Goal: Task Accomplishment & Management: Manage account settings

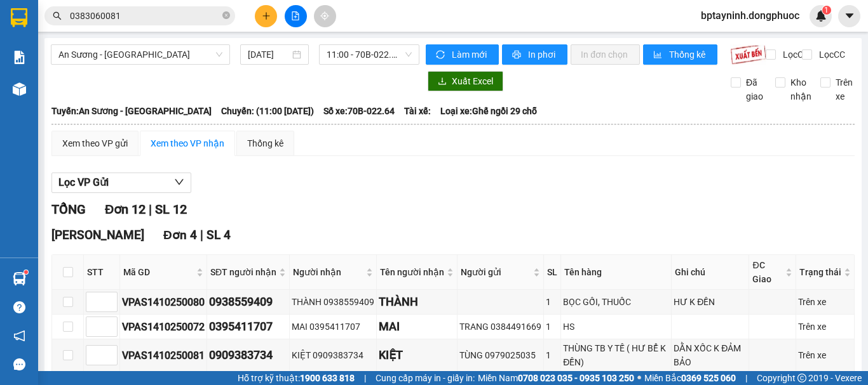
scroll to position [211, 0]
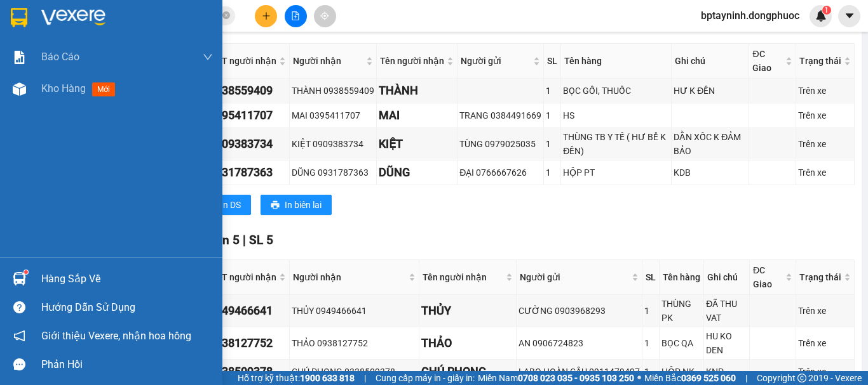
click at [34, 276] on div "Hàng sắp về" at bounding box center [111, 279] width 222 height 29
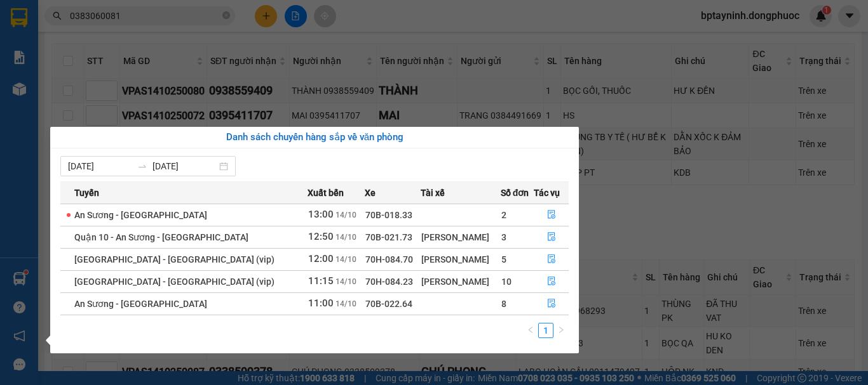
click at [636, 228] on section "Kết quả tìm kiếm ( 321 ) Bộ lọc Mã ĐH Trạng thái Món hàng Tổng cước Chưa cước N…" at bounding box center [434, 192] width 868 height 385
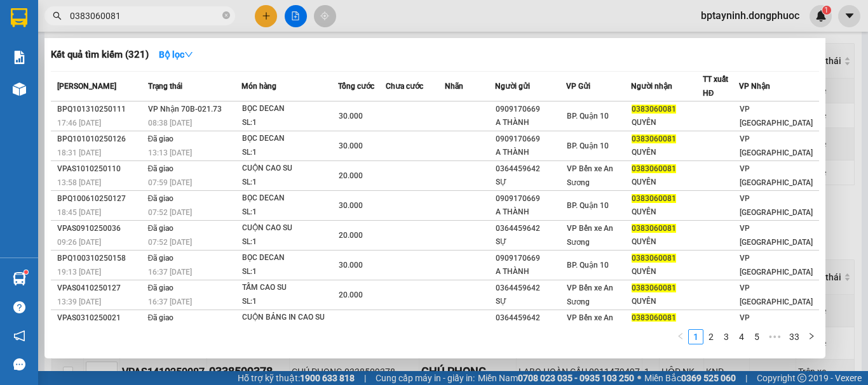
drag, startPoint x: 130, startPoint y: 13, endPoint x: 3, endPoint y: 32, distance: 128.5
click at [0, 32] on section "Kết quả tìm kiếm ( 321 ) Bộ lọc Mã ĐH Trạng thái Món hàng Tổng cước Chưa cước N…" at bounding box center [434, 192] width 868 height 385
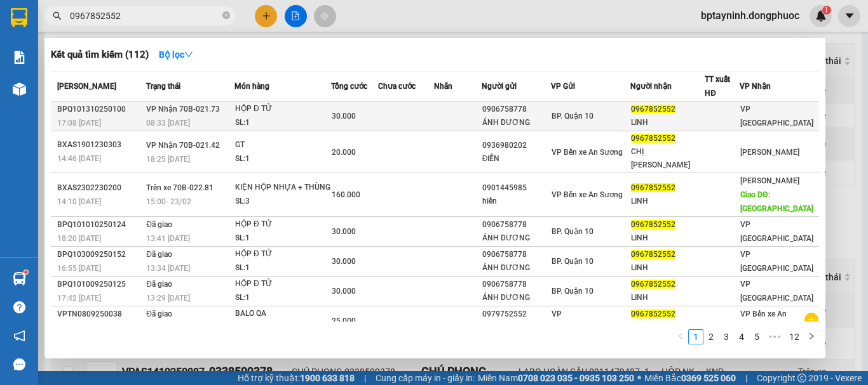
type input "0967852552"
click at [257, 117] on div "SL: 1" at bounding box center [282, 123] width 95 height 14
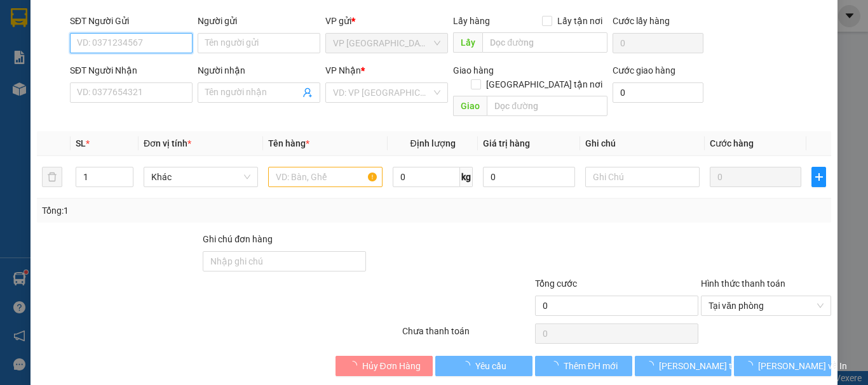
scroll to position [87, 0]
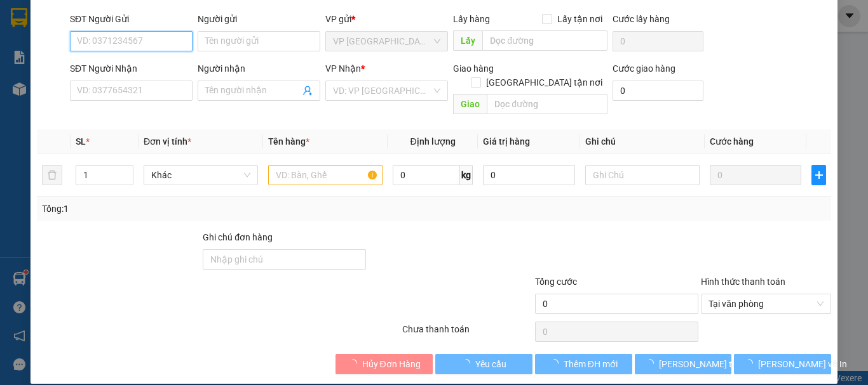
type input "0906758778"
type input "ÁNH DƯƠNG"
type input "0967852552"
type input "LINH"
type input "30.000"
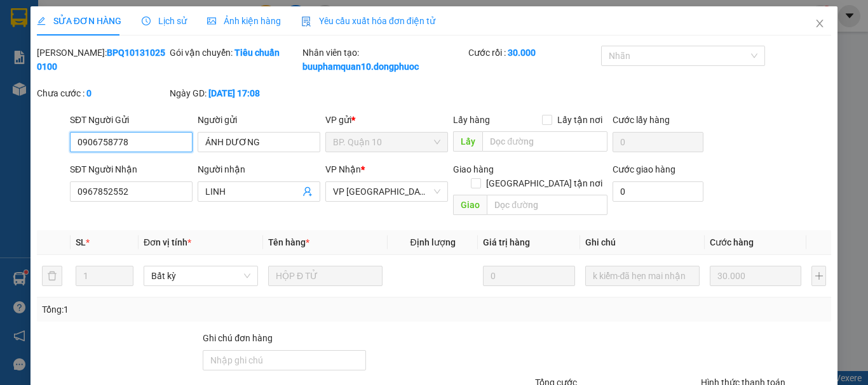
scroll to position [101, 0]
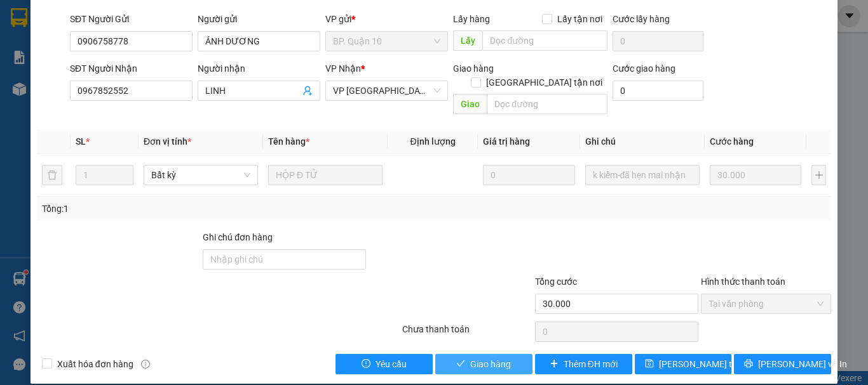
click at [478, 358] on span "Giao hàng" at bounding box center [490, 365] width 41 height 14
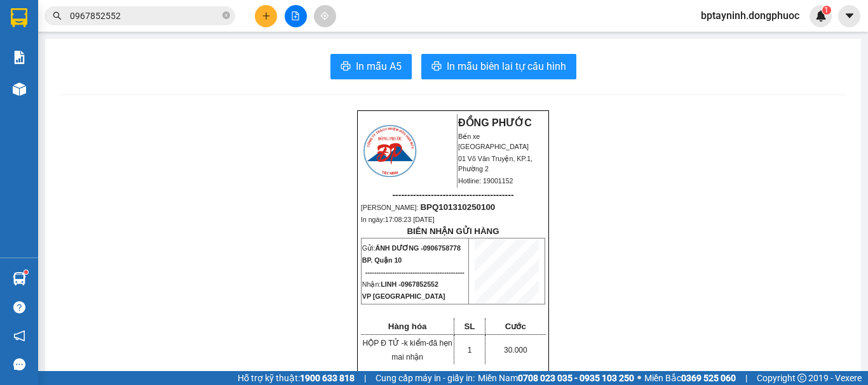
click at [267, 16] on icon "plus" at bounding box center [266, 15] width 9 height 9
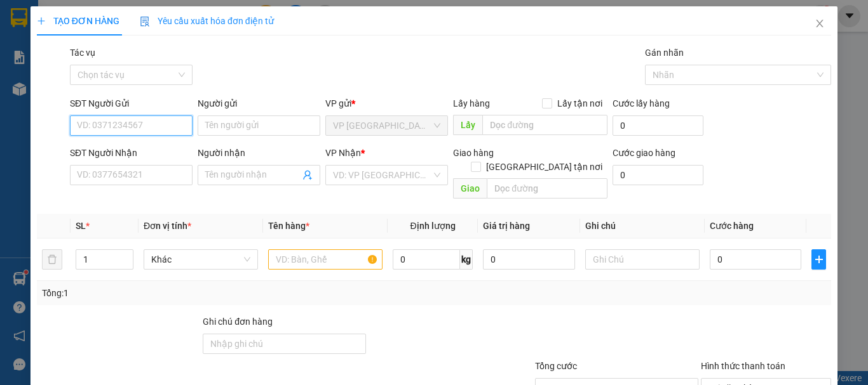
click at [139, 126] on input "SĐT Người Gửi" at bounding box center [131, 126] width 123 height 20
type input "0392523195"
click at [150, 148] on div "0392523195 - KIỀU" at bounding box center [130, 151] width 106 height 14
type input "KIỀU"
type input "0363231192"
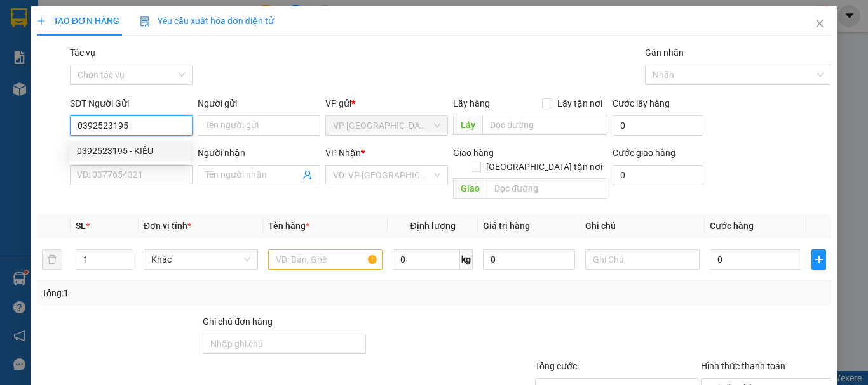
type input "LONG"
type input "20.000"
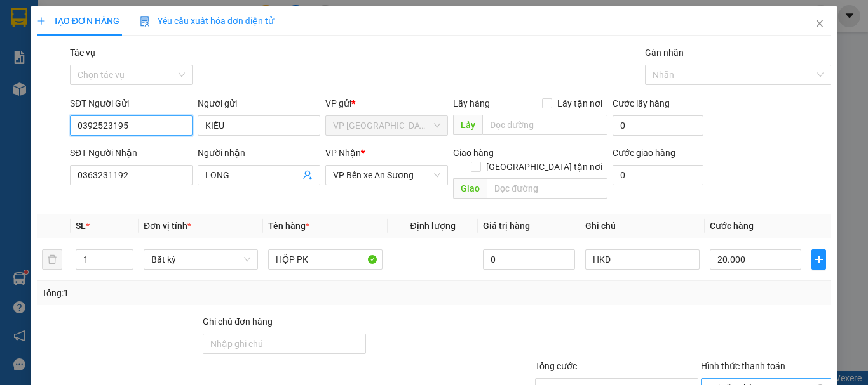
scroll to position [84, 0]
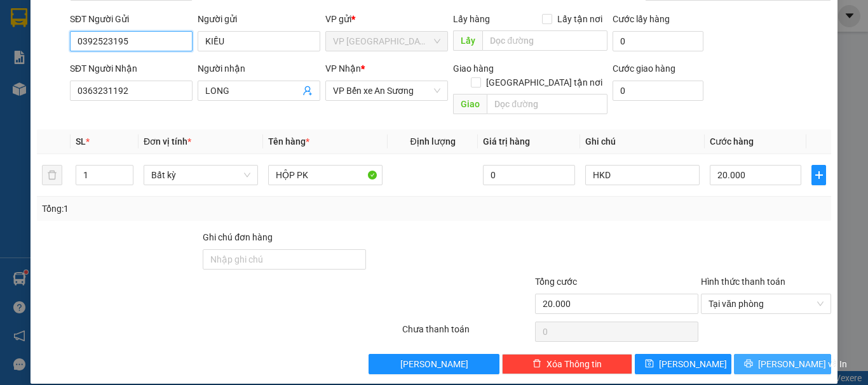
type input "0392523195"
click at [761, 354] on button "[PERSON_NAME] và In" at bounding box center [782, 364] width 97 height 20
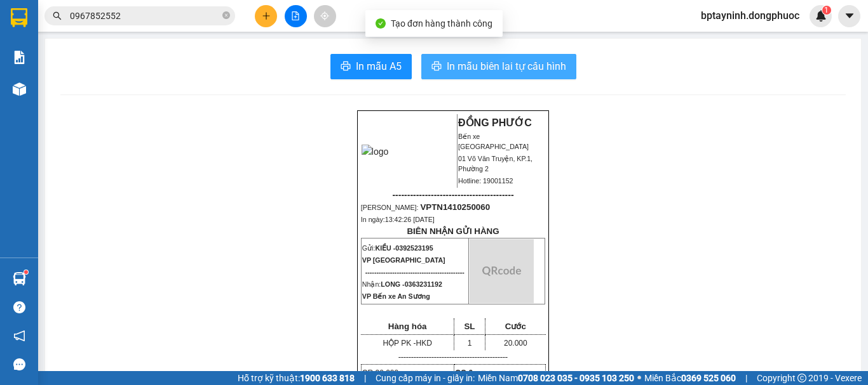
click at [446, 76] on button "In mẫu biên lai tự cấu hình" at bounding box center [498, 66] width 155 height 25
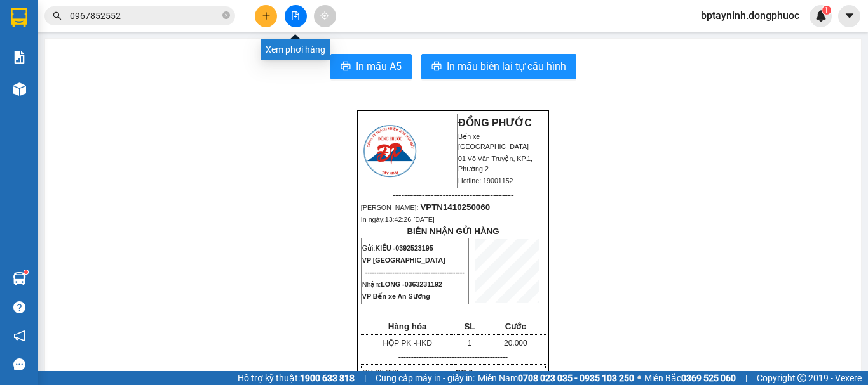
click at [298, 19] on icon "file-add" at bounding box center [295, 15] width 7 height 9
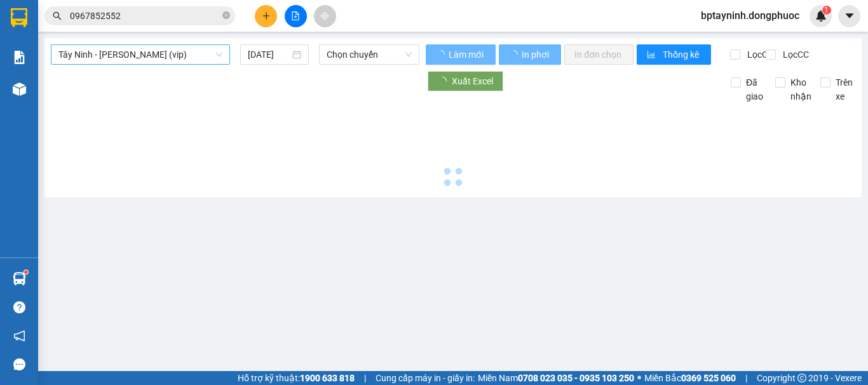
click at [190, 55] on span "Tây Ninh - [PERSON_NAME] (vip)" at bounding box center [140, 54] width 164 height 19
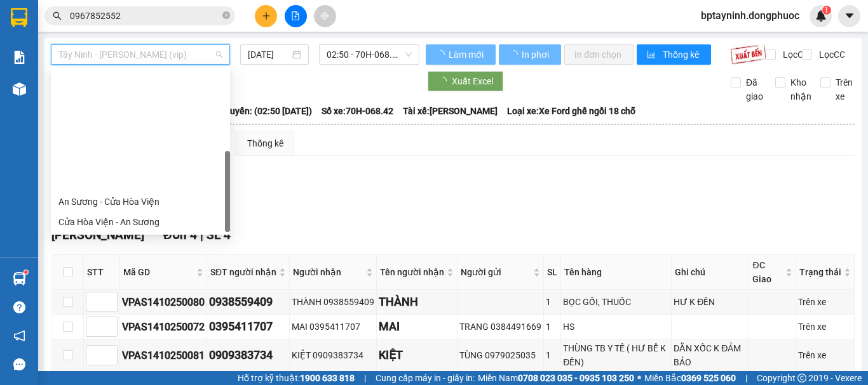
scroll to position [142, 0]
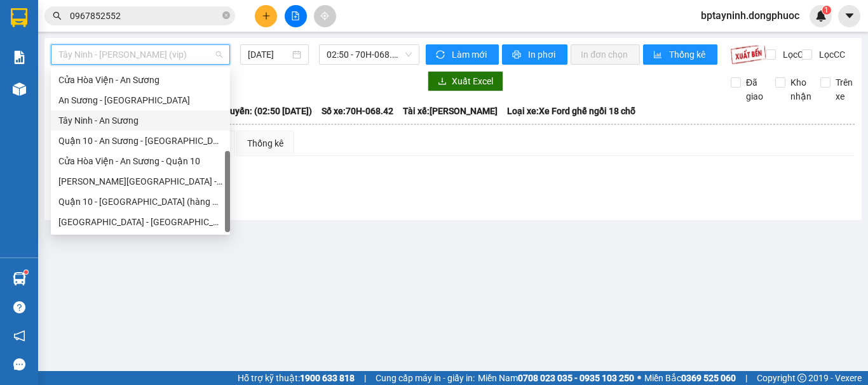
click at [144, 125] on div "Tây Ninh - An Sương" at bounding box center [140, 121] width 164 height 14
type input "[DATE]"
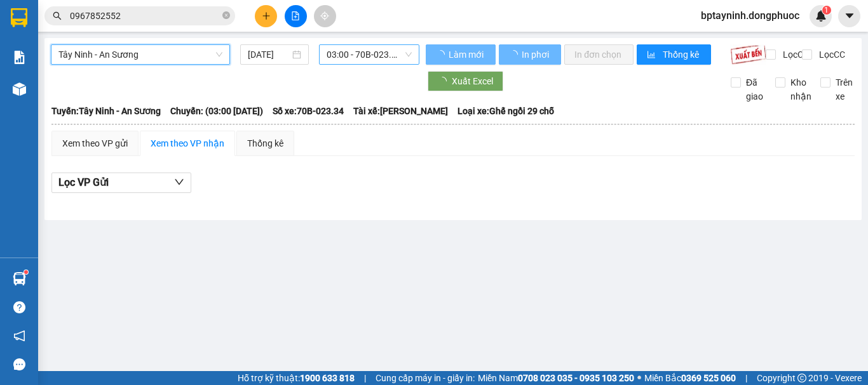
click at [386, 53] on span "03:00 - 70B-023.34" at bounding box center [368, 54] width 85 height 19
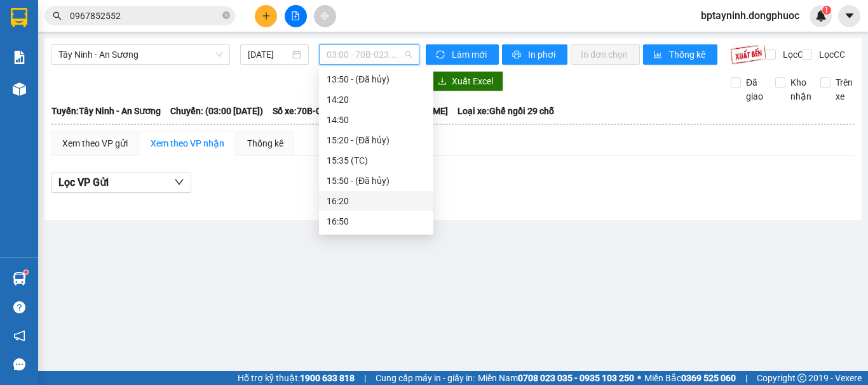
scroll to position [424, 0]
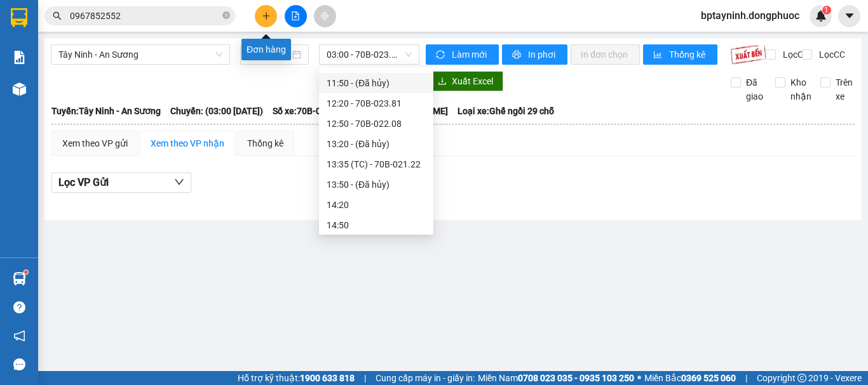
click at [265, 17] on icon "plus" at bounding box center [266, 15] width 9 height 9
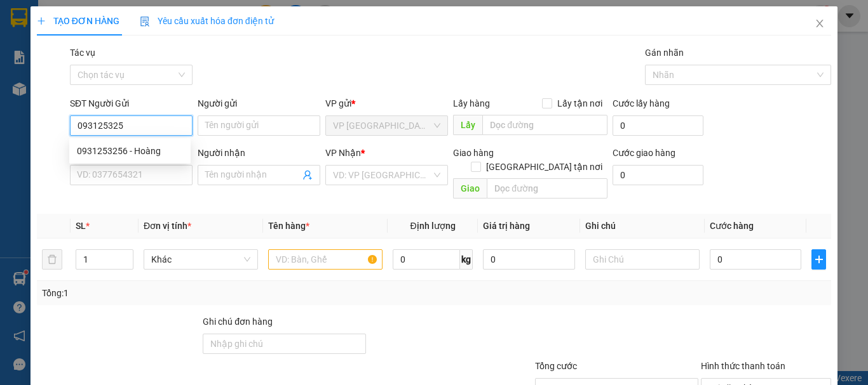
type input "0931253256"
click at [156, 150] on div "0931253256 - Hoàng" at bounding box center [130, 151] width 106 height 14
type input "Hoàng"
type input "0903829179"
type input "thắng"
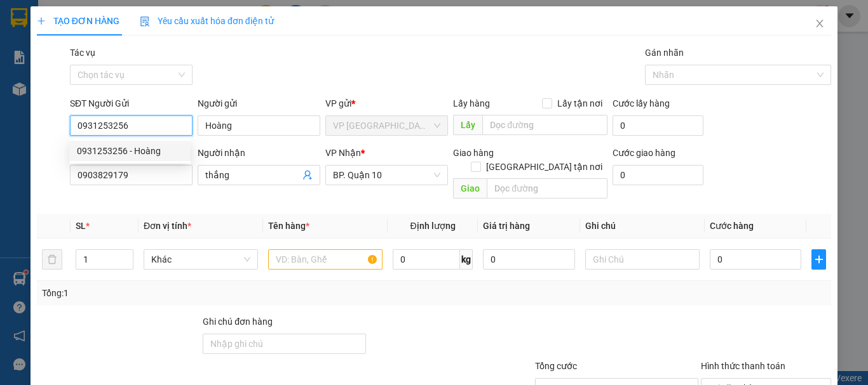
type input "40.000"
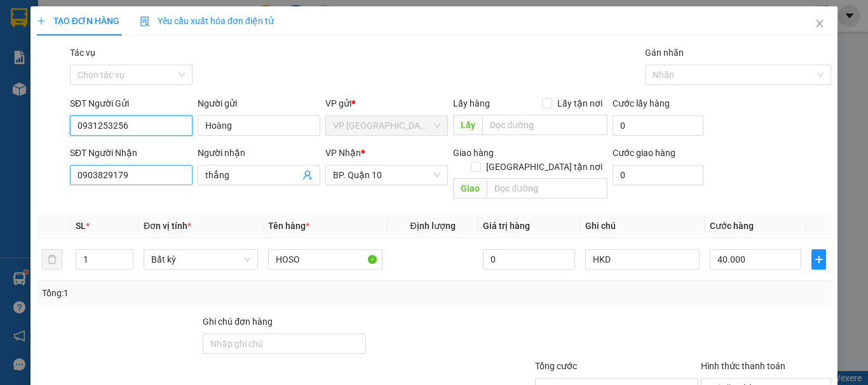
type input "0931253256"
click at [144, 180] on input "0903829179" at bounding box center [131, 175] width 123 height 20
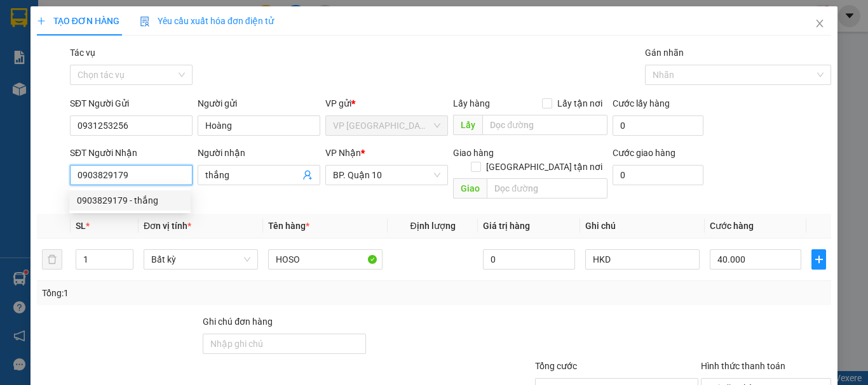
drag, startPoint x: 158, startPoint y: 171, endPoint x: 0, endPoint y: 180, distance: 157.7
click at [0, 180] on div "TẠO ĐƠN HÀNG Yêu cầu xuất hóa đơn điện tử Transit Pickup Surcharge Ids Transit …" at bounding box center [434, 192] width 868 height 385
type input "0908669594"
click at [152, 197] on div "0908669594 - LIÊM" at bounding box center [130, 201] width 106 height 14
type input "LIÊM"
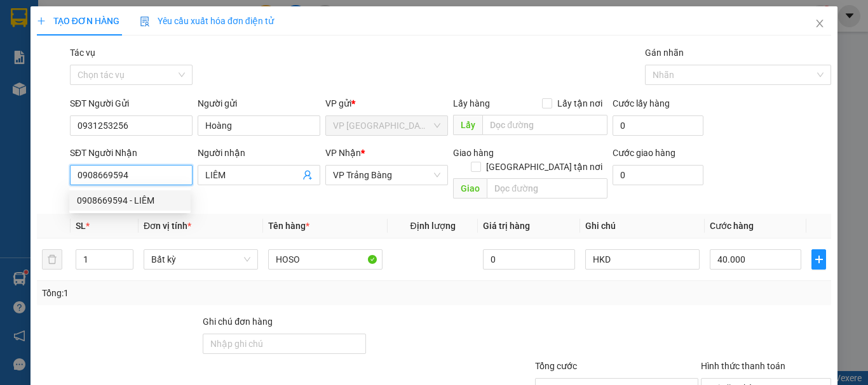
type input "20.000"
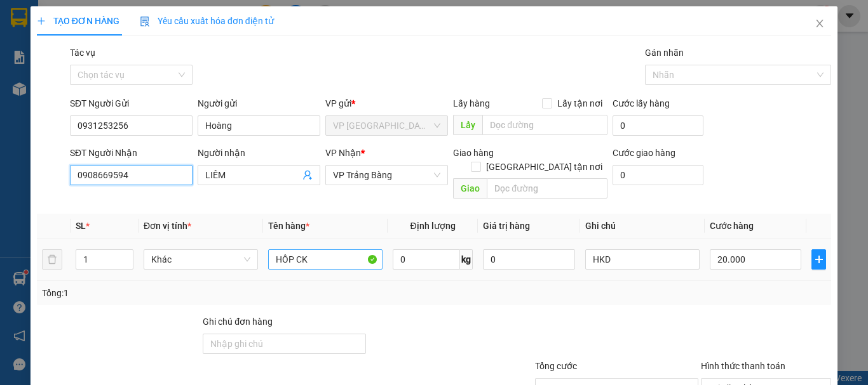
type input "0908669594"
drag, startPoint x: 307, startPoint y: 243, endPoint x: 227, endPoint y: 246, distance: 80.1
click at [227, 245] on tr "1 Khác HÔP CK 0 kg 0 HKD 20.000" at bounding box center [434, 260] width 794 height 43
type input "\"
type input "HS"
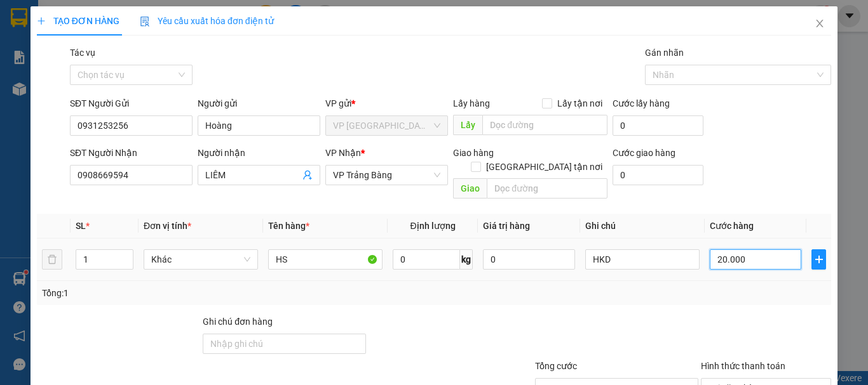
click at [766, 250] on input "20.000" at bounding box center [754, 260] width 91 height 20
click at [751, 300] on div "Transit Pickup Surcharge Ids Transit Deliver Surcharge Ids Transit Deliver Surc…" at bounding box center [434, 252] width 794 height 413
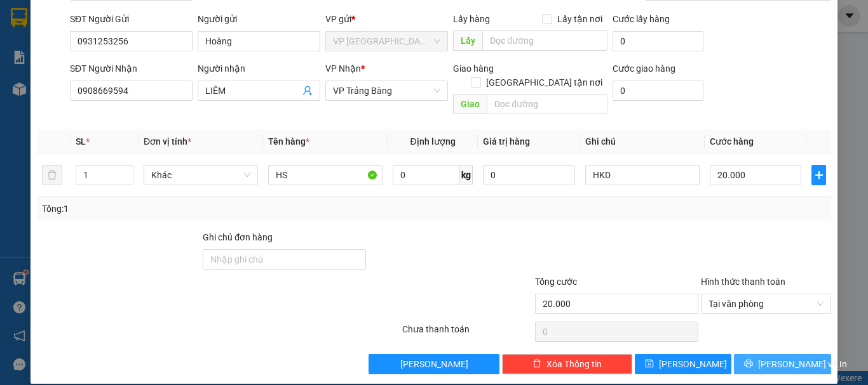
click at [762, 354] on button "[PERSON_NAME] và In" at bounding box center [782, 364] width 97 height 20
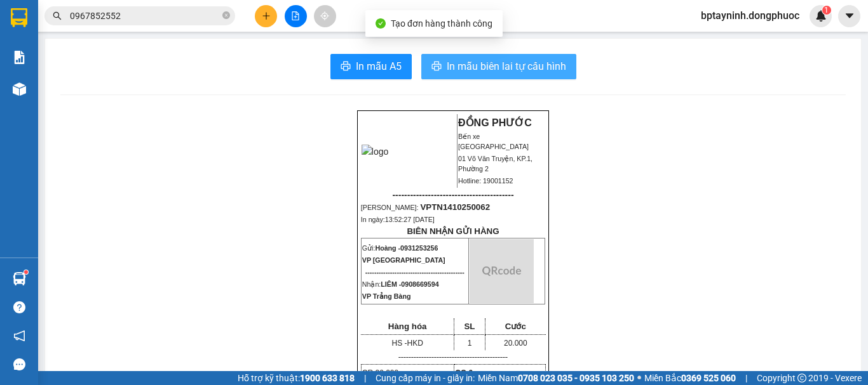
click at [525, 70] on span "In mẫu biên lai tự cấu hình" at bounding box center [505, 66] width 119 height 16
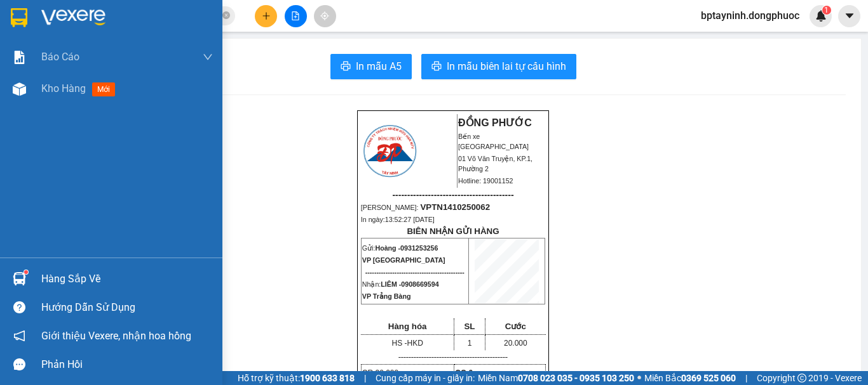
drag, startPoint x: 27, startPoint y: 273, endPoint x: 41, endPoint y: 271, distance: 13.5
click at [19, 276] on img at bounding box center [19, 278] width 13 height 13
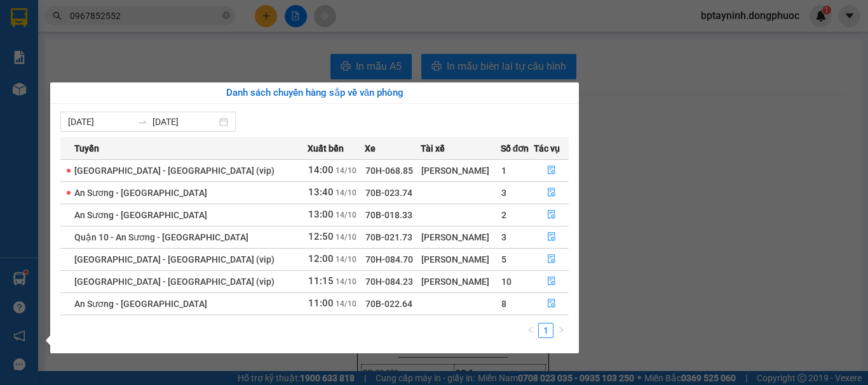
click at [643, 65] on section "Kết quả tìm kiếm ( 112 ) Bộ lọc Mã ĐH Trạng thái Món hàng Tổng cước Chưa cước N…" at bounding box center [434, 192] width 868 height 385
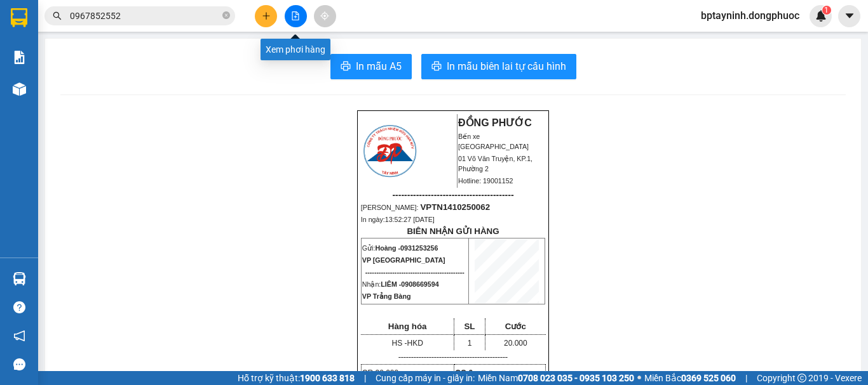
click at [295, 9] on button at bounding box center [296, 16] width 22 height 22
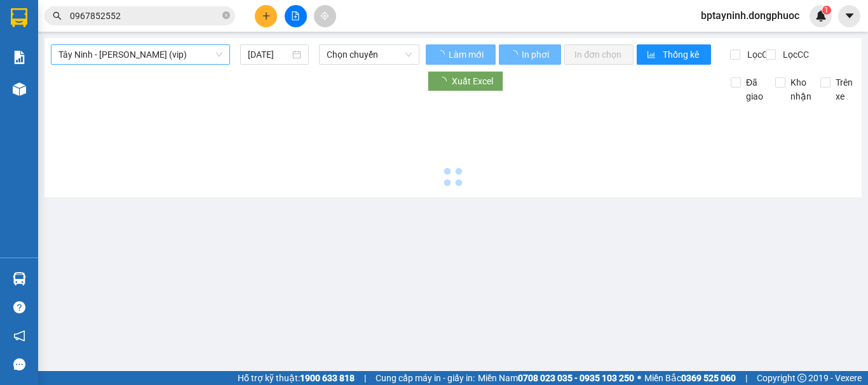
click at [155, 53] on span "Tây Ninh - [PERSON_NAME] (vip)" at bounding box center [140, 54] width 164 height 19
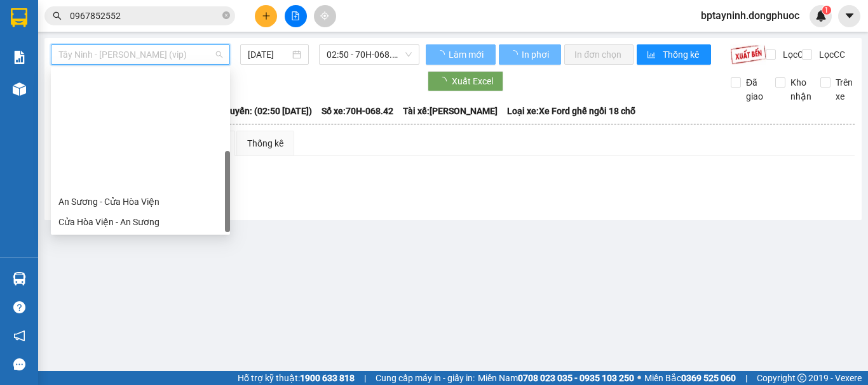
scroll to position [142, 0]
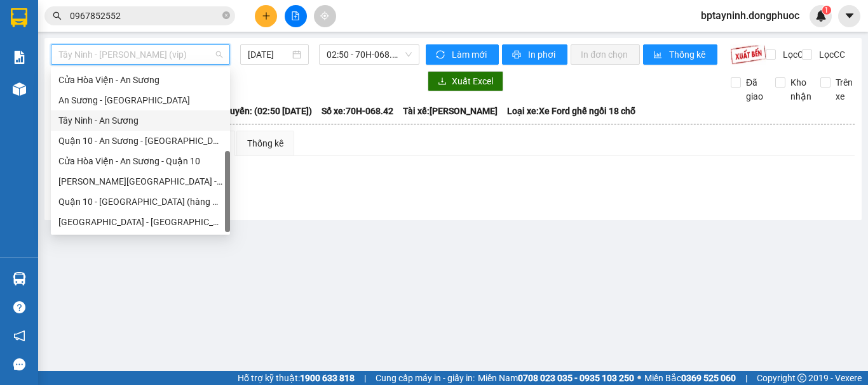
click at [152, 124] on div "Tây Ninh - An Sương" at bounding box center [140, 121] width 164 height 14
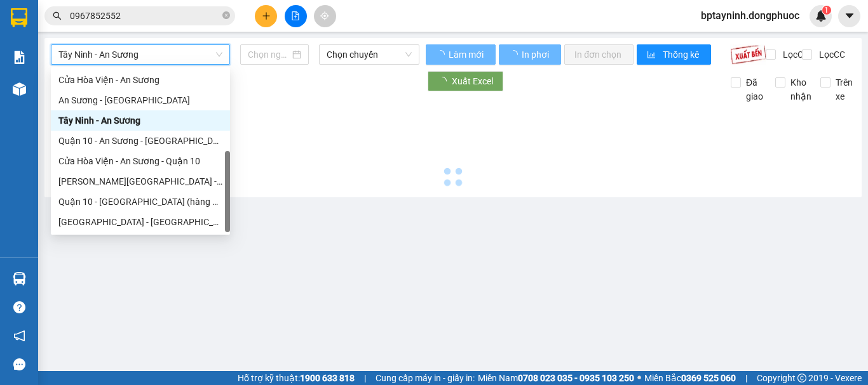
type input "[DATE]"
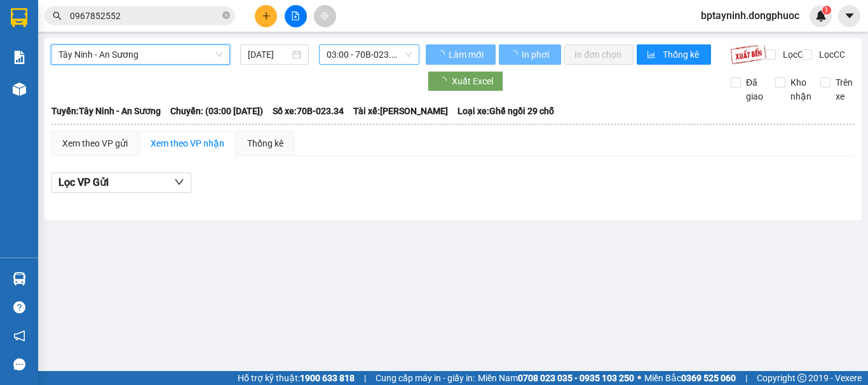
click at [394, 51] on span "03:00 - 70B-023.34" at bounding box center [368, 54] width 85 height 19
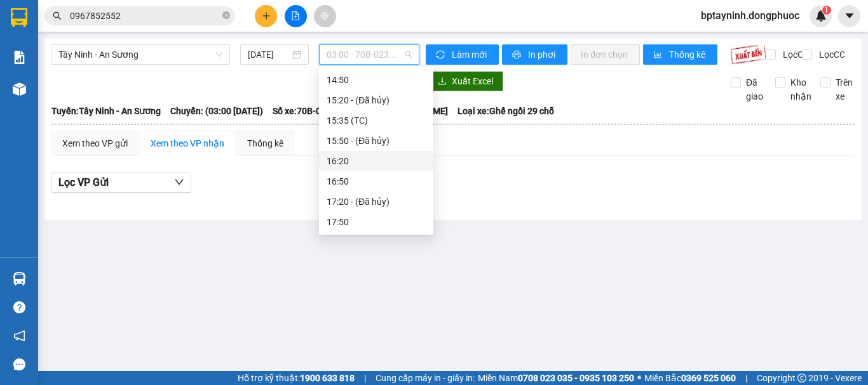
scroll to position [463, 0]
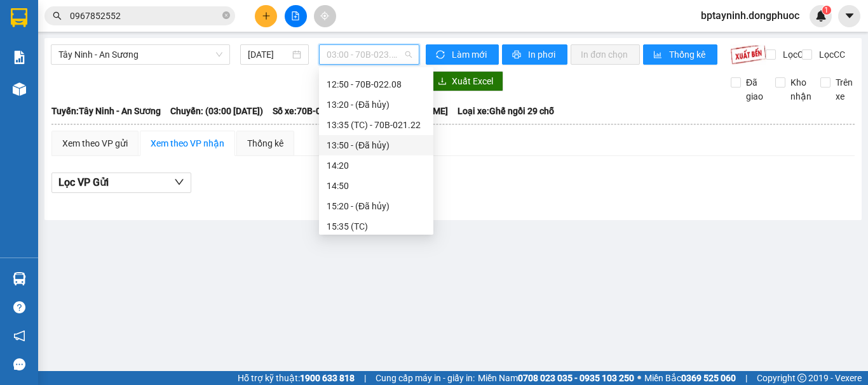
click at [267, 11] on icon "plus" at bounding box center [266, 15] width 9 height 9
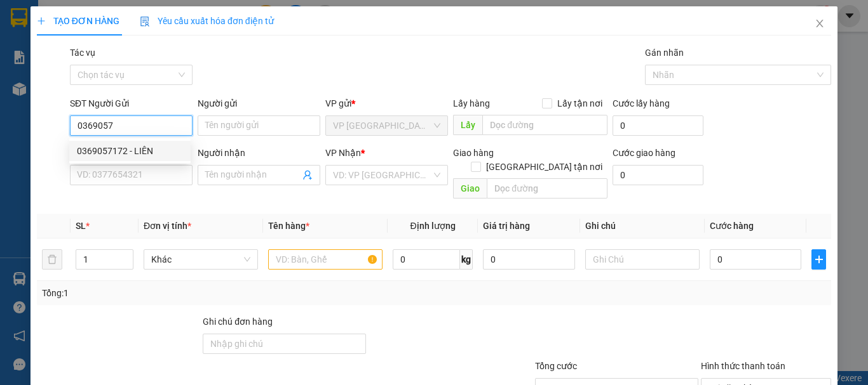
type input "0369057"
click at [814, 21] on icon "close" at bounding box center [819, 23] width 10 height 10
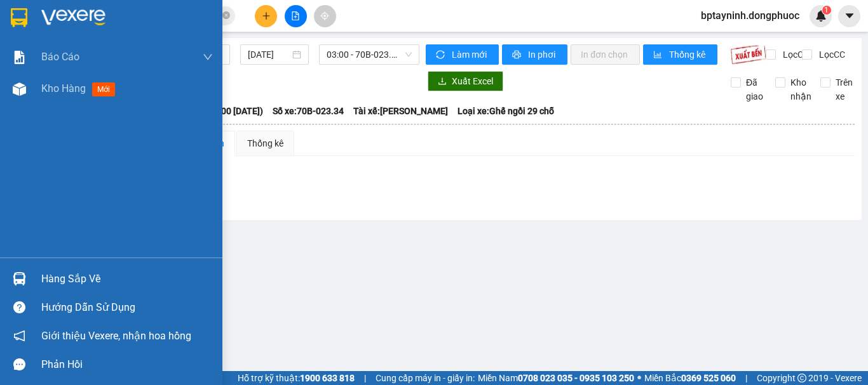
drag, startPoint x: 91, startPoint y: 275, endPoint x: 260, endPoint y: 218, distance: 178.7
click at [98, 275] on div "Hàng sắp về" at bounding box center [126, 279] width 171 height 19
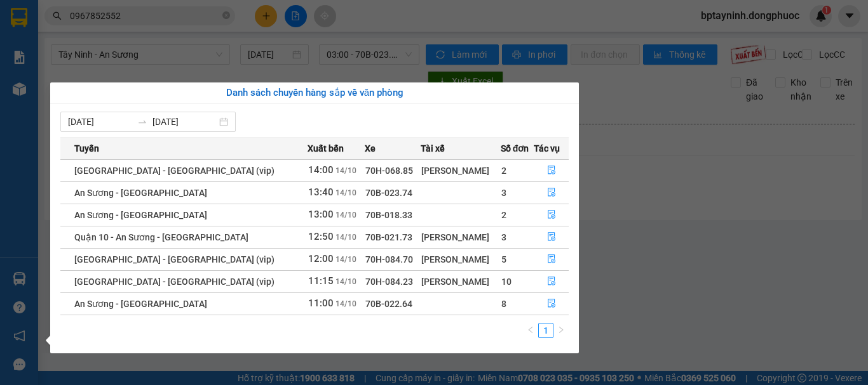
click at [744, 203] on section "Kết quả tìm kiếm ( 112 ) Bộ lọc Mã ĐH Trạng thái Món hàng Tổng cước Chưa cước N…" at bounding box center [434, 192] width 868 height 385
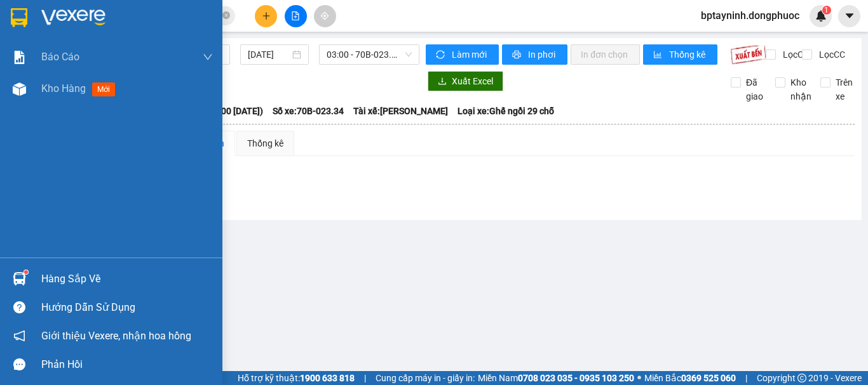
click at [27, 264] on div "Hàng sắp về Hướng dẫn sử dụng Giới thiệu Vexere, nhận hoa hồng Phản hồi" at bounding box center [111, 318] width 222 height 121
click at [41, 270] on div "Hàng sắp về" at bounding box center [111, 279] width 222 height 29
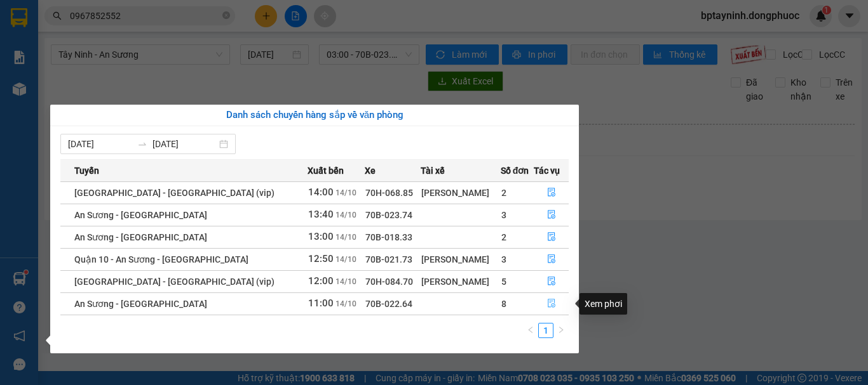
click at [548, 302] on icon "file-done" at bounding box center [551, 304] width 8 height 9
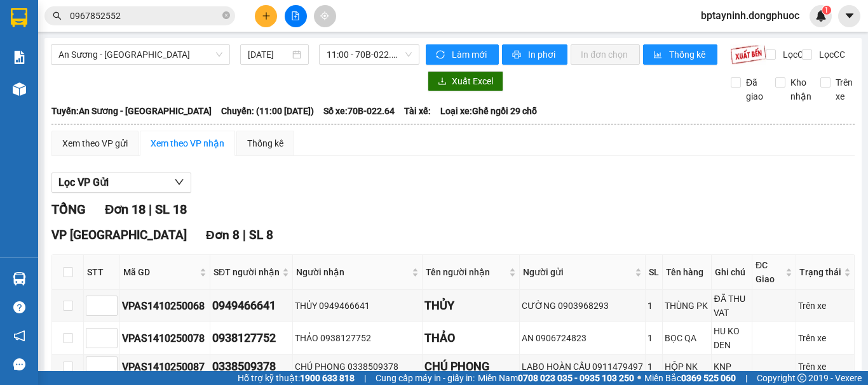
scroll to position [211, 0]
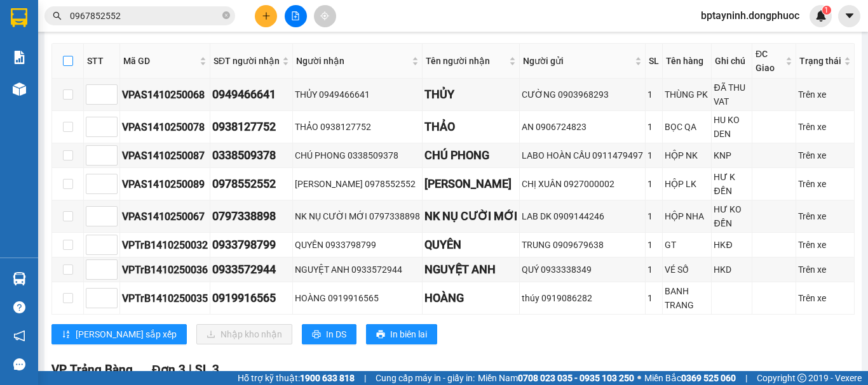
click at [69, 66] on input "checkbox" at bounding box center [68, 61] width 10 height 10
checkbox input "true"
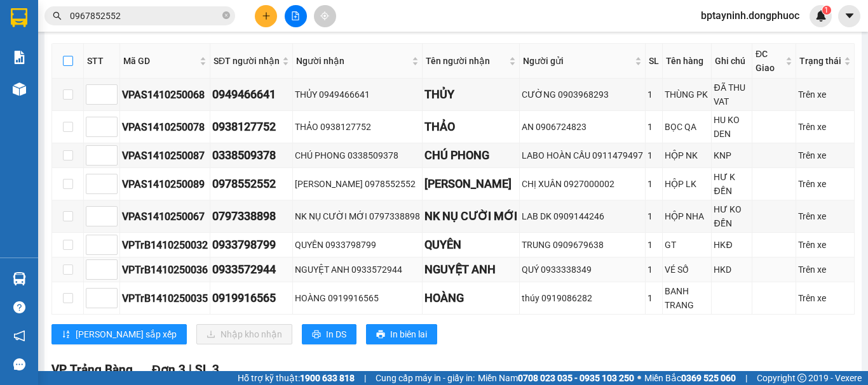
checkbox input "true"
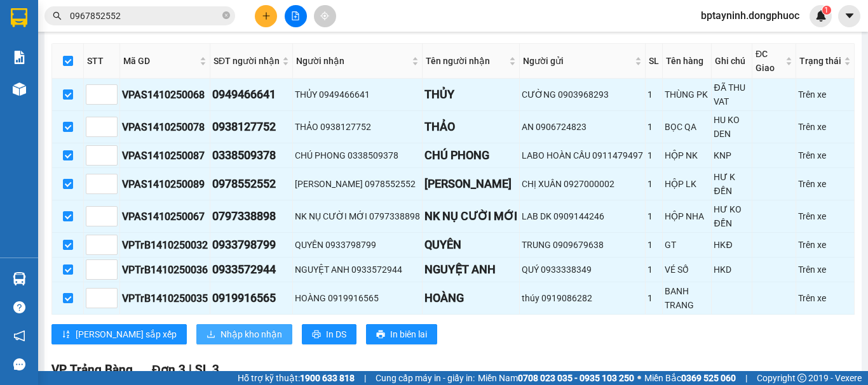
click at [220, 338] on span "Nhập kho nhận" at bounding box center [251, 335] width 62 height 14
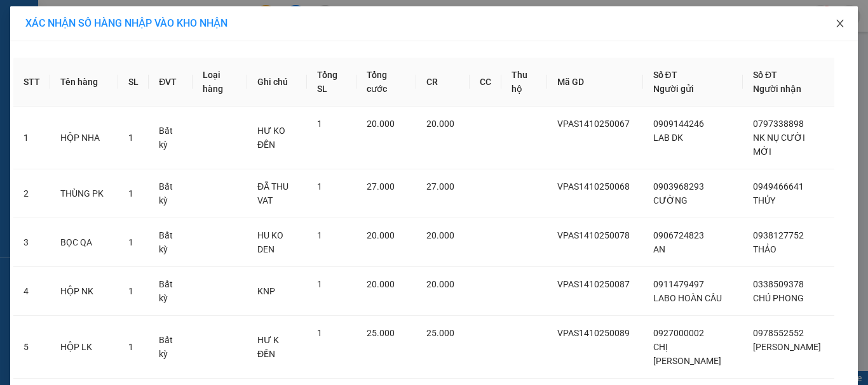
click at [836, 25] on icon "close" at bounding box center [839, 24] width 7 height 8
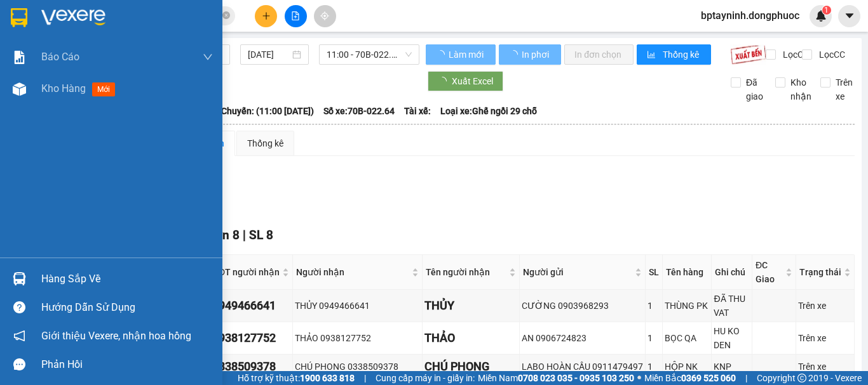
click at [53, 279] on div "Hàng sắp về" at bounding box center [126, 279] width 171 height 19
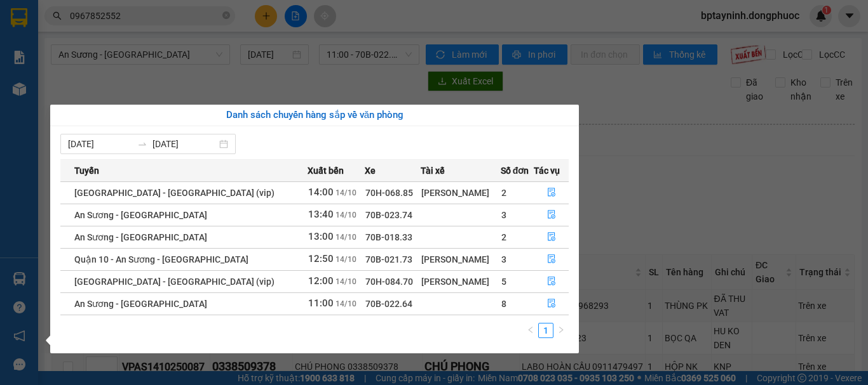
click at [671, 208] on section "Kết quả tìm kiếm ( 112 ) Bộ lọc Mã ĐH Trạng thái Món hàng Tổng cước Chưa cước N…" at bounding box center [434, 192] width 868 height 385
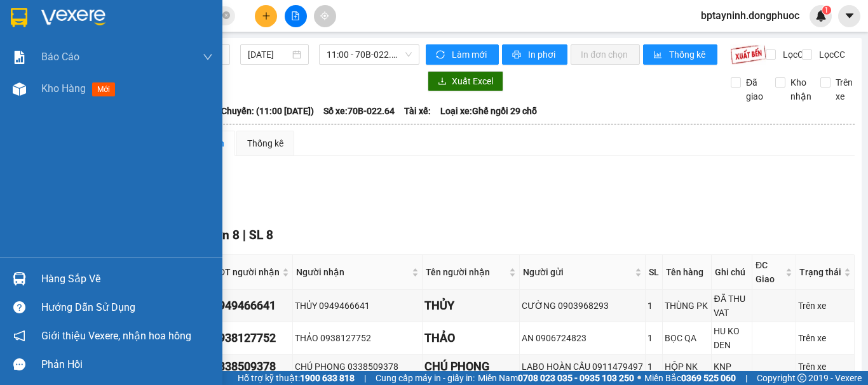
click at [107, 260] on div "Hàng sắp về Hướng dẫn sử dụng Giới thiệu Vexere, nhận hoa hồng Phản hồi" at bounding box center [111, 318] width 222 height 121
click at [106, 274] on div "Hàng sắp về" at bounding box center [126, 279] width 171 height 19
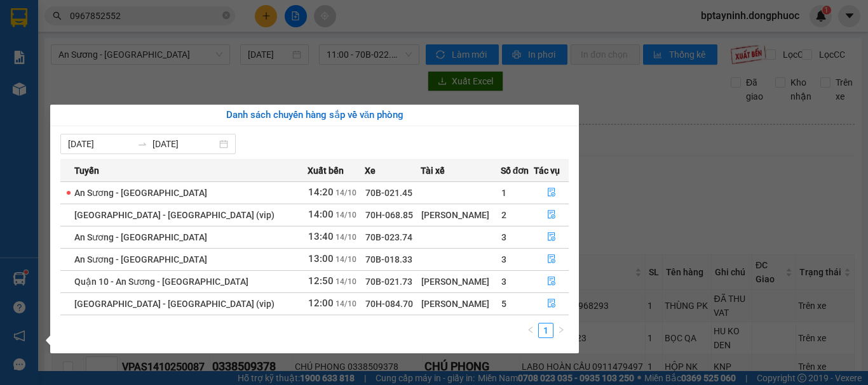
click at [137, 14] on section "Kết quả tìm kiếm ( 112 ) Bộ lọc Mã ĐH Trạng thái Món hàng Tổng cước Chưa cước N…" at bounding box center [434, 192] width 868 height 385
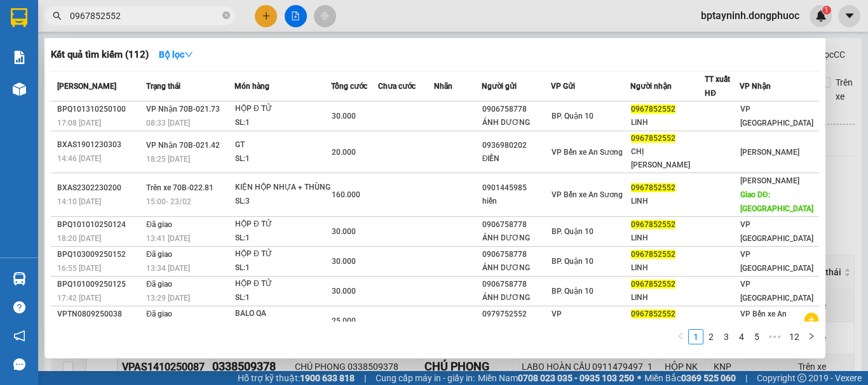
drag, startPoint x: 137, startPoint y: 13, endPoint x: 0, endPoint y: 33, distance: 138.7
click at [0, 33] on section "Kết quả tìm kiếm ( 112 ) Bộ lọc Mã ĐH Trạng thái Món hàng Tổng cước Chưa cước N…" at bounding box center [434, 192] width 868 height 385
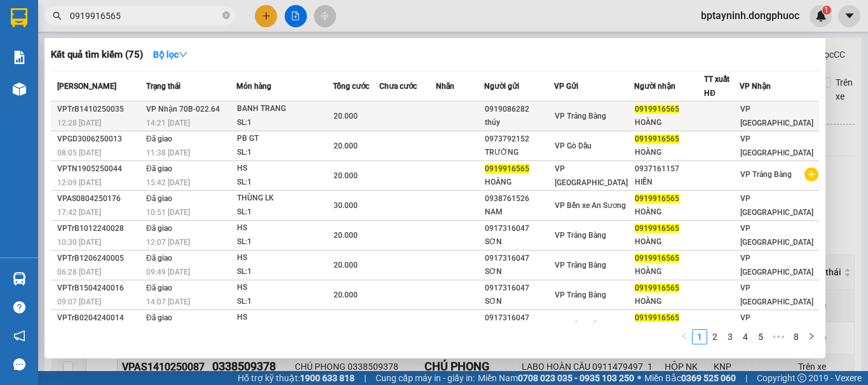
type input "0919916565"
click at [302, 121] on div "SL: 1" at bounding box center [284, 123] width 95 height 14
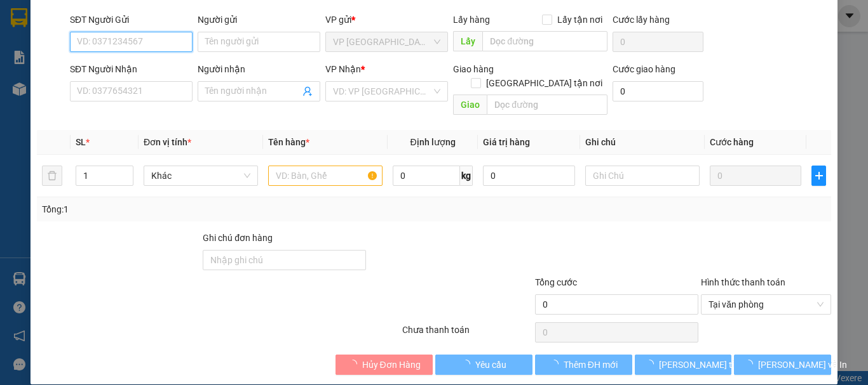
type input "0919086282"
type input "thúy"
type input "0919916565"
type input "HOÀNG"
type input "20.000"
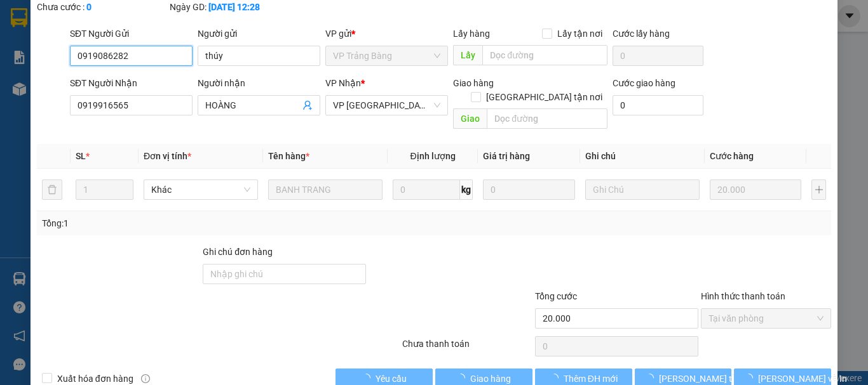
scroll to position [101, 0]
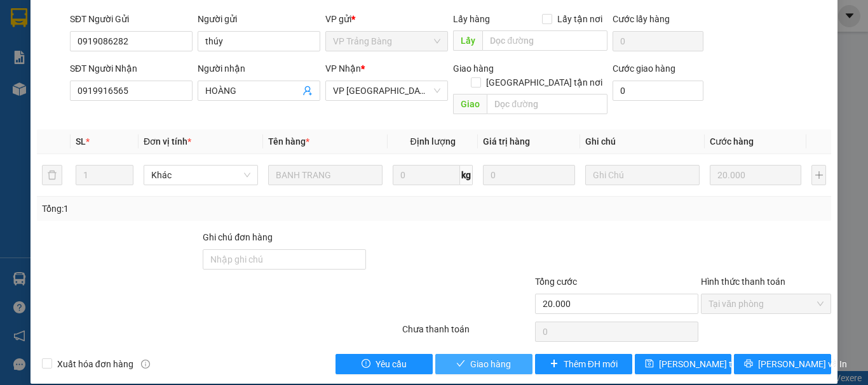
drag, startPoint x: 533, startPoint y: 239, endPoint x: 503, endPoint y: 355, distance: 119.4
click at [503, 358] on span "Giao hàng" at bounding box center [490, 365] width 41 height 14
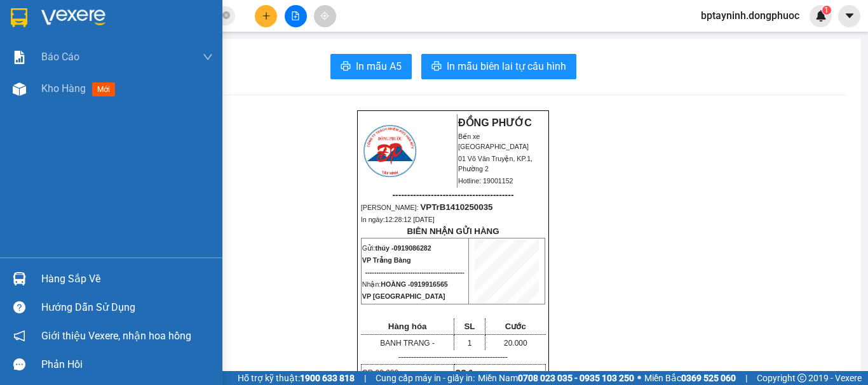
click at [19, 278] on img at bounding box center [19, 278] width 13 height 13
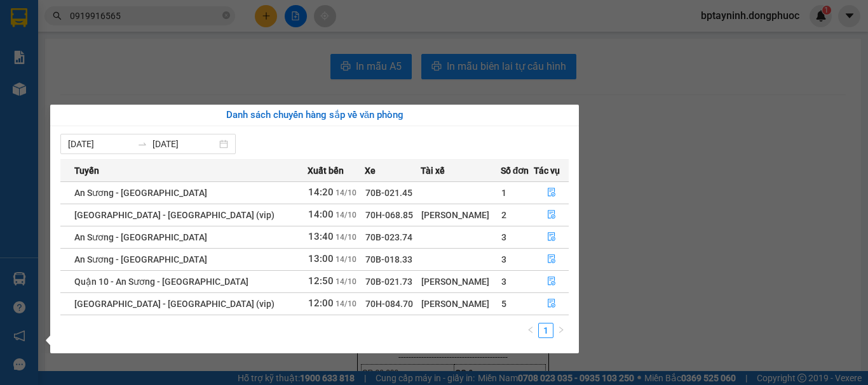
click at [725, 198] on section "Kết quả tìm kiếm ( 75 ) Bộ lọc Mã ĐH Trạng thái Món hàng Tổng cước Chưa cước Nh…" at bounding box center [434, 192] width 868 height 385
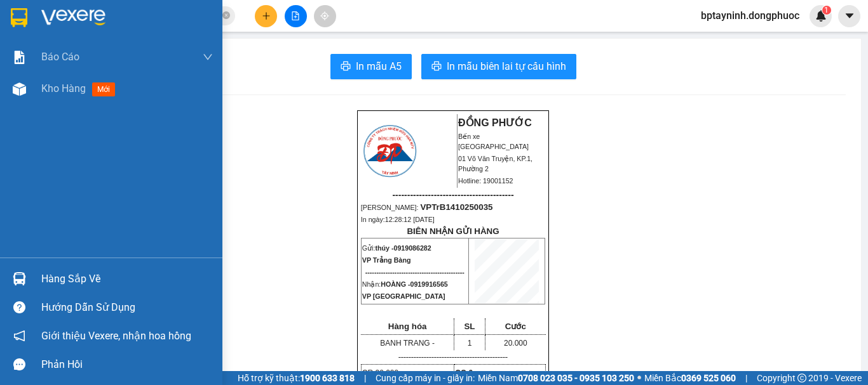
drag, startPoint x: 52, startPoint y: 276, endPoint x: 241, endPoint y: 224, distance: 196.1
click at [52, 275] on div "Hàng sắp về" at bounding box center [126, 279] width 171 height 19
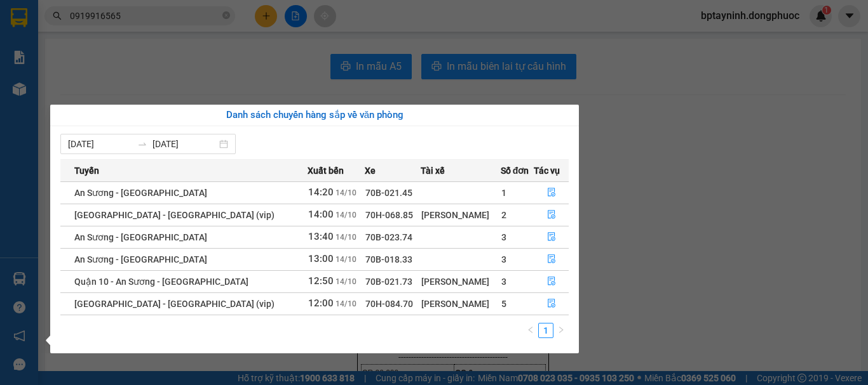
click at [721, 117] on section "Kết quả tìm kiếm ( 75 ) Bộ lọc Mã ĐH Trạng thái Món hàng Tổng cước Chưa cước Nh…" at bounding box center [434, 192] width 868 height 385
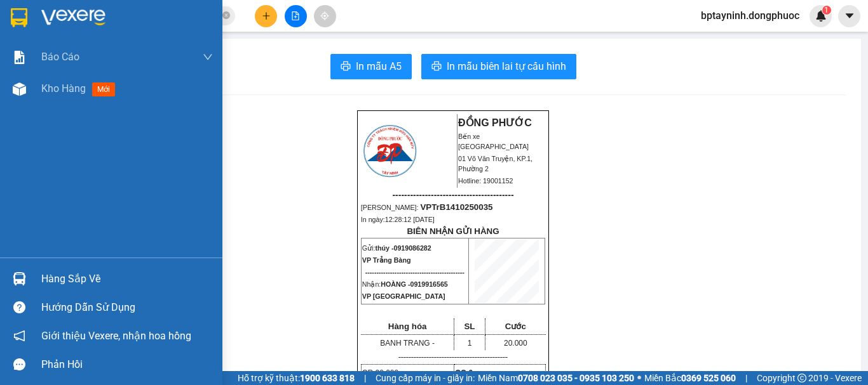
drag, startPoint x: 58, startPoint y: 283, endPoint x: 108, endPoint y: 260, distance: 55.1
click at [58, 283] on div "Hàng sắp về" at bounding box center [126, 279] width 171 height 19
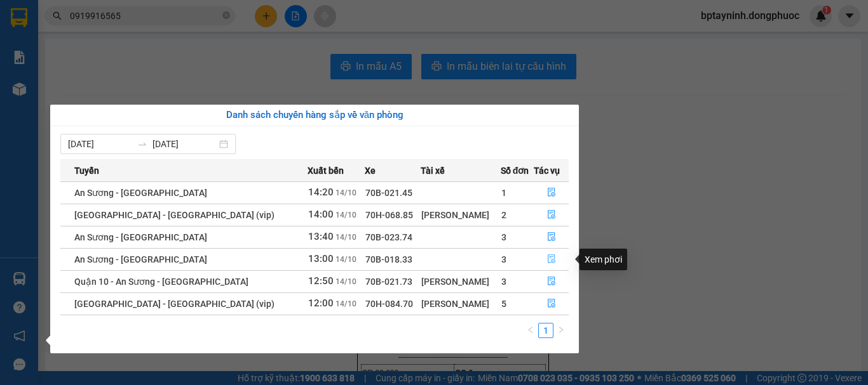
click at [550, 260] on icon "file-done" at bounding box center [551, 259] width 8 height 9
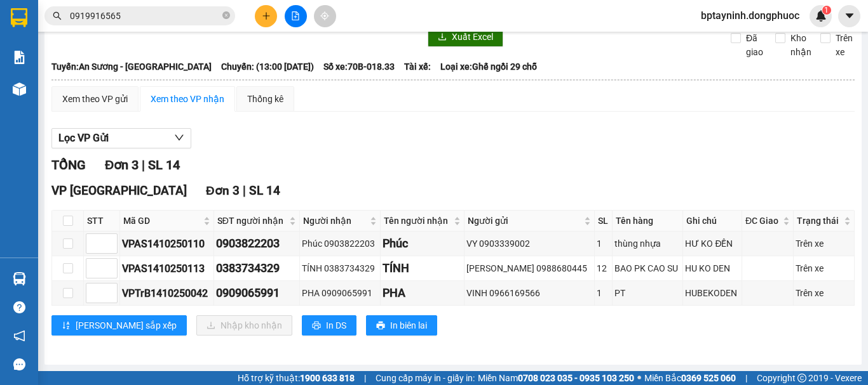
scroll to position [55, 0]
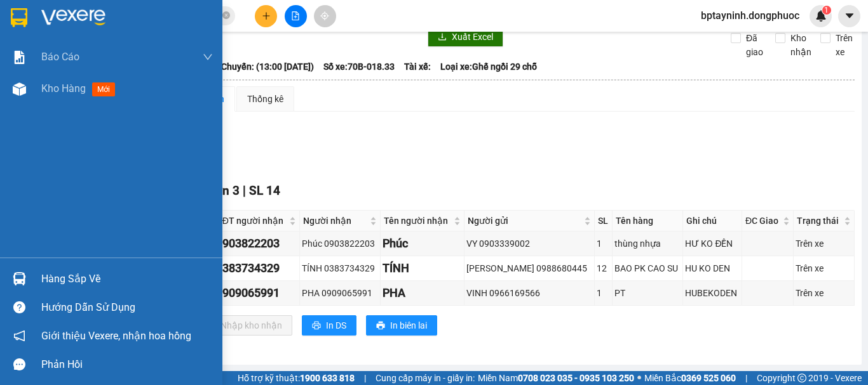
drag, startPoint x: 64, startPoint y: 272, endPoint x: 81, endPoint y: 272, distance: 17.8
click at [64, 272] on div "Hàng sắp về" at bounding box center [126, 279] width 171 height 19
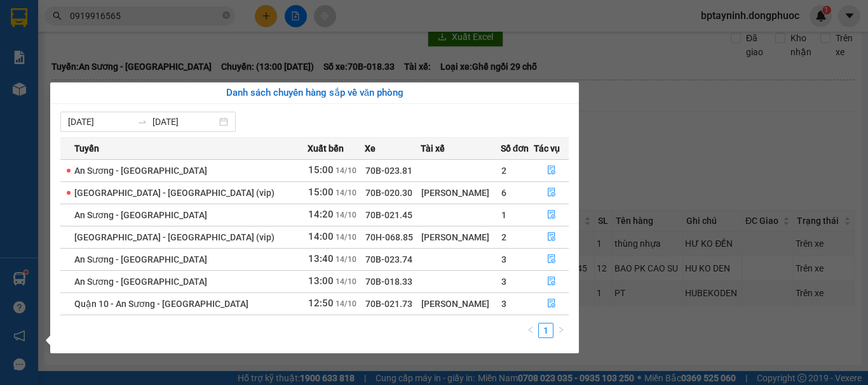
click at [129, 15] on section "Kết quả tìm kiếm ( 75 ) Bộ lọc Mã ĐH Trạng thái Món hàng Tổng cước Chưa cước Nh…" at bounding box center [434, 192] width 868 height 385
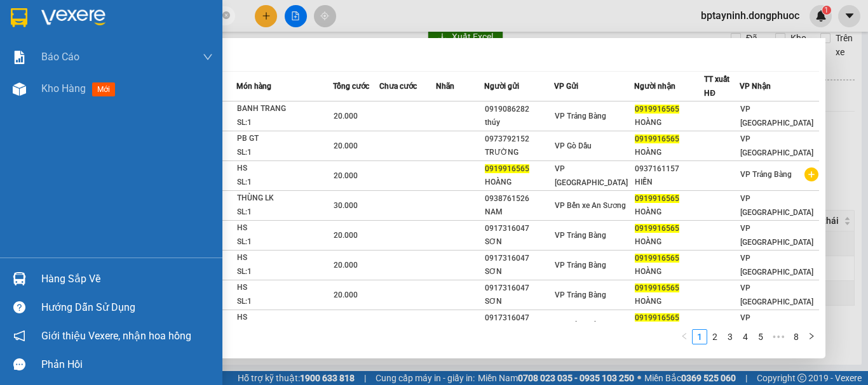
drag, startPoint x: 129, startPoint y: 15, endPoint x: 0, endPoint y: 27, distance: 129.5
click at [0, 27] on section "Kết quả tìm kiếm ( 75 ) Bộ lọc Mã ĐH Trạng thái Món hàng Tổng cước Chưa cước Nh…" at bounding box center [434, 192] width 868 height 385
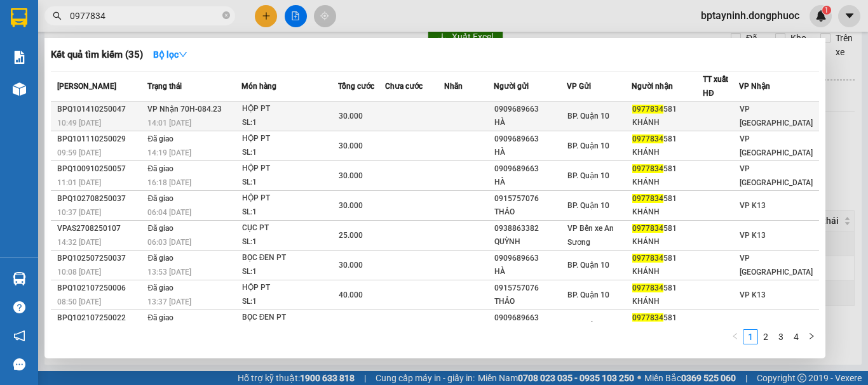
type input "0977834"
click at [270, 112] on div "HỘP PT" at bounding box center [289, 109] width 95 height 14
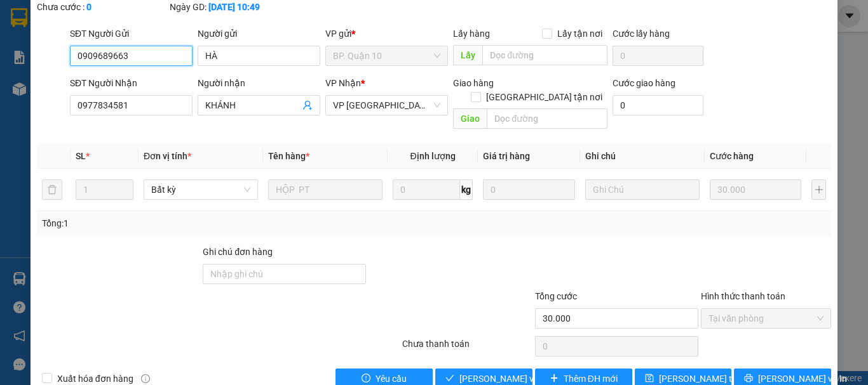
type input "0909689663"
type input "HÀ"
type input "0977834581"
type input "KHÁNH"
type input "30.000"
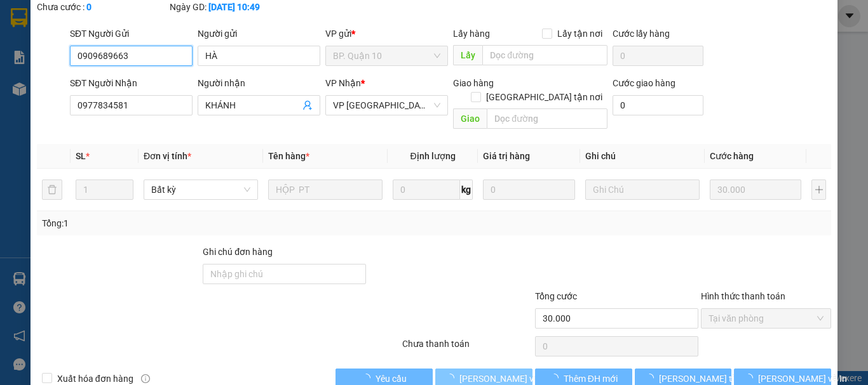
scroll to position [101, 0]
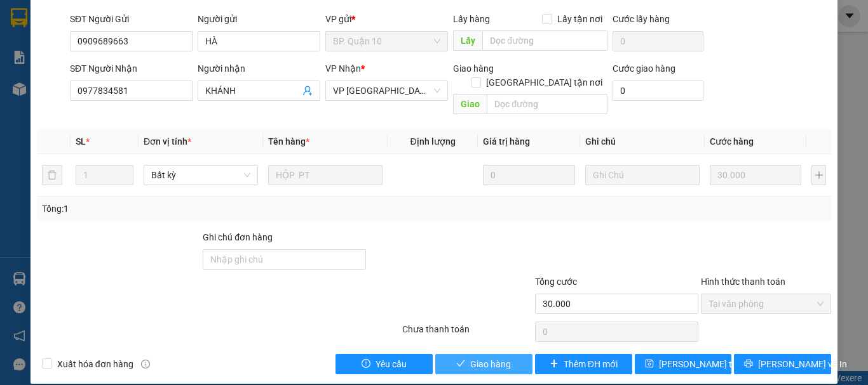
click at [485, 358] on span "Giao hàng" at bounding box center [490, 365] width 41 height 14
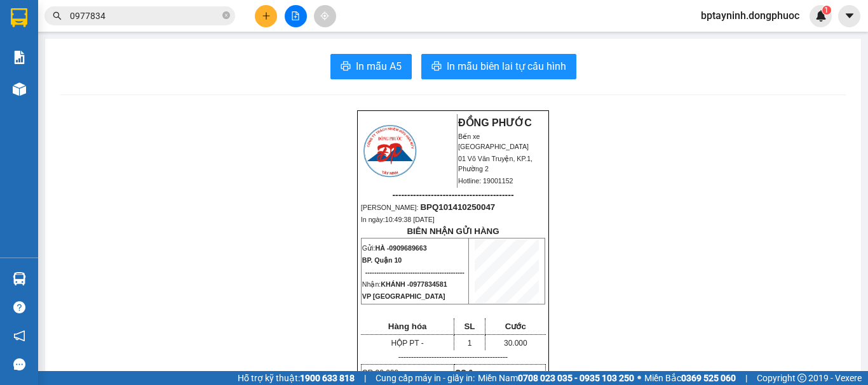
click at [266, 13] on icon "plus" at bounding box center [265, 15] width 1 height 7
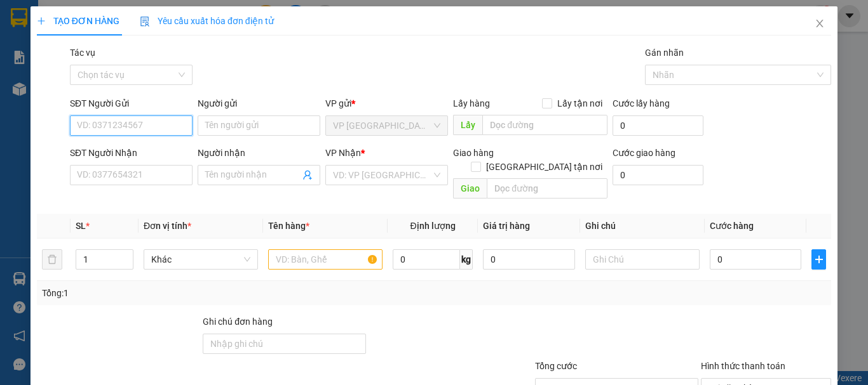
click at [138, 128] on input "SĐT Người Gửi" at bounding box center [131, 126] width 123 height 20
click at [814, 20] on icon "close" at bounding box center [819, 23] width 10 height 10
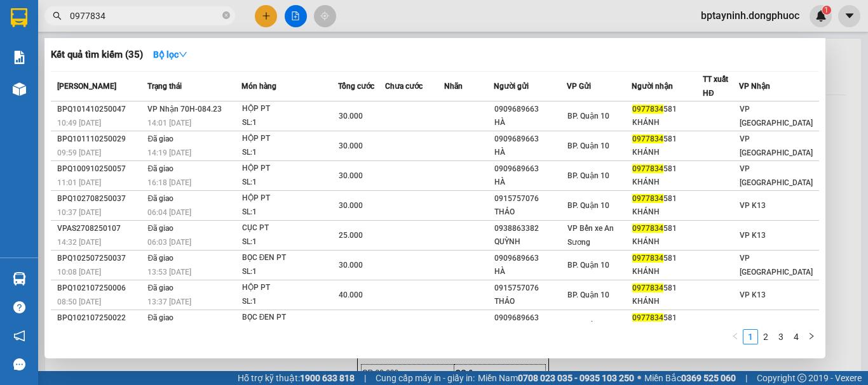
drag, startPoint x: 117, startPoint y: 22, endPoint x: 0, endPoint y: 17, distance: 116.9
click at [0, 17] on section "Kết quả tìm kiếm ( 35 ) Bộ lọc Mã ĐH Trạng thái Món hàng Tổng cước Chưa cước Nh…" at bounding box center [434, 192] width 868 height 385
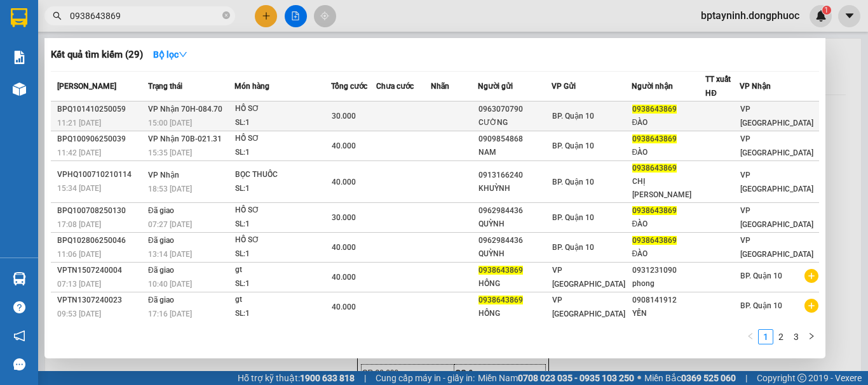
type input "0938643869"
click at [225, 117] on div "15:00 [DATE]" at bounding box center [191, 123] width 86 height 14
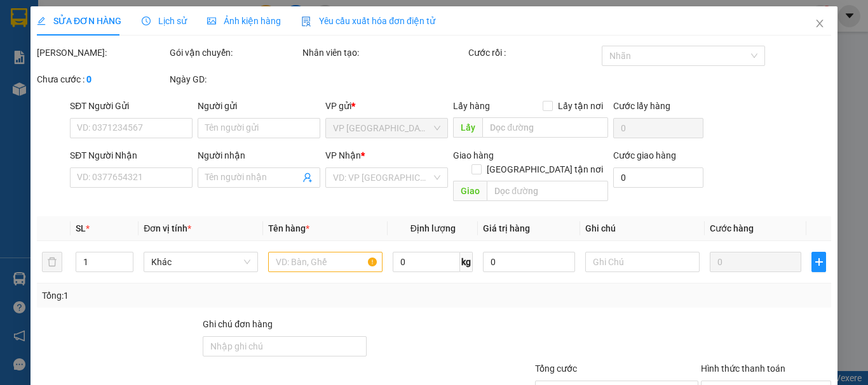
type input "0963070790"
type input "CƯỜNG"
type input "0938643869"
type input "ĐÀO"
type input "30.000"
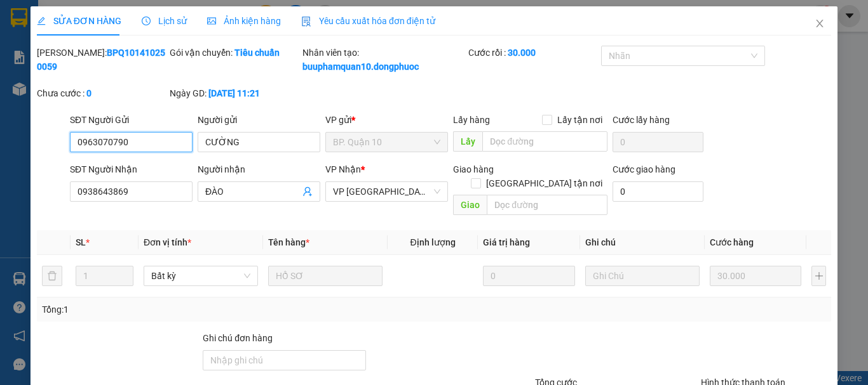
scroll to position [101, 0]
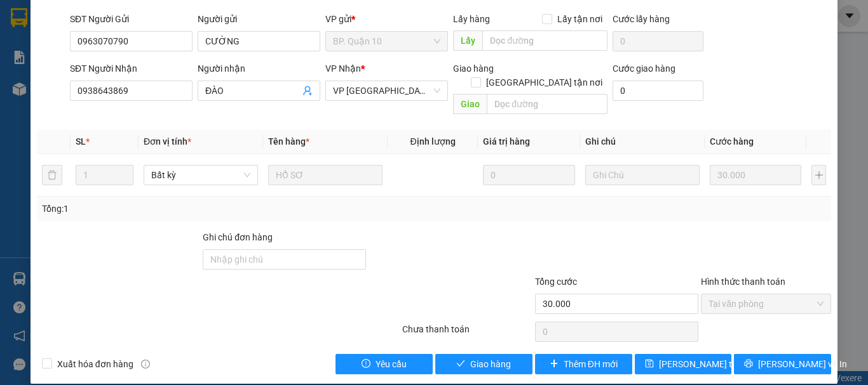
click at [473, 338] on div "Total Paid Fee 30.000 Total UnPaid Fee 0 Cash Collection Total Fee Mã ĐH: BPQ10…" at bounding box center [434, 160] width 794 height 430
click at [474, 358] on span "Giao hàng" at bounding box center [490, 365] width 41 height 14
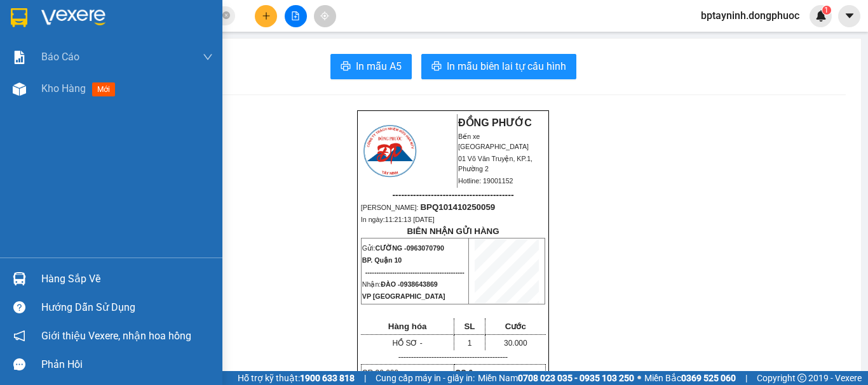
click at [74, 276] on div "Hàng sắp về" at bounding box center [126, 279] width 171 height 19
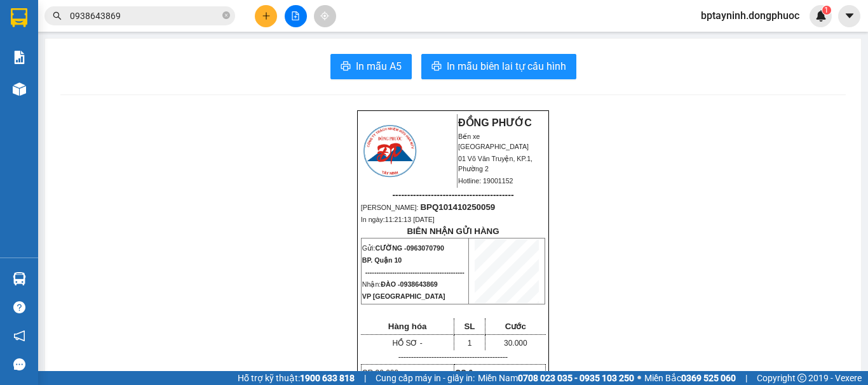
drag, startPoint x: 680, startPoint y: 185, endPoint x: 676, endPoint y: 180, distance: 6.9
click at [678, 183] on section "Kết quả tìm kiếm ( 29 ) Bộ lọc Mã ĐH Trạng thái Món hàng Tổng cước Chưa cước Nh…" at bounding box center [434, 192] width 868 height 385
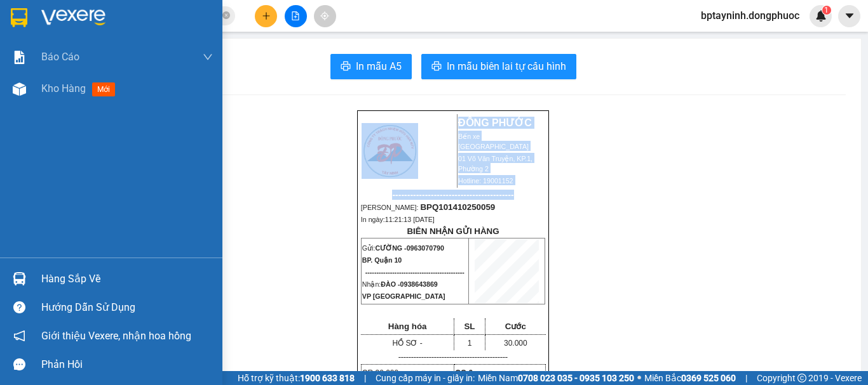
click at [75, 278] on div "Hàng sắp về" at bounding box center [126, 279] width 171 height 19
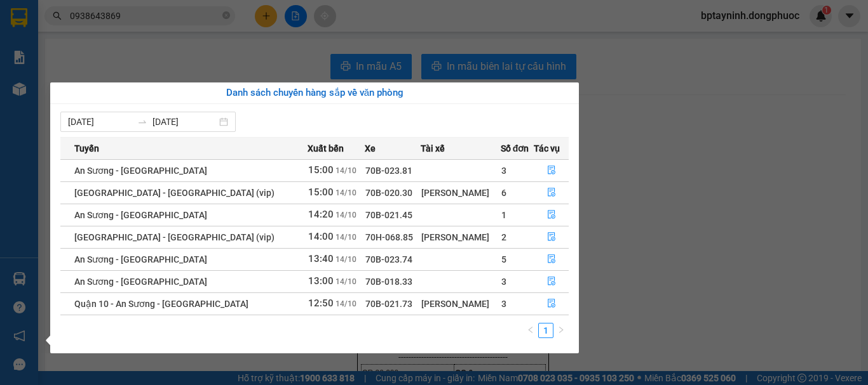
click at [636, 213] on section "Kết quả tìm kiếm ( 29 ) Bộ lọc Mã ĐH Trạng thái Món hàng Tổng cước Chưa cước Nh…" at bounding box center [434, 192] width 868 height 385
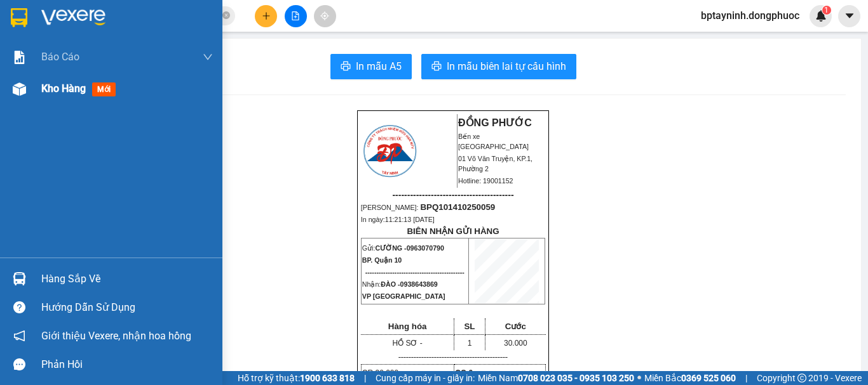
click at [38, 94] on div "Kho hàng mới" at bounding box center [111, 89] width 222 height 32
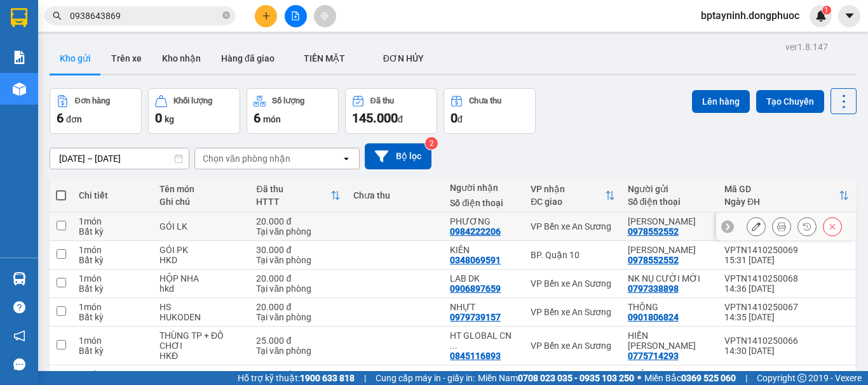
scroll to position [75, 0]
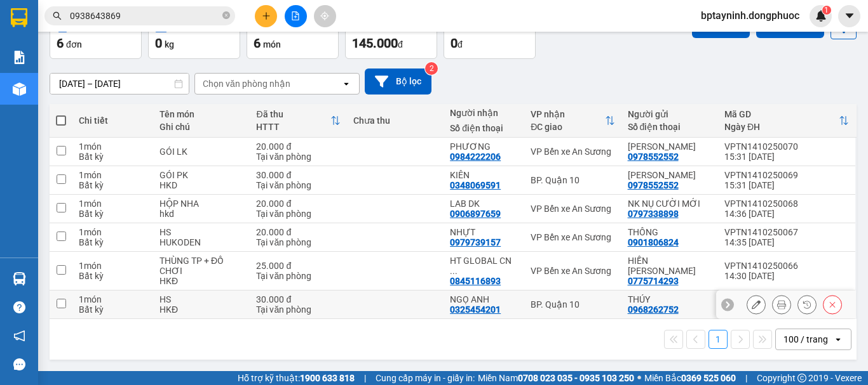
click at [561, 303] on div "BP. Quận 10" at bounding box center [572, 305] width 84 height 10
checkbox input "true"
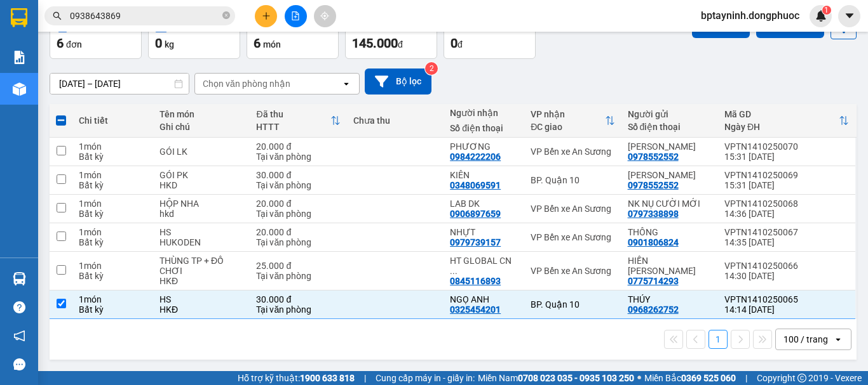
scroll to position [0, 0]
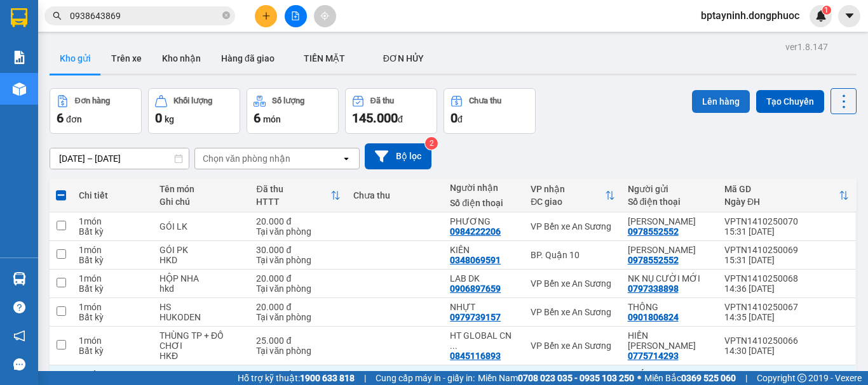
click at [732, 105] on button "Lên hàng" at bounding box center [721, 101] width 58 height 23
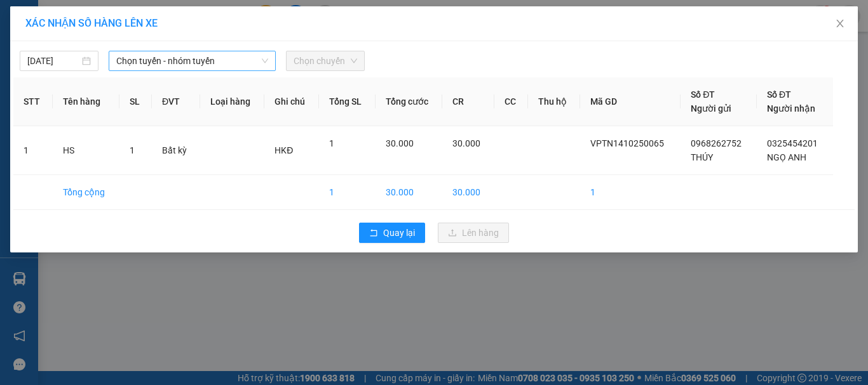
click at [208, 70] on div "Chọn tuyến - nhóm tuyến" at bounding box center [192, 61] width 167 height 20
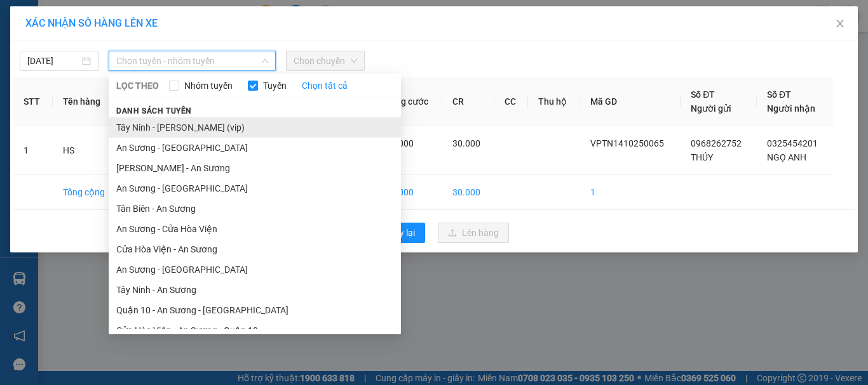
drag, startPoint x: 196, startPoint y: 130, endPoint x: 212, endPoint y: 122, distance: 17.6
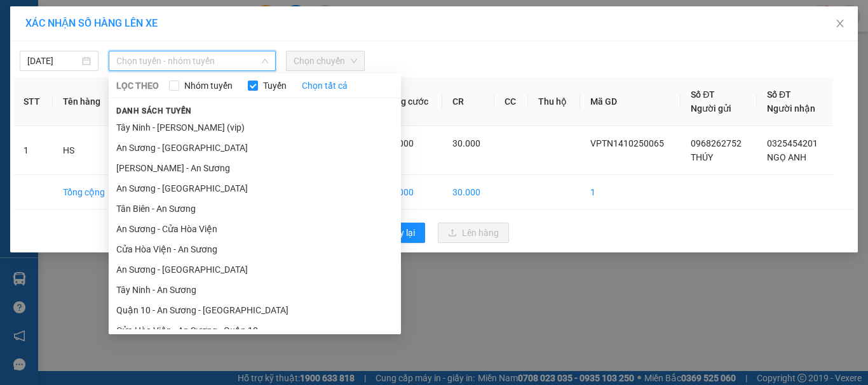
click at [196, 130] on li "Tây Ninh - [PERSON_NAME] (vip)" at bounding box center [255, 127] width 292 height 20
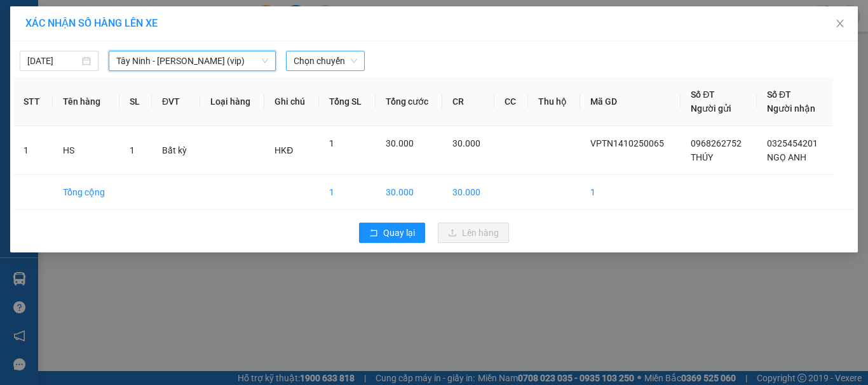
click at [336, 64] on span "Chọn chuyến" at bounding box center [325, 60] width 64 height 19
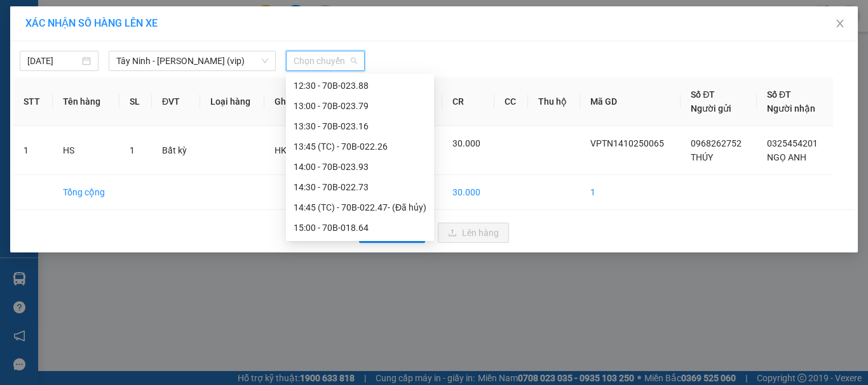
scroll to position [635, 0]
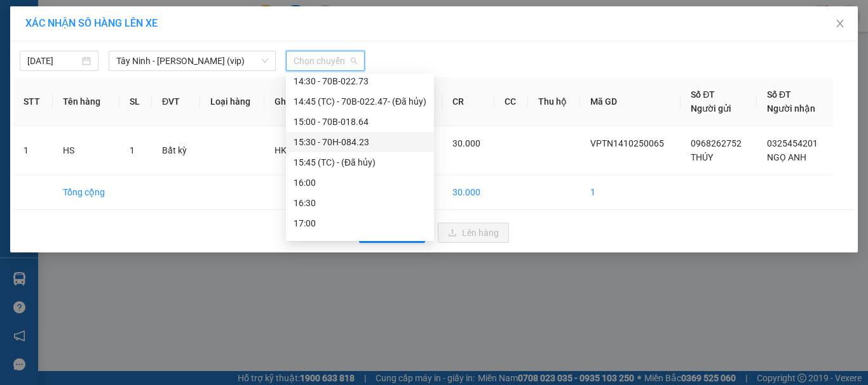
click at [367, 135] on div "15:30 - 70H-084.23" at bounding box center [359, 142] width 133 height 14
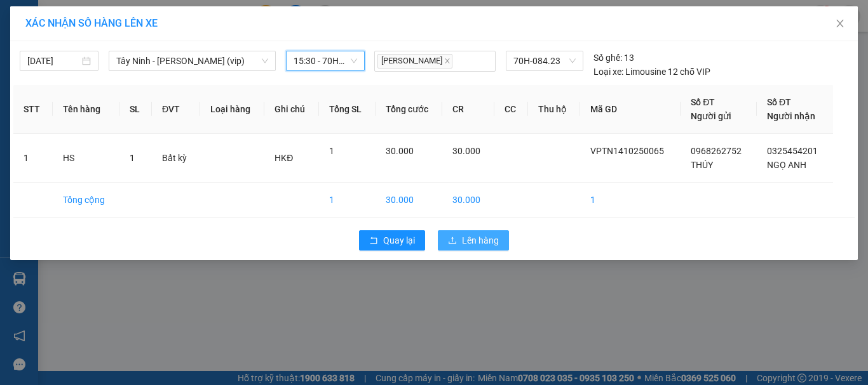
click at [466, 241] on span "Lên hàng" at bounding box center [480, 241] width 37 height 14
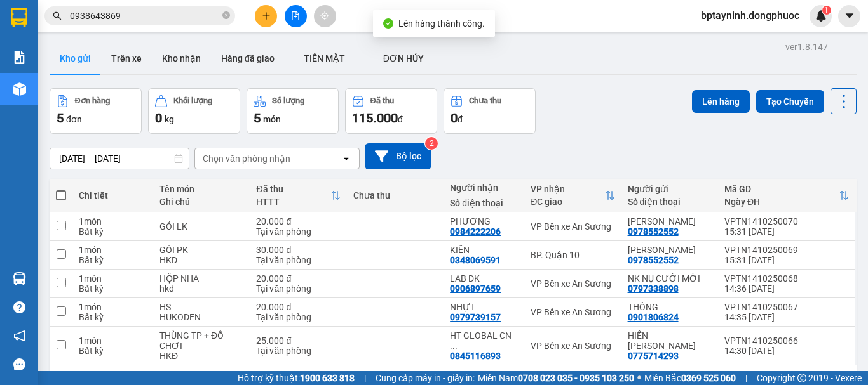
scroll to position [58, 0]
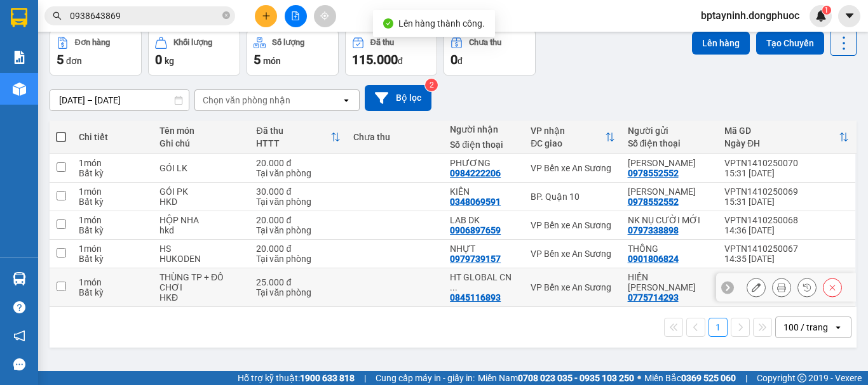
click at [575, 288] on div "VP Bến xe An Sương" at bounding box center [572, 288] width 84 height 10
checkbox input "true"
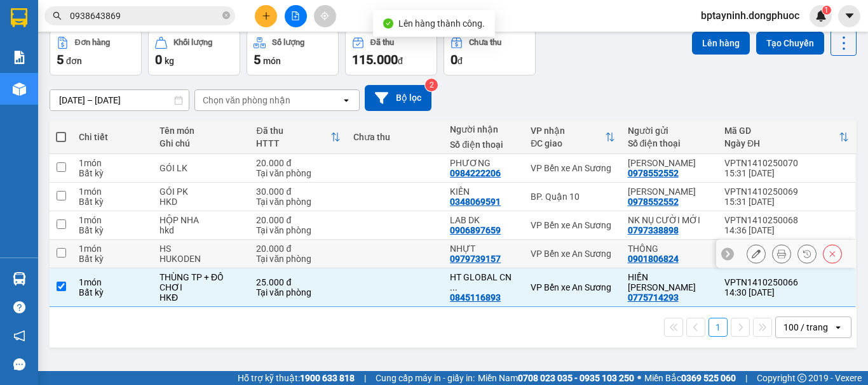
drag, startPoint x: 584, startPoint y: 251, endPoint x: 584, endPoint y: 225, distance: 25.4
click at [584, 249] on div "VP Bến xe An Sương" at bounding box center [572, 254] width 84 height 10
checkbox input "true"
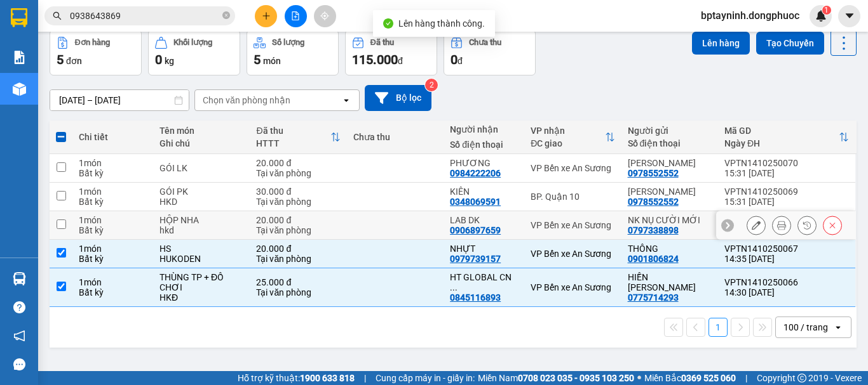
click at [584, 221] on div "VP Bến xe An Sương" at bounding box center [572, 225] width 84 height 10
checkbox input "true"
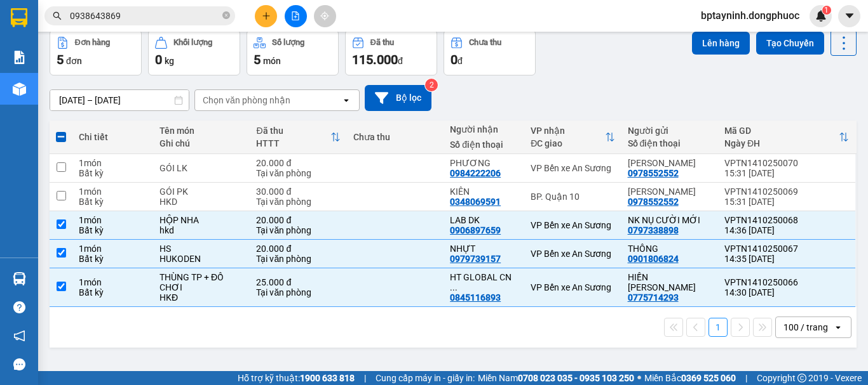
scroll to position [0, 0]
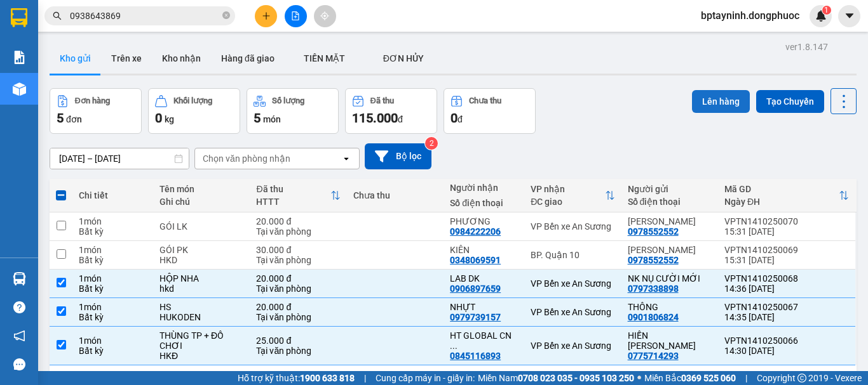
click at [702, 104] on button "Lên hàng" at bounding box center [721, 101] width 58 height 23
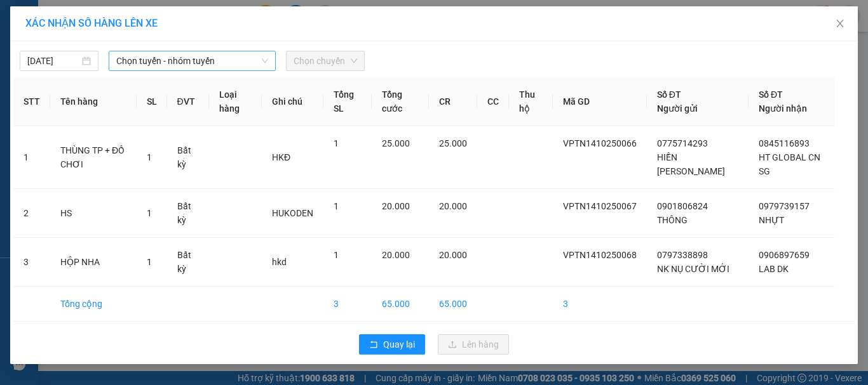
click at [180, 56] on span "Chọn tuyến - nhóm tuyến" at bounding box center [192, 60] width 152 height 19
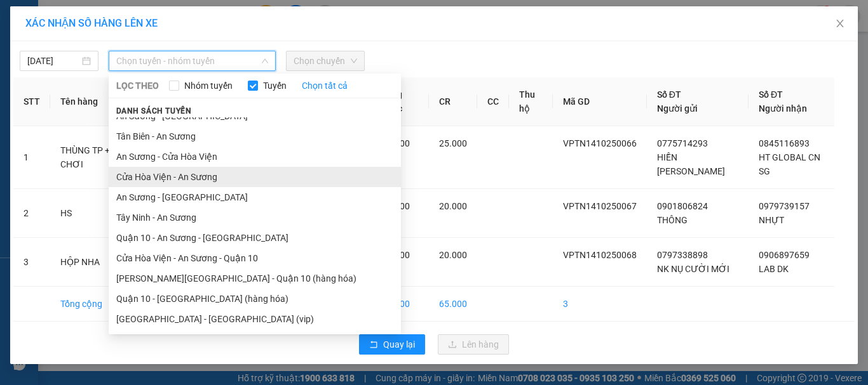
scroll to position [8, 0]
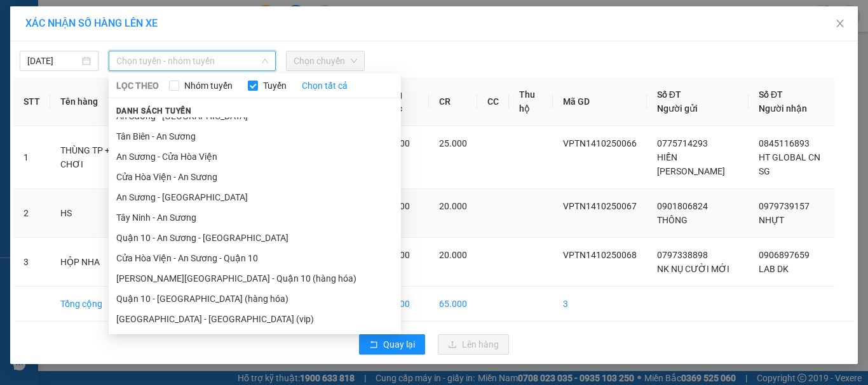
click at [185, 212] on li "Tây Ninh - An Sương" at bounding box center [255, 218] width 292 height 20
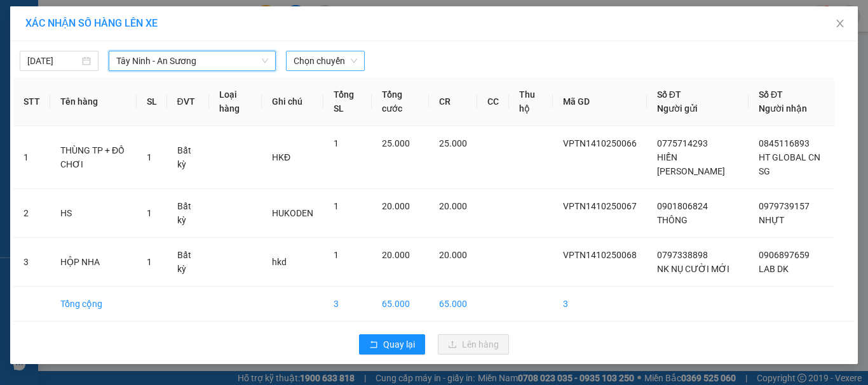
click at [333, 51] on span "Chọn chuyến" at bounding box center [325, 60] width 64 height 19
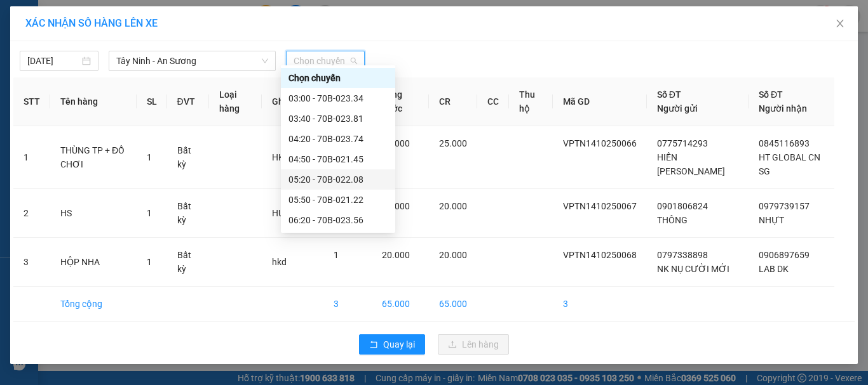
scroll to position [529, 0]
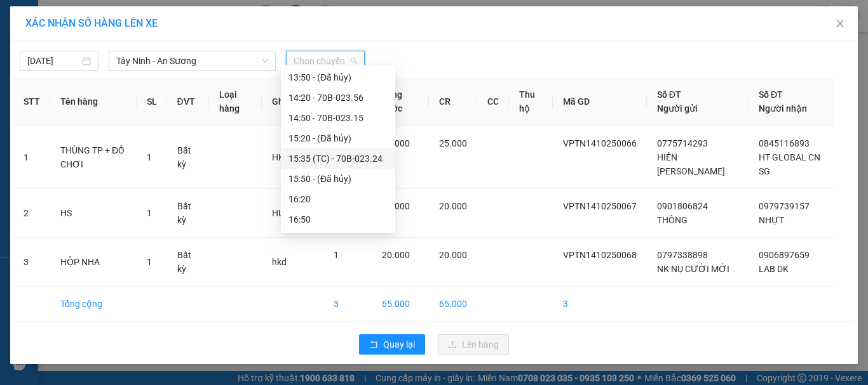
click at [363, 154] on div "15:35 (TC) - 70B-023.24" at bounding box center [337, 159] width 99 height 14
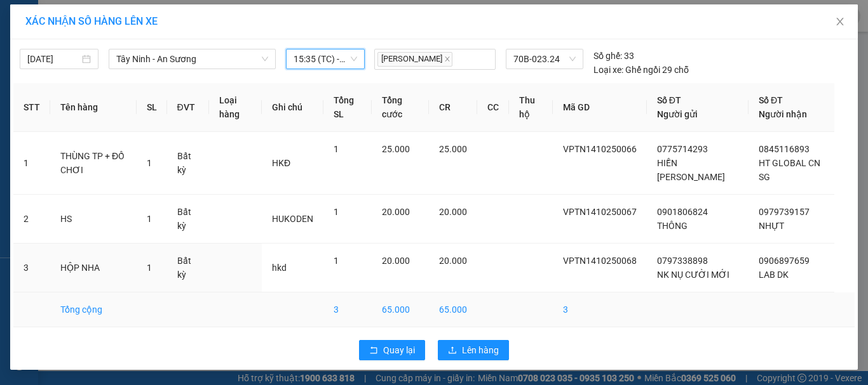
scroll to position [16, 0]
click at [481, 349] on span "Lên hàng" at bounding box center [480, 351] width 37 height 14
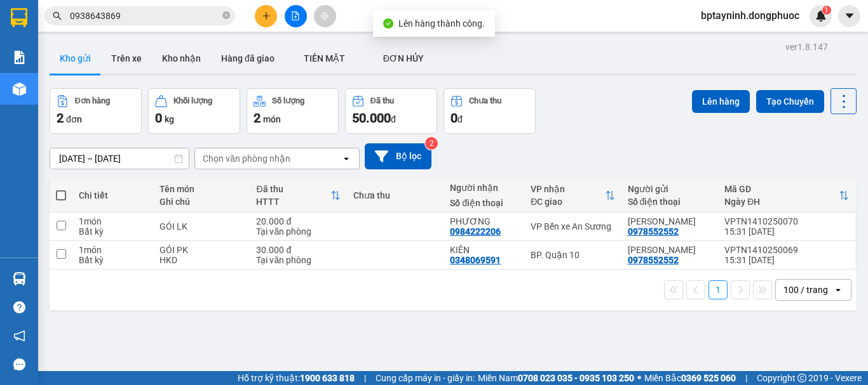
click at [611, 122] on div "Đơn hàng 2 đơn Khối lượng 0 kg Số lượng 2 món Đã thu 50.000 đ Chưa thu 0 đ Lên …" at bounding box center [453, 111] width 807 height 46
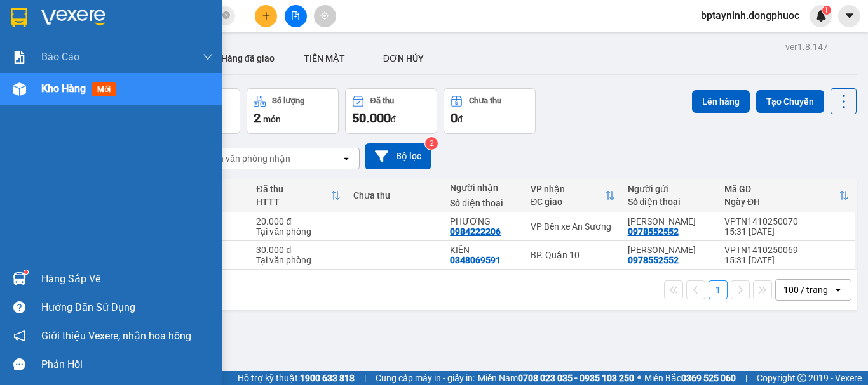
click at [52, 269] on div "Hàng sắp về" at bounding box center [111, 279] width 222 height 29
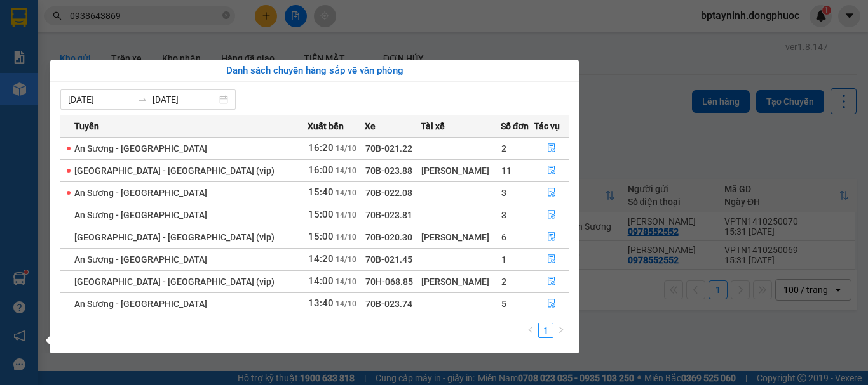
click at [598, 105] on section "Kết quả tìm kiếm ( 29 ) Bộ lọc Mã ĐH Trạng thái Món hàng Tổng cước Chưa cước Nh…" at bounding box center [434, 192] width 868 height 385
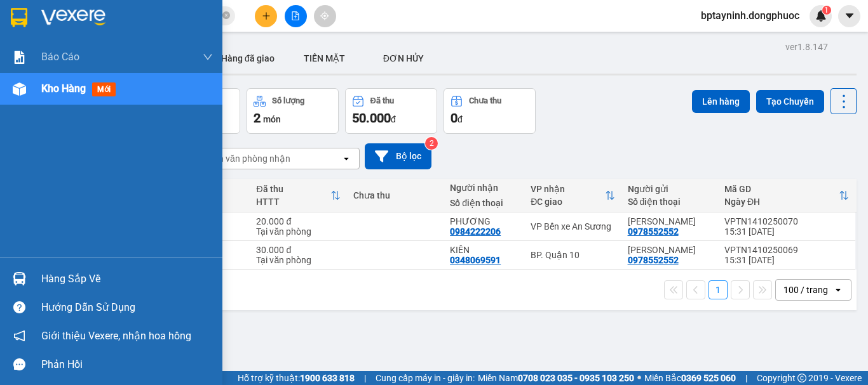
click at [70, 276] on div "Hàng sắp về" at bounding box center [126, 279] width 171 height 19
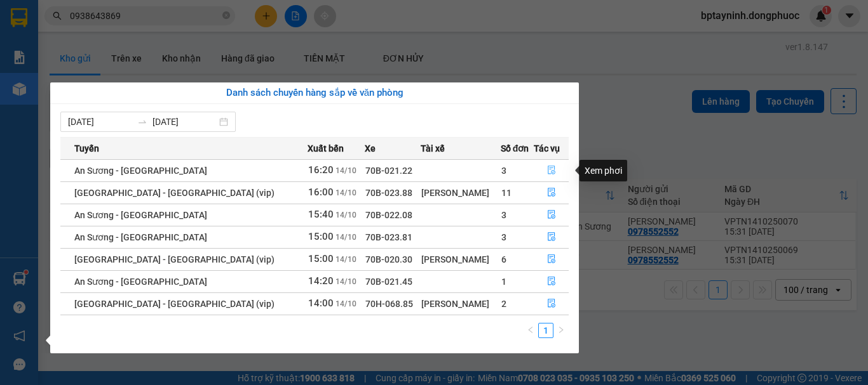
click at [549, 168] on icon "file-done" at bounding box center [551, 170] width 9 height 9
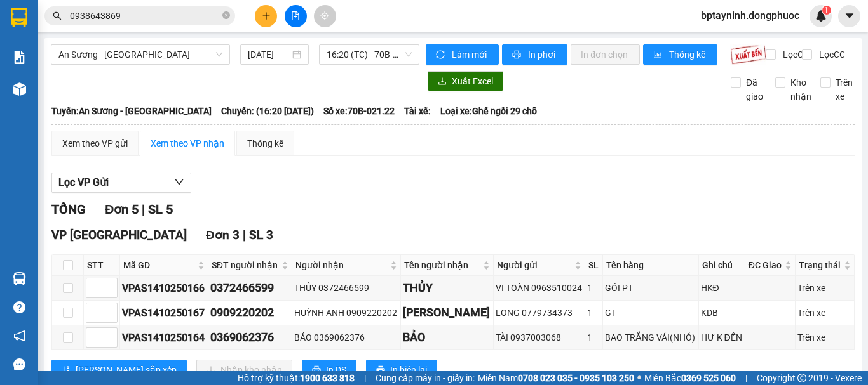
scroll to position [106, 0]
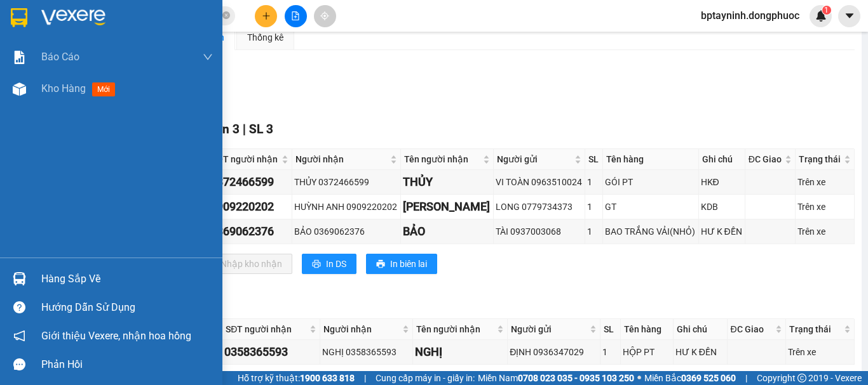
click at [60, 259] on div "Hàng sắp về Hướng dẫn sử dụng Giới thiệu Vexere, nhận hoa hồng Phản hồi" at bounding box center [111, 318] width 222 height 121
click at [59, 270] on div "Hàng sắp về" at bounding box center [126, 279] width 171 height 19
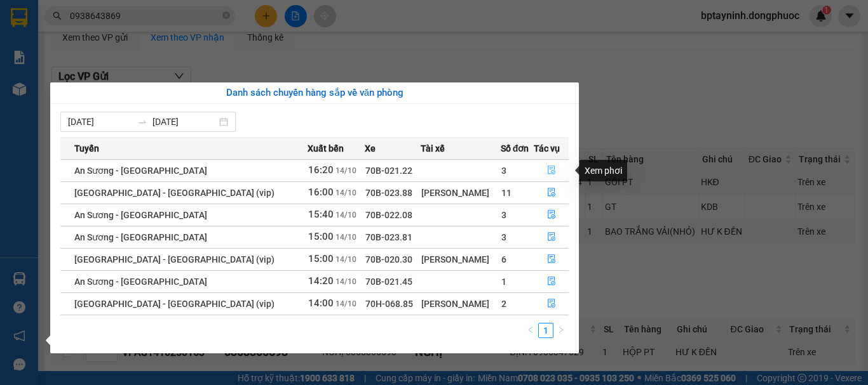
click at [551, 168] on icon "file-done" at bounding box center [551, 170] width 9 height 9
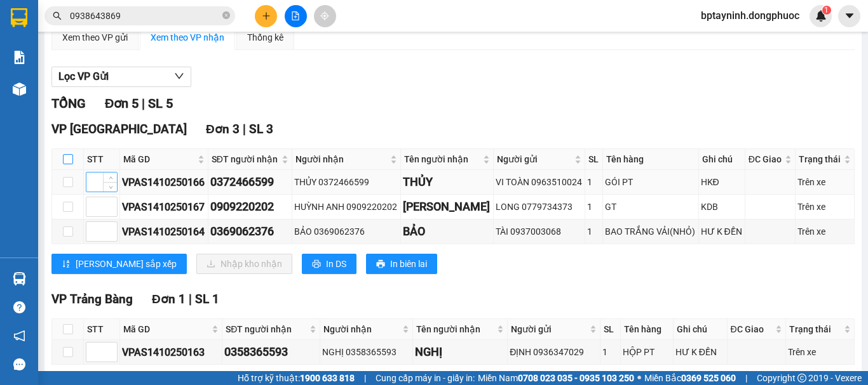
drag, startPoint x: 72, startPoint y: 168, endPoint x: 95, endPoint y: 203, distance: 42.6
click at [71, 164] on input "checkbox" at bounding box center [68, 159] width 10 height 10
checkbox input "true"
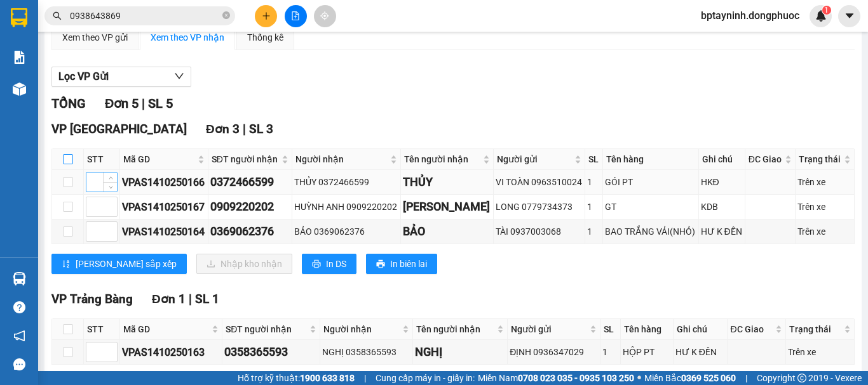
checkbox input "true"
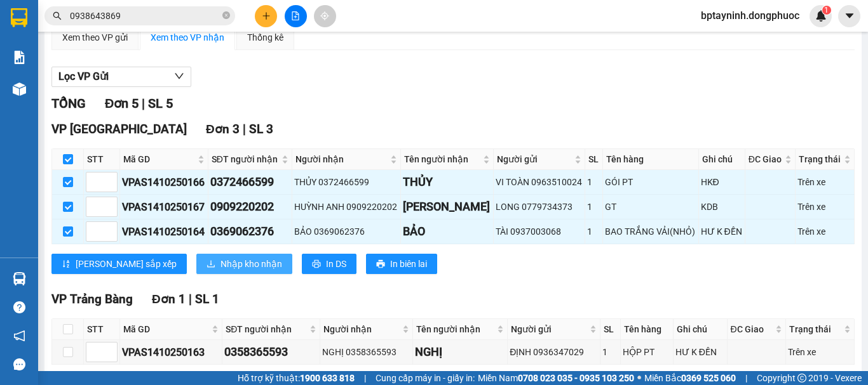
click at [220, 271] on span "Nhập kho nhận" at bounding box center [251, 264] width 62 height 14
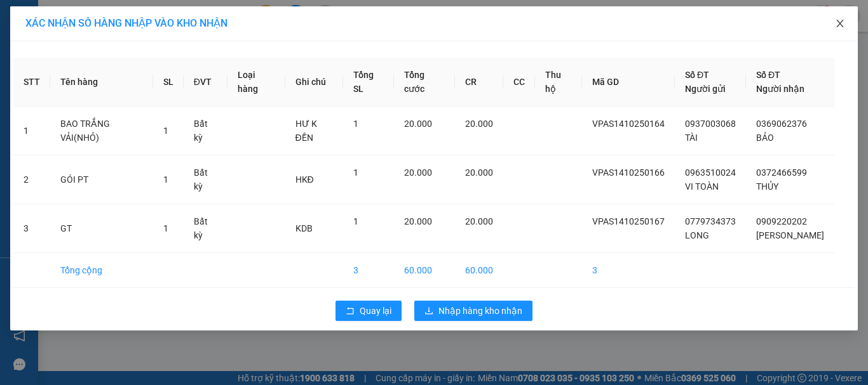
click at [841, 23] on icon "close" at bounding box center [839, 23] width 10 height 10
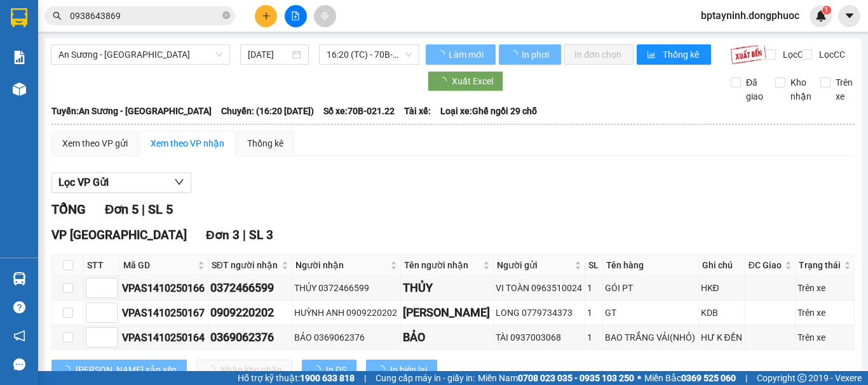
click at [32, 274] on div "Hàng sắp về" at bounding box center [19, 279] width 38 height 29
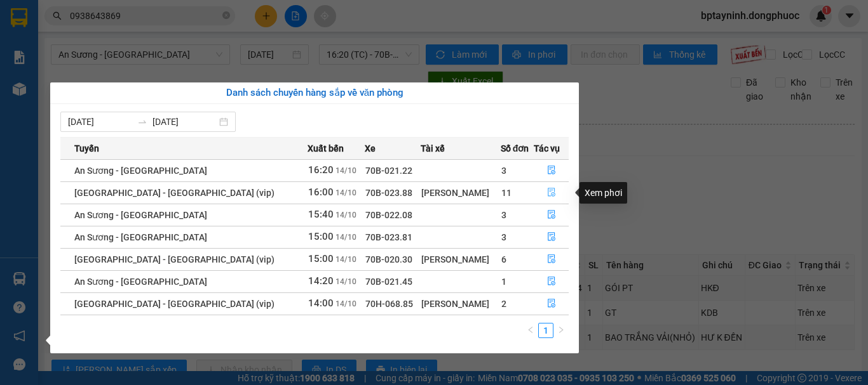
click at [547, 191] on icon "file-done" at bounding box center [551, 193] width 8 height 9
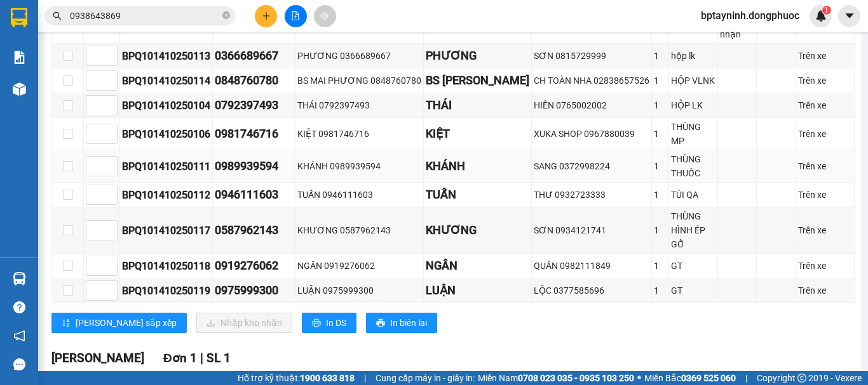
scroll to position [211, 0]
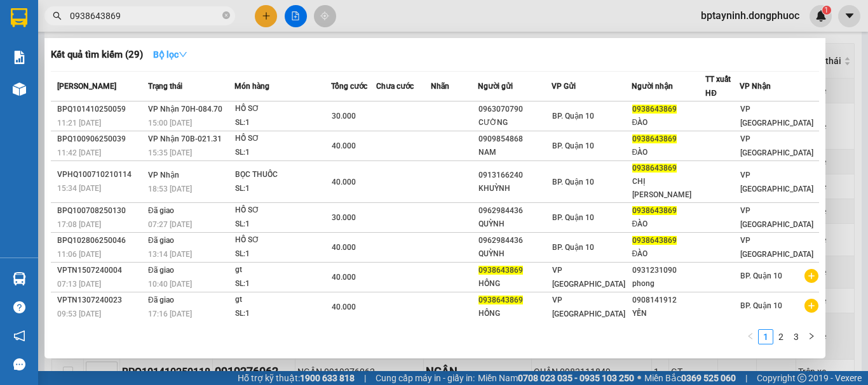
drag, startPoint x: 145, startPoint y: 13, endPoint x: 199, endPoint y: 57, distance: 69.9
click at [0, 37] on section "Kết quả tìm kiếm ( 29 ) Bộ lọc Mã ĐH Trạng thái Món hàng Tổng cước Chưa cước Nh…" at bounding box center [434, 192] width 868 height 385
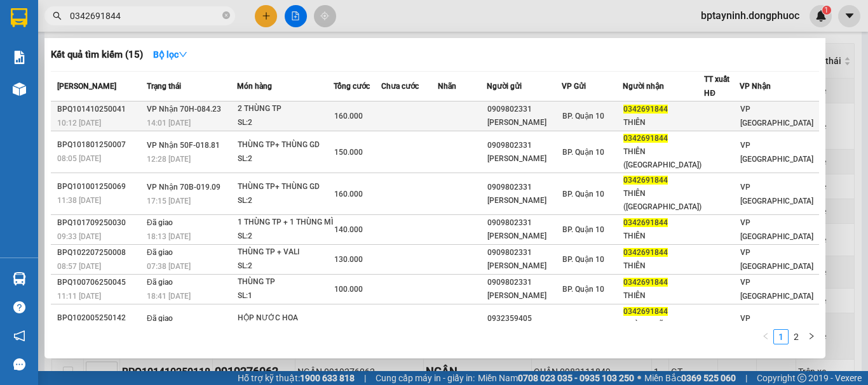
type input "0342691844"
click at [272, 116] on div "2 THÙNG TP" at bounding box center [285, 109] width 95 height 14
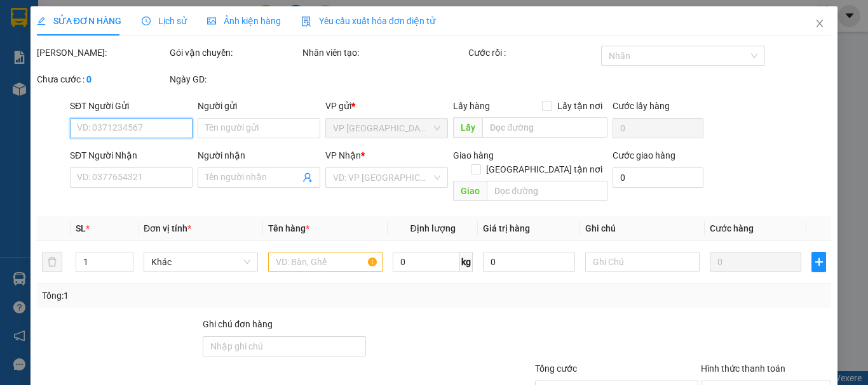
type input "0909802331"
type input "[PERSON_NAME]"
type input "0342691844"
type input "THIÊN"
type input "160.000"
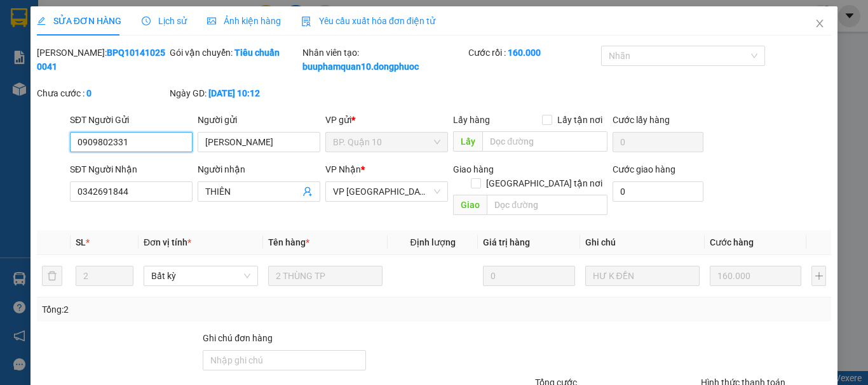
scroll to position [101, 0]
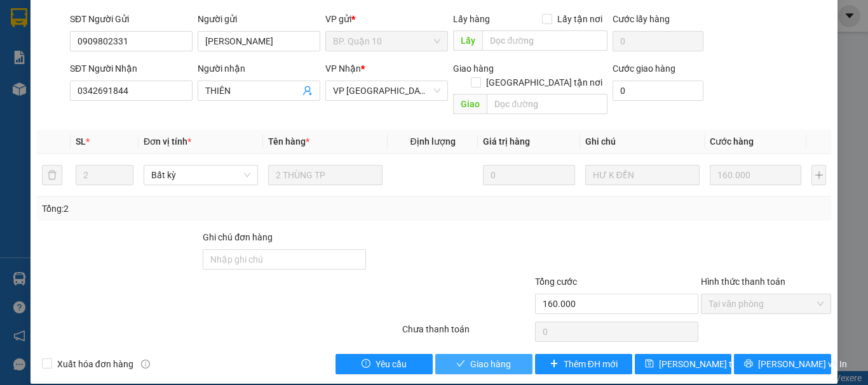
click at [496, 358] on span "Giao hàng" at bounding box center [490, 365] width 41 height 14
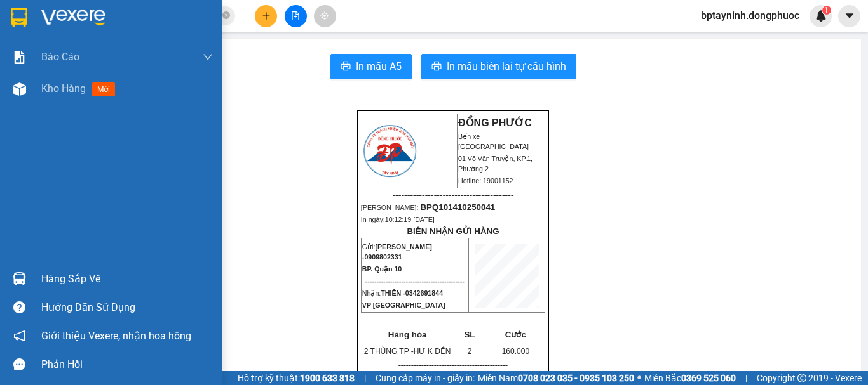
click at [52, 278] on div "Hàng sắp về" at bounding box center [126, 279] width 171 height 19
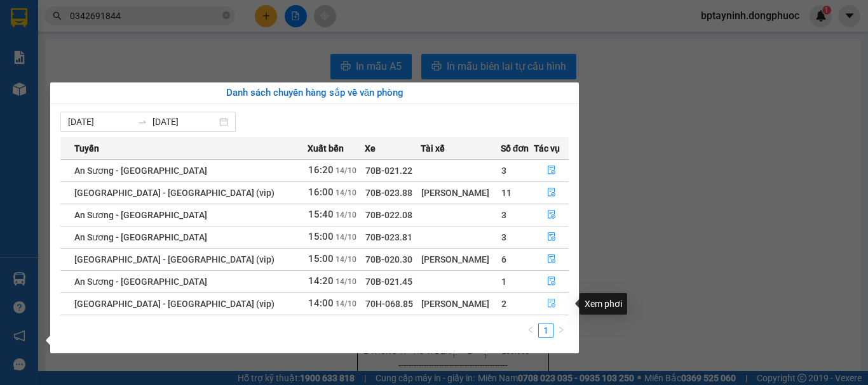
click at [542, 302] on button "button" at bounding box center [551, 304] width 34 height 20
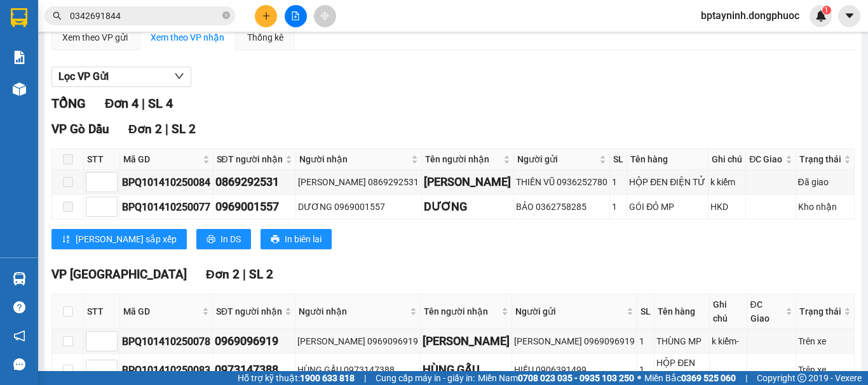
scroll to position [198, 0]
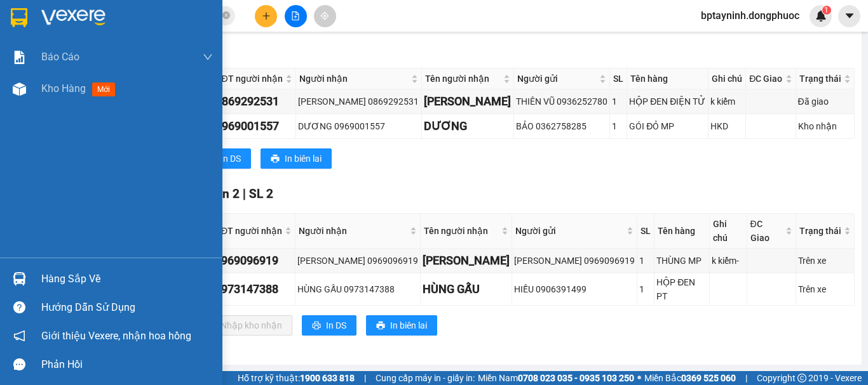
click at [70, 276] on div "Hàng sắp về" at bounding box center [126, 279] width 171 height 19
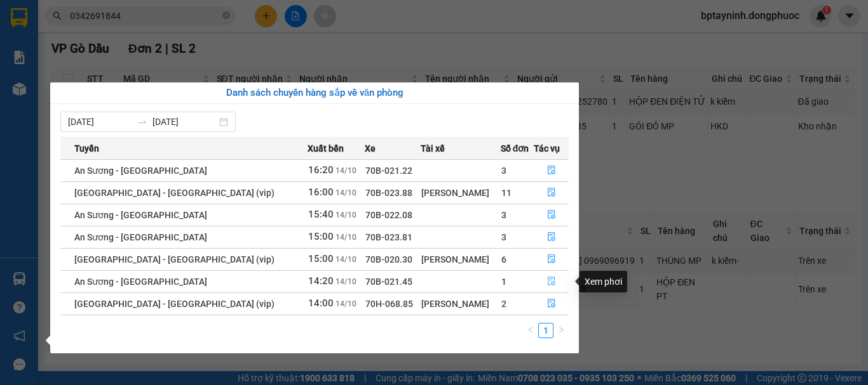
click at [547, 283] on icon "file-done" at bounding box center [551, 281] width 9 height 9
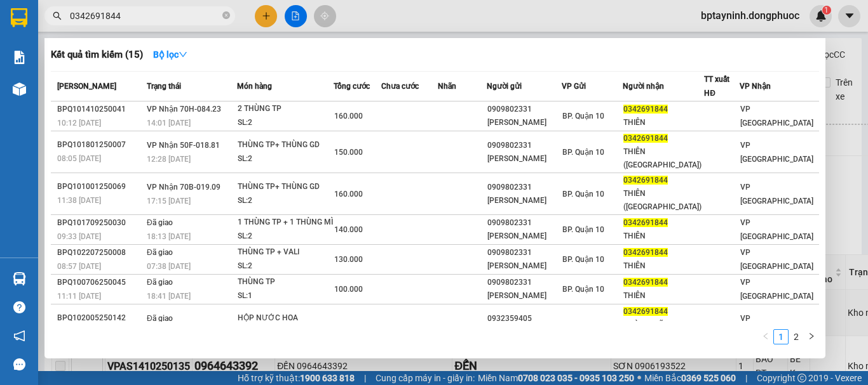
drag, startPoint x: 114, startPoint y: 20, endPoint x: 11, endPoint y: 19, distance: 102.9
click at [0, 20] on section "Kết quả tìm kiếm ( 15 ) Bộ lọc Mã ĐH Trạng thái Món hàng Tổng cước Chưa cước Nh…" at bounding box center [434, 192] width 868 height 385
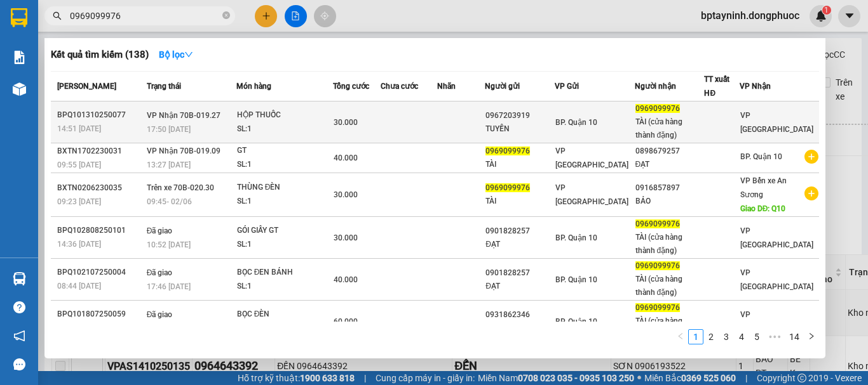
type input "0969099976"
click at [215, 120] on span "VP Nhận 70B-019.27" at bounding box center [184, 115] width 74 height 9
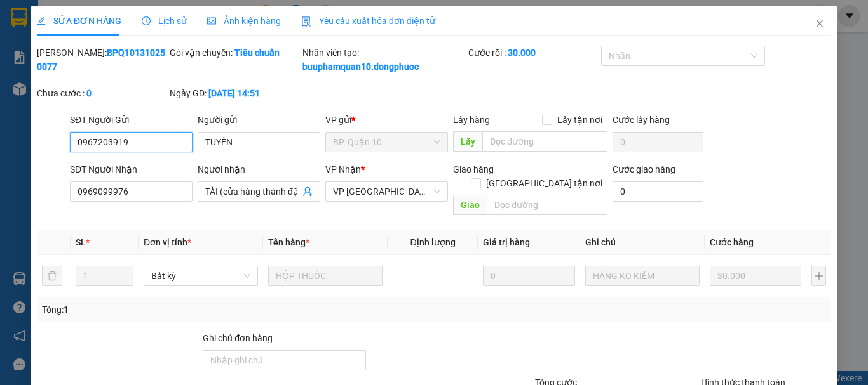
type input "0967203919"
type input "TUYỀN"
type input "0969099976"
type input "TÀI (cửa hàng thành đặng)"
type input "30.000"
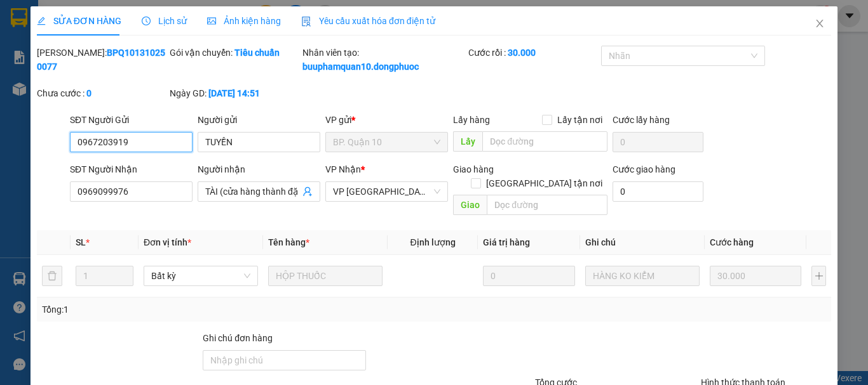
scroll to position [101, 0]
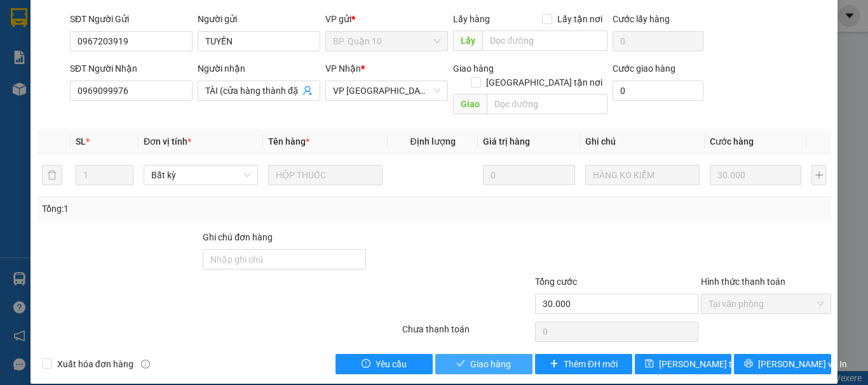
click at [486, 358] on span "Giao hàng" at bounding box center [490, 365] width 41 height 14
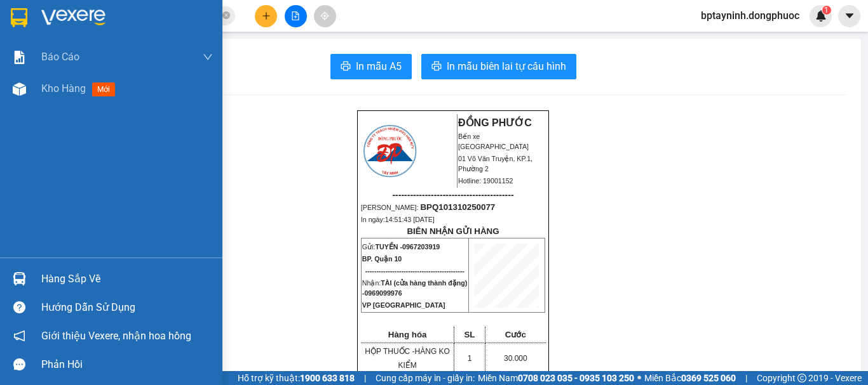
click at [45, 277] on div "Hàng sắp về" at bounding box center [126, 279] width 171 height 19
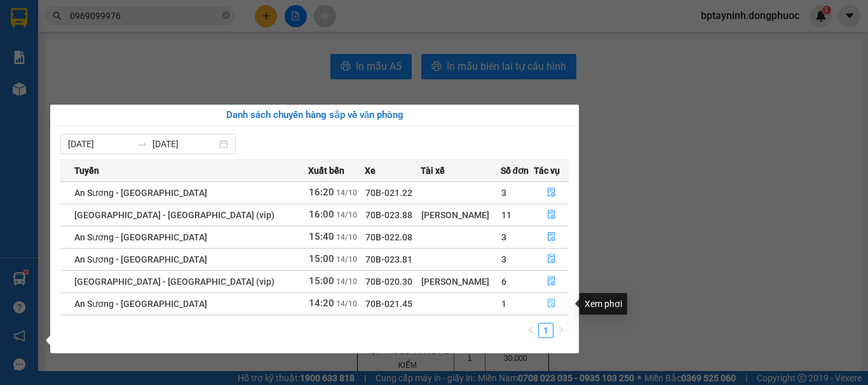
click at [548, 303] on icon "file-done" at bounding box center [551, 303] width 9 height 9
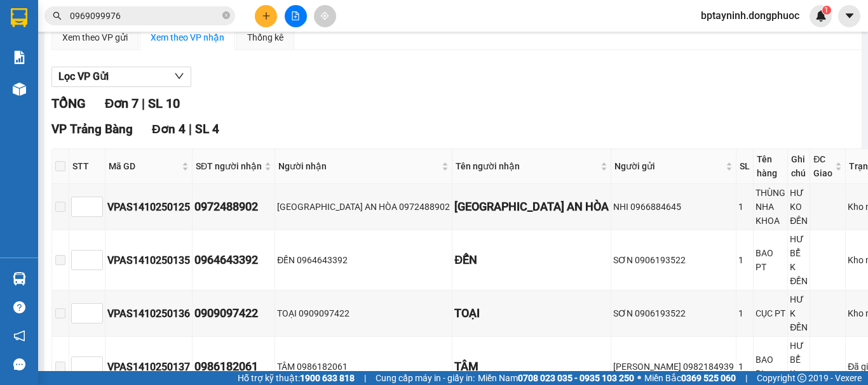
scroll to position [318, 0]
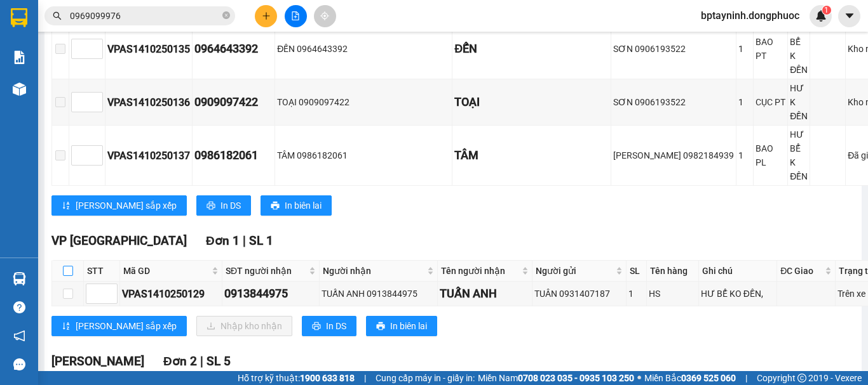
click at [65, 266] on input "checkbox" at bounding box center [68, 271] width 10 height 10
checkbox input "true"
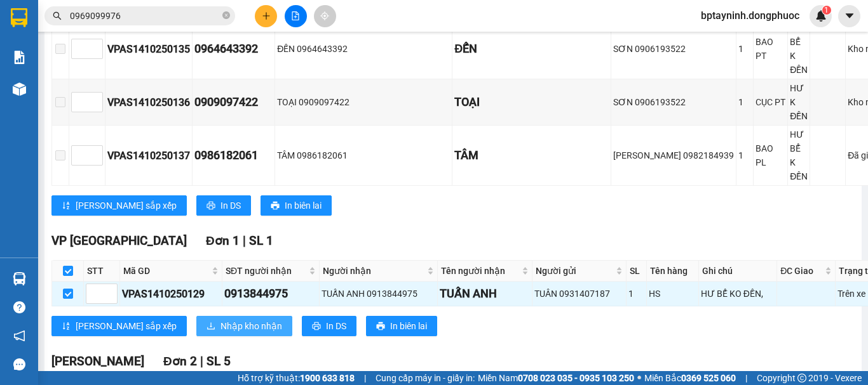
click at [220, 319] on span "Nhập kho nhận" at bounding box center [251, 326] width 62 height 14
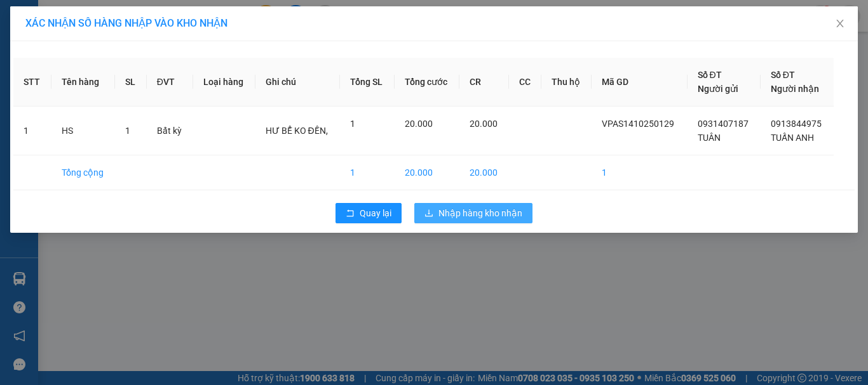
click at [521, 212] on span "Nhập hàng kho nhận" at bounding box center [480, 213] width 84 height 14
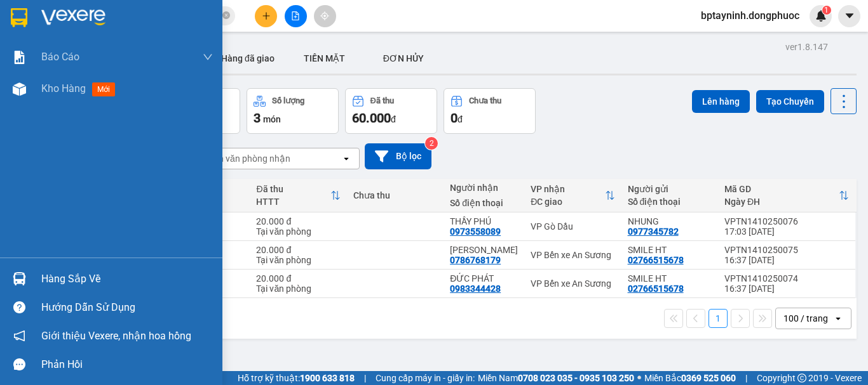
click at [22, 275] on img at bounding box center [19, 278] width 13 height 13
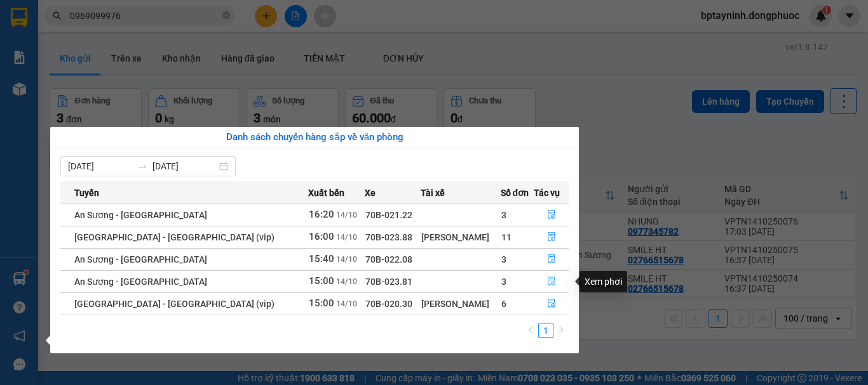
click at [549, 278] on icon "file-done" at bounding box center [551, 282] width 8 height 9
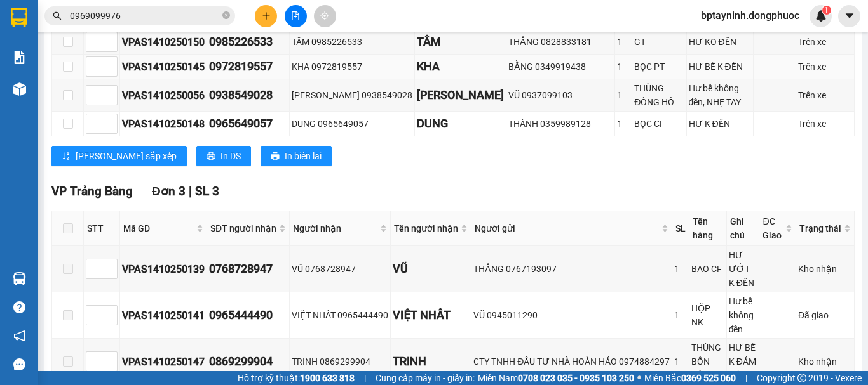
scroll to position [424, 0]
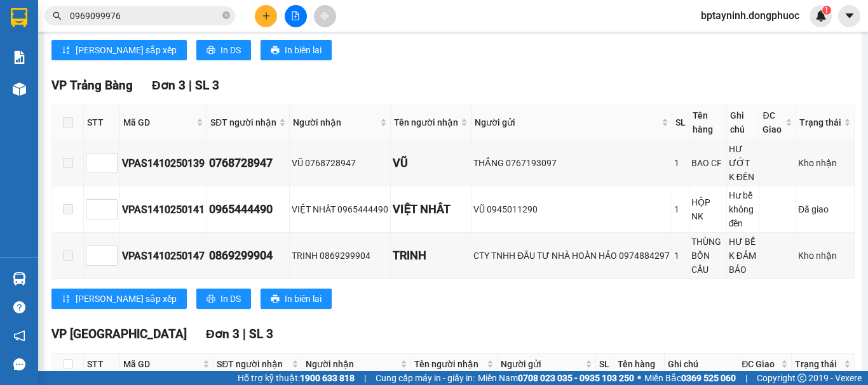
click at [70, 128] on span at bounding box center [68, 122] width 10 height 10
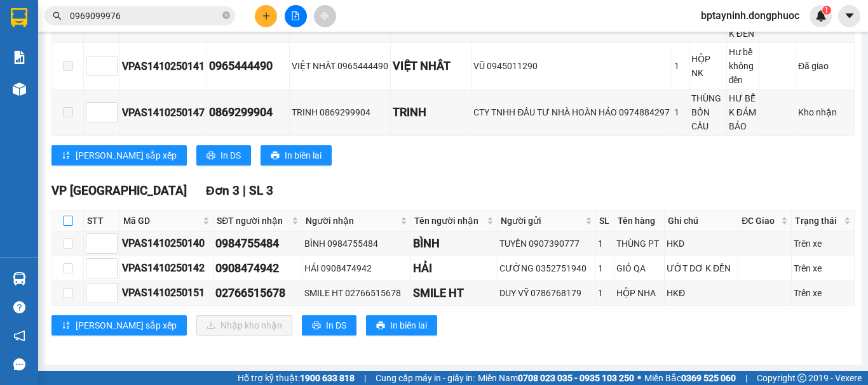
drag, startPoint x: 69, startPoint y: 222, endPoint x: 126, endPoint y: 285, distance: 85.4
click at [68, 221] on input "checkbox" at bounding box center [68, 221] width 10 height 10
checkbox input "true"
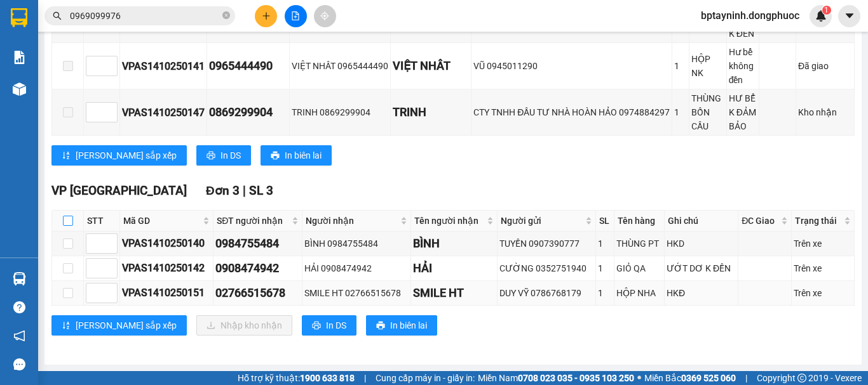
checkbox input "true"
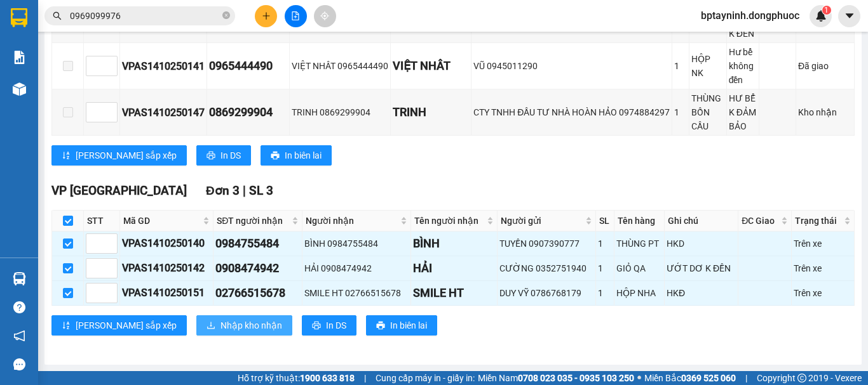
click at [220, 322] on span "Nhập kho nhận" at bounding box center [251, 326] width 62 height 14
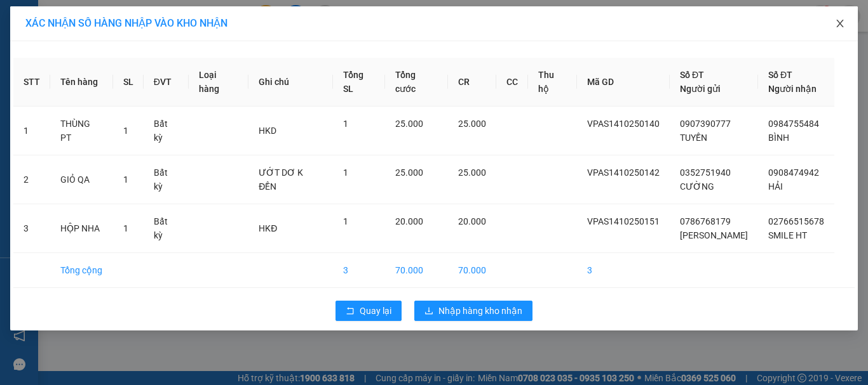
click at [839, 25] on icon "close" at bounding box center [839, 24] width 7 height 8
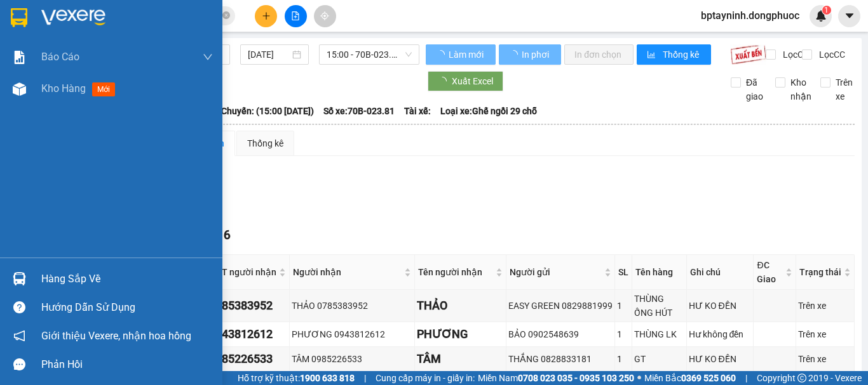
click at [34, 277] on div "Hàng sắp về" at bounding box center [111, 279] width 222 height 29
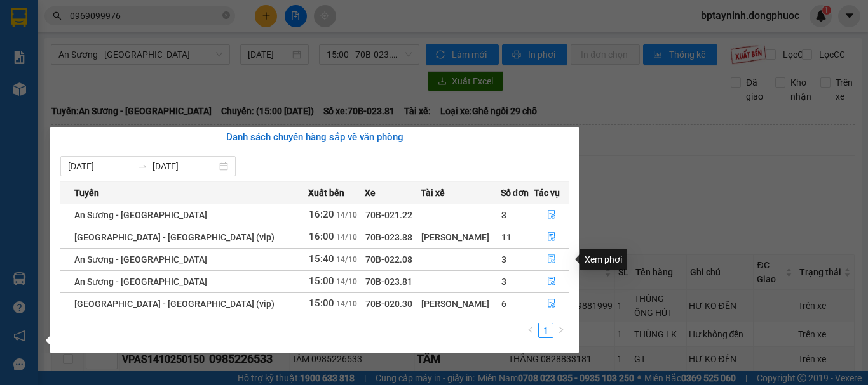
click at [547, 257] on icon "file-done" at bounding box center [551, 259] width 8 height 9
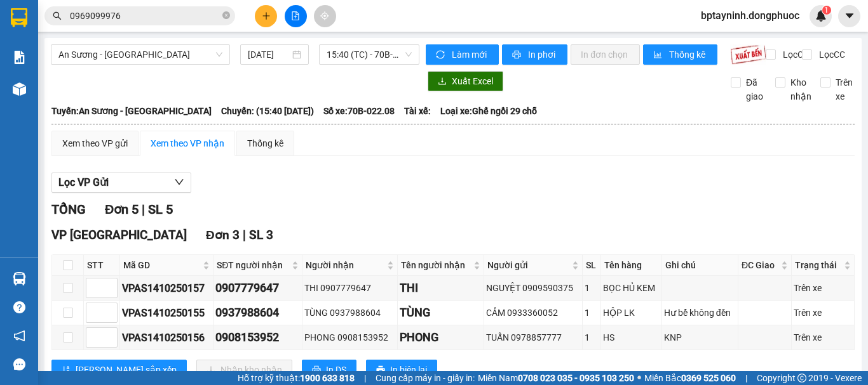
scroll to position [106, 0]
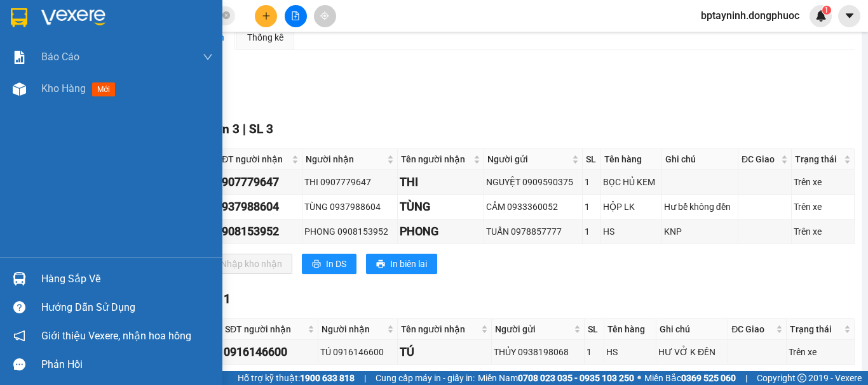
click at [81, 278] on div "Hàng sắp về" at bounding box center [126, 279] width 171 height 19
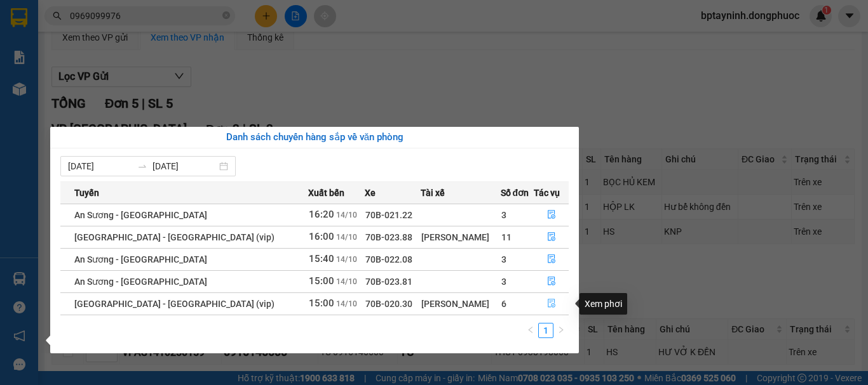
click at [547, 305] on icon "file-done" at bounding box center [551, 303] width 9 height 9
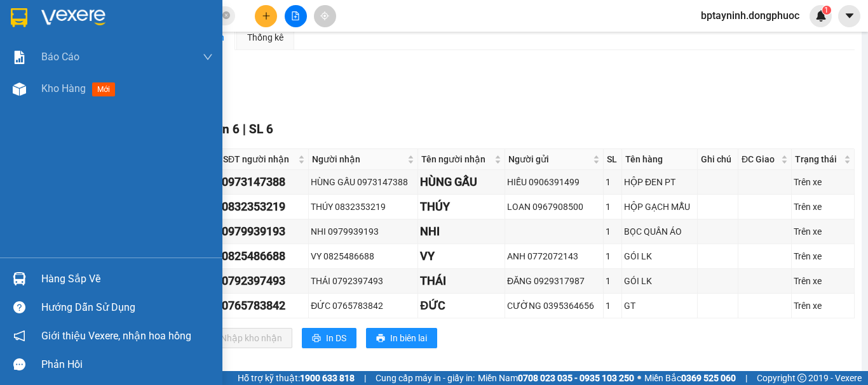
click at [79, 279] on div "Hàng sắp về" at bounding box center [126, 279] width 171 height 19
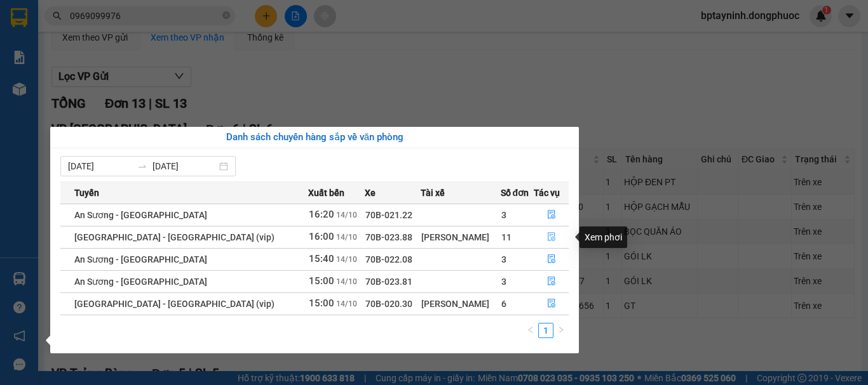
click at [552, 234] on button "button" at bounding box center [551, 237] width 34 height 20
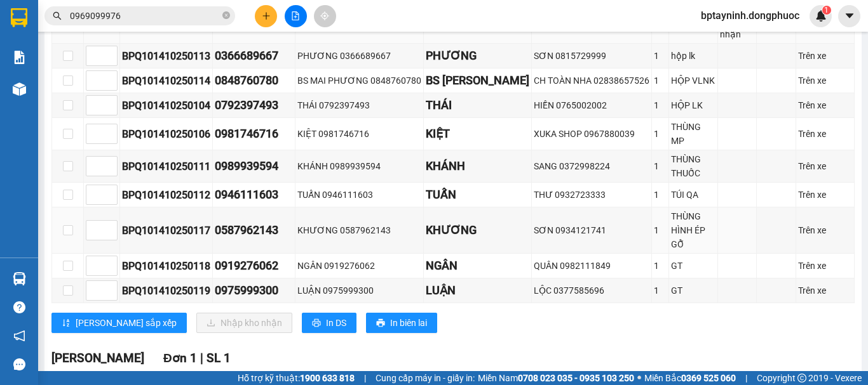
scroll to position [106, 0]
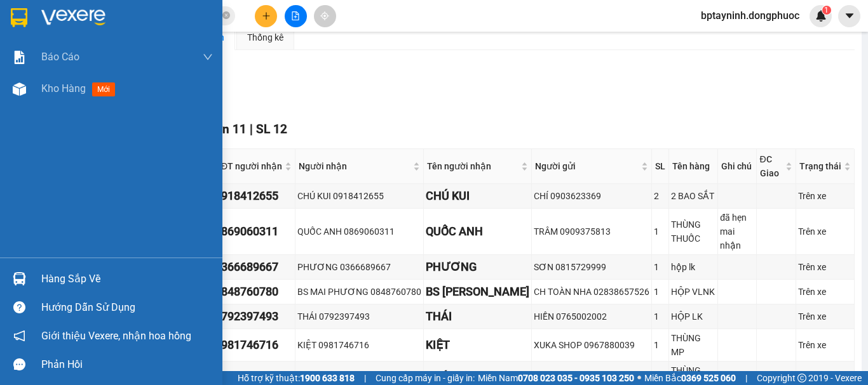
click at [69, 271] on div "Hàng sắp về" at bounding box center [126, 279] width 171 height 19
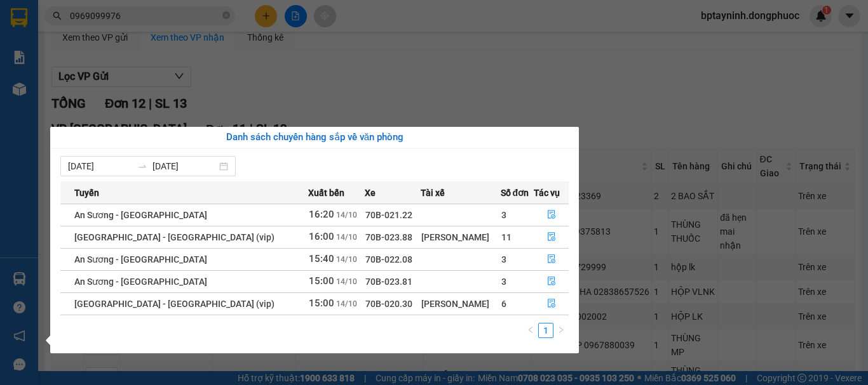
click at [229, 32] on section "Kết quả tìm kiếm ( 138 ) Bộ lọc Mã ĐH Trạng thái Món hàng Tổng cước Chưa cước N…" at bounding box center [434, 192] width 868 height 385
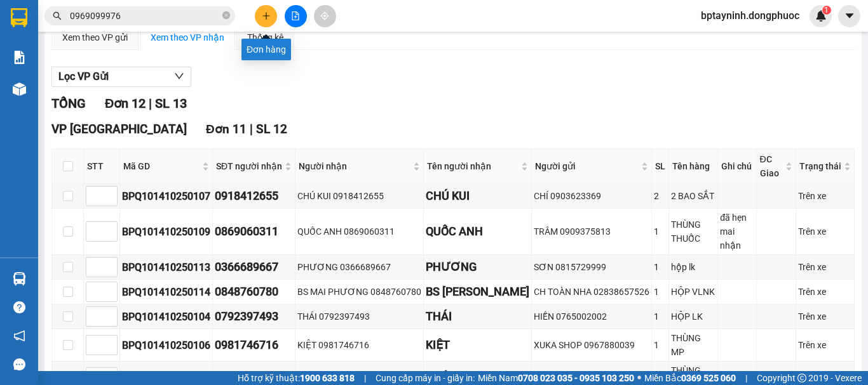
click at [267, 17] on icon "plus" at bounding box center [266, 15] width 9 height 9
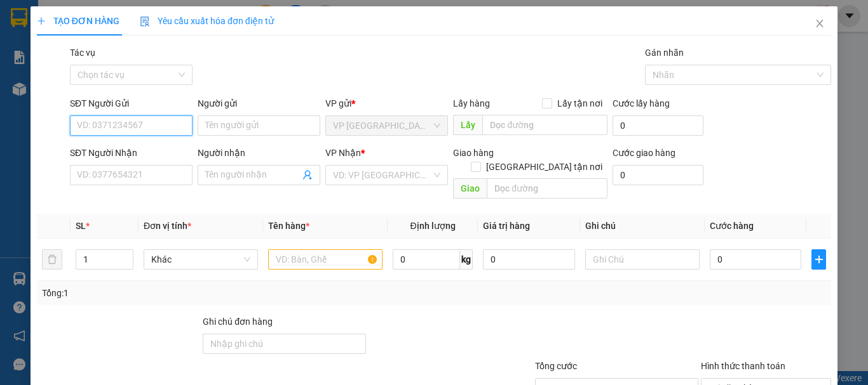
click at [160, 130] on input "SĐT Người Gửi" at bounding box center [131, 126] width 123 height 20
type input "0941524963"
drag, startPoint x: 154, startPoint y: 156, endPoint x: 182, endPoint y: 163, distance: 29.0
click at [153, 156] on div "0941524963 - THƯƠNG" at bounding box center [130, 151] width 106 height 14
type input "THƯƠNG"
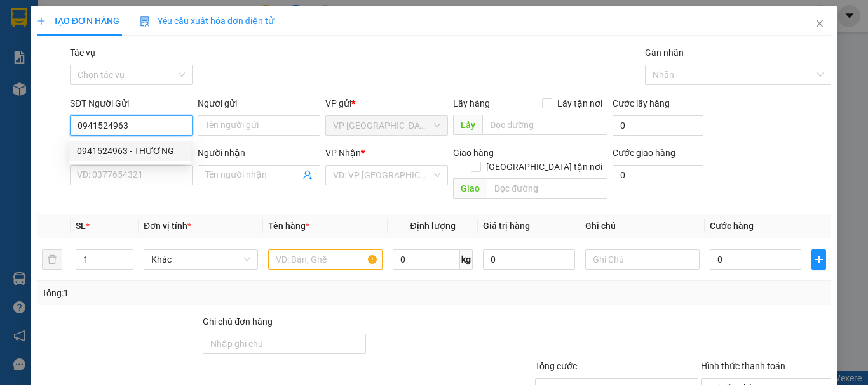
type input "0352046921"
type input "HIẾU"
type input "20.000"
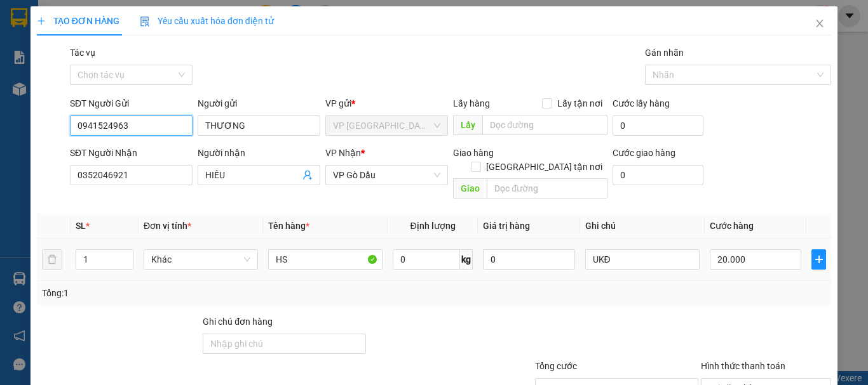
type input "0941524963"
click at [730, 286] on div "Tổng: 1" at bounding box center [434, 293] width 784 height 14
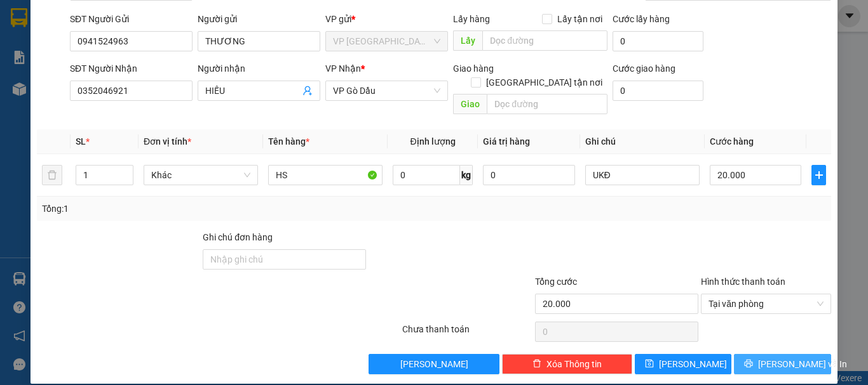
click at [751, 354] on button "[PERSON_NAME] và In" at bounding box center [782, 364] width 97 height 20
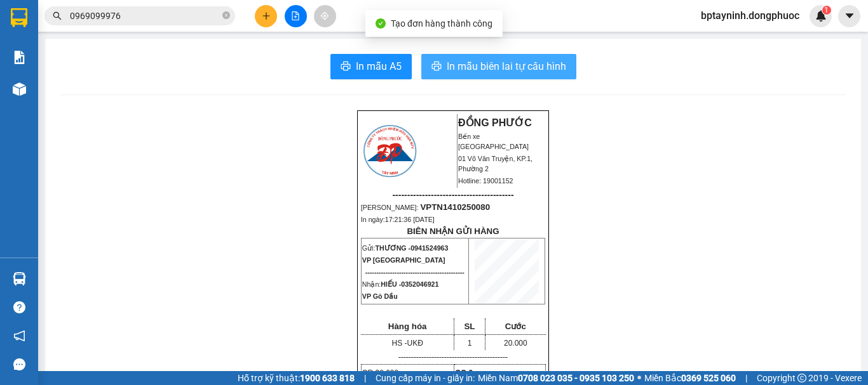
click at [527, 69] on span "In mẫu biên lai tự cấu hình" at bounding box center [505, 66] width 119 height 16
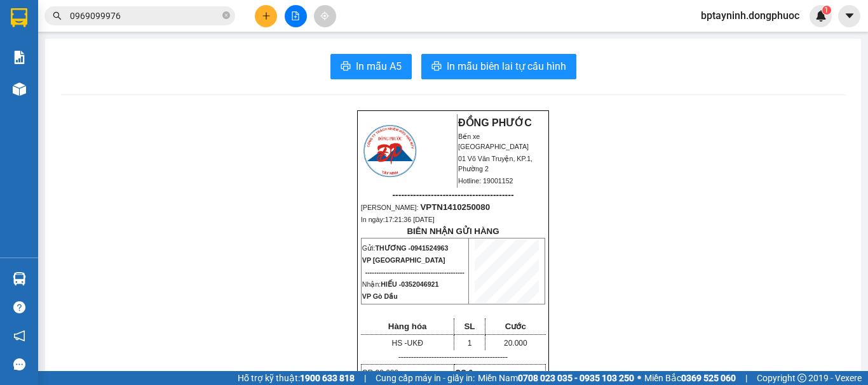
click at [147, 21] on input "0969099976" at bounding box center [145, 16] width 150 height 14
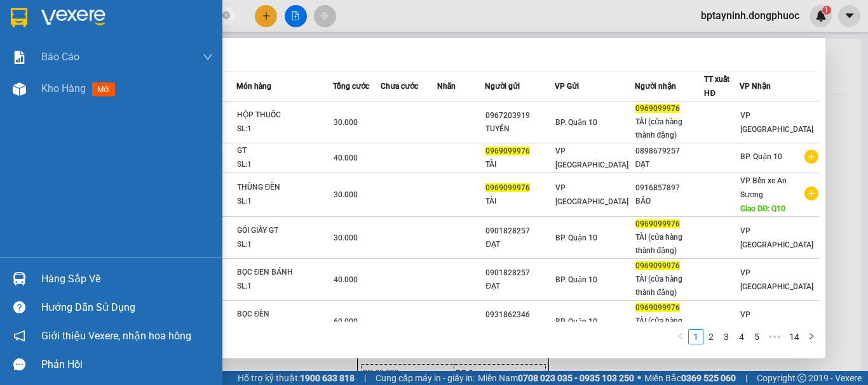
drag, startPoint x: 116, startPoint y: 25, endPoint x: 30, endPoint y: 38, distance: 87.3
click at [31, 36] on section "Kết quả tìm kiếm ( 138 ) Bộ lọc Mã ĐH Trạng thái Món hàng Tổng cước Chưa cước N…" at bounding box center [434, 192] width 868 height 385
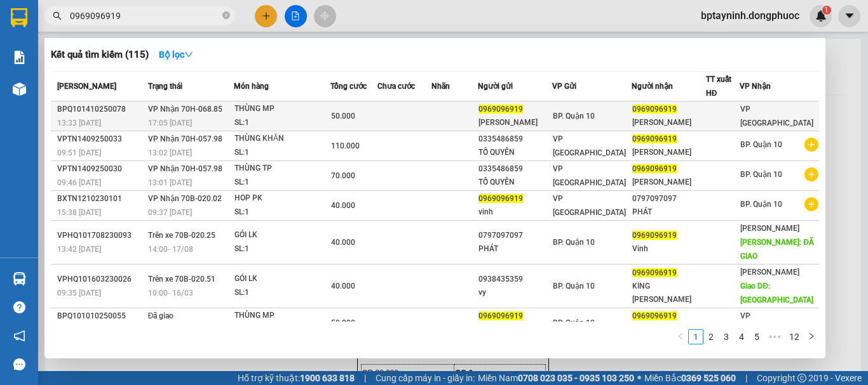
type input "0969096919"
click at [254, 119] on div "SL: 1" at bounding box center [281, 123] width 95 height 14
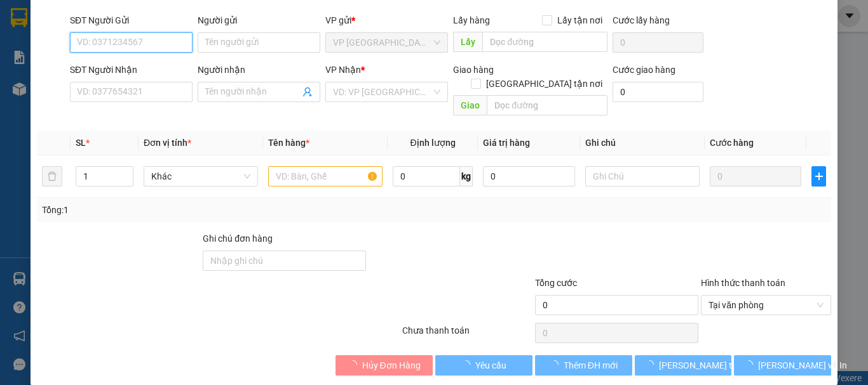
type input "0969096919"
type input "[PERSON_NAME]"
type input "0969096919"
type input "[PERSON_NAME]"
type input "50.000"
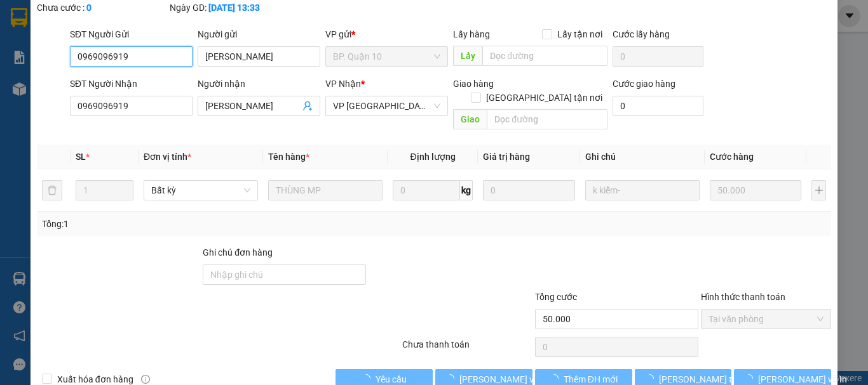
scroll to position [101, 0]
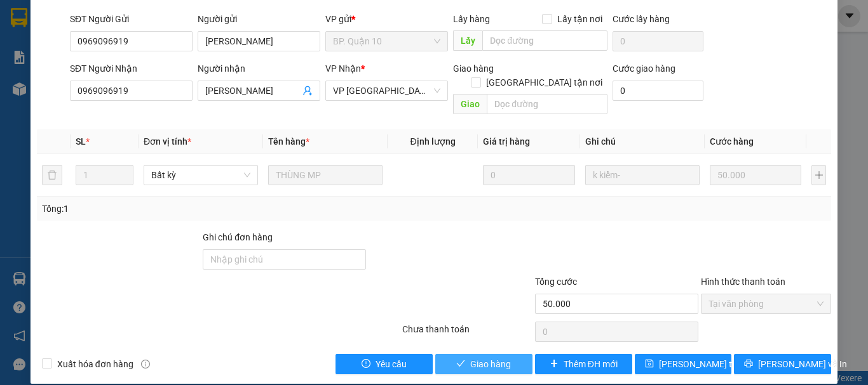
click at [495, 358] on span "Giao hàng" at bounding box center [490, 365] width 41 height 14
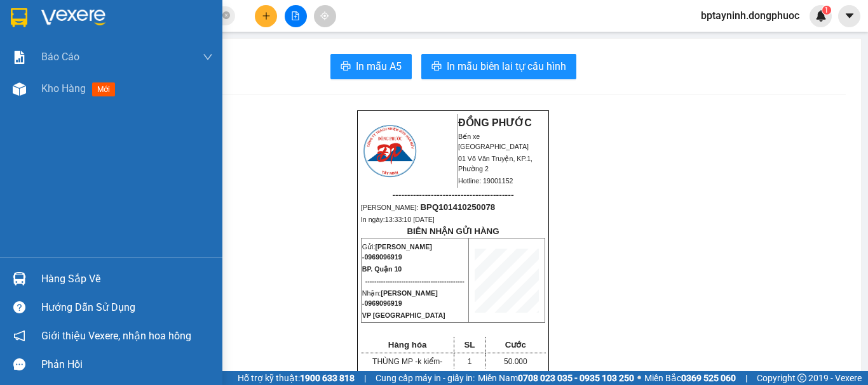
click at [86, 276] on div "Hàng sắp về" at bounding box center [126, 279] width 171 height 19
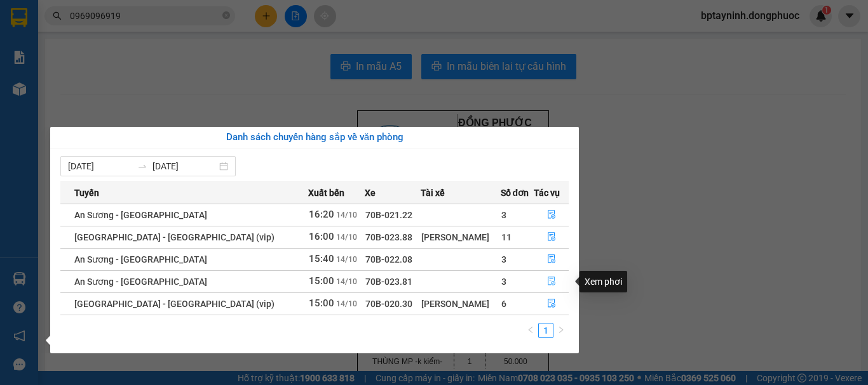
click at [550, 286] on span "file-done" at bounding box center [551, 282] width 9 height 10
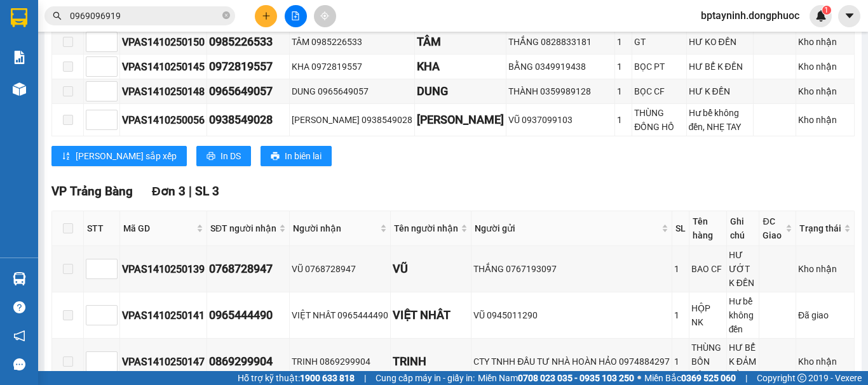
scroll to position [424, 0]
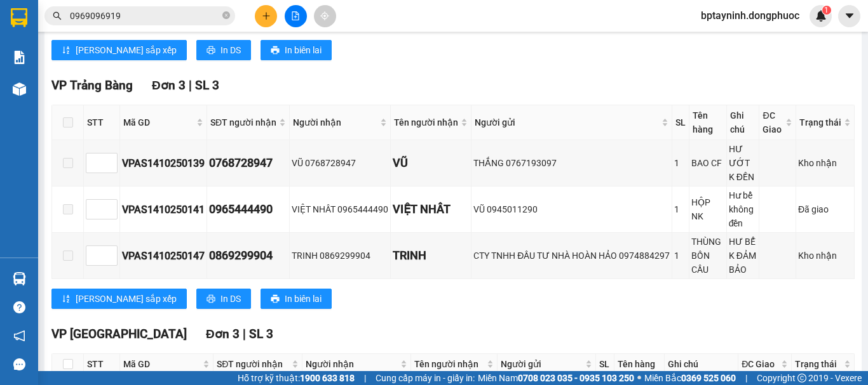
click at [64, 128] on span at bounding box center [68, 122] width 10 height 10
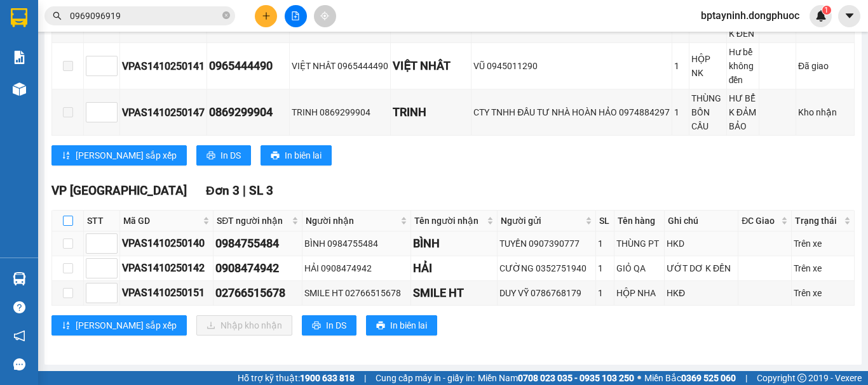
click at [68, 221] on input "checkbox" at bounding box center [68, 221] width 10 height 10
checkbox input "true"
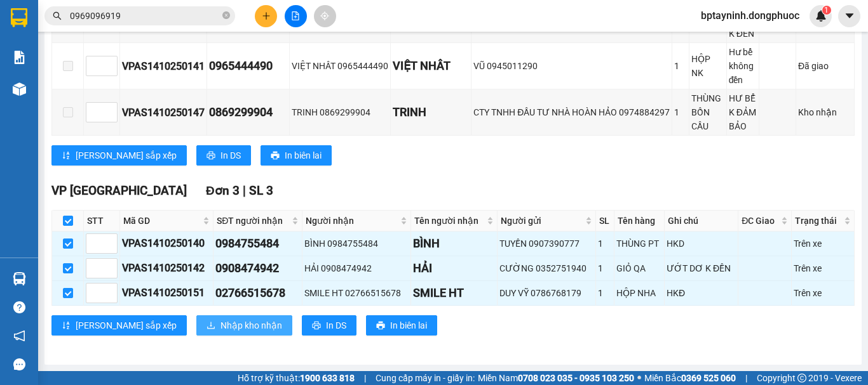
click at [220, 326] on span "Nhập kho nhận" at bounding box center [251, 326] width 62 height 14
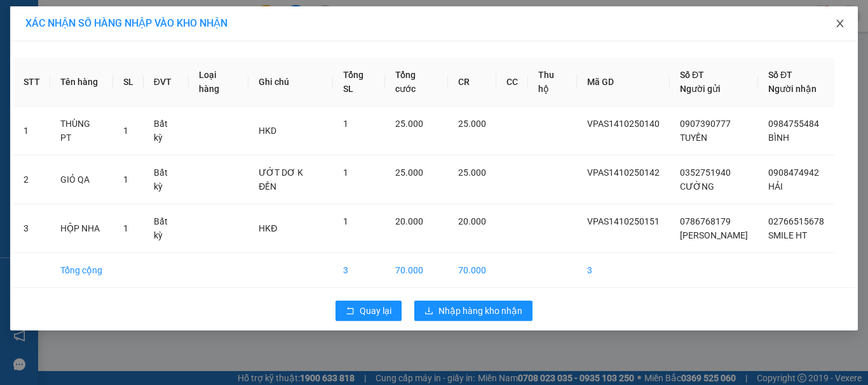
click at [837, 18] on span "Close" at bounding box center [840, 24] width 36 height 36
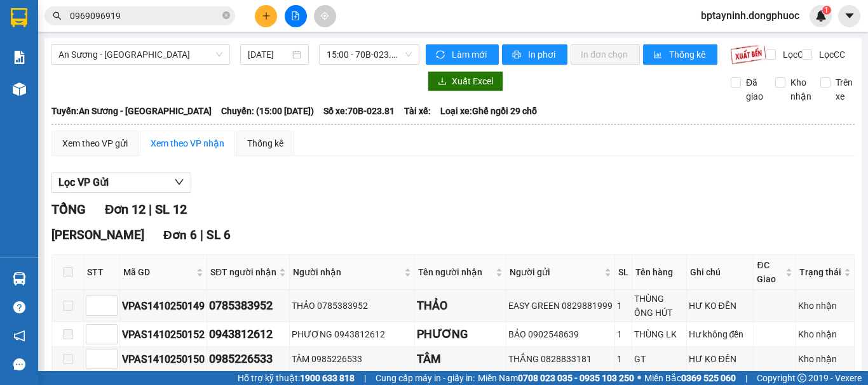
click at [748, 130] on th at bounding box center [453, 124] width 804 height 11
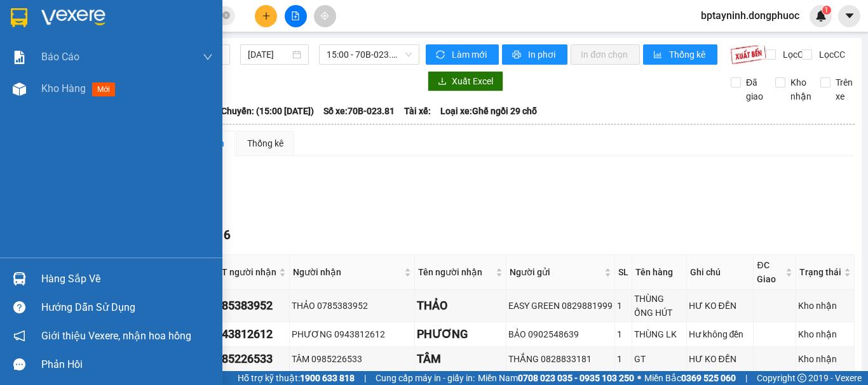
drag, startPoint x: 41, startPoint y: 276, endPoint x: 47, endPoint y: 272, distance: 6.5
click at [43, 275] on div "Hàng sắp về" at bounding box center [126, 279] width 171 height 19
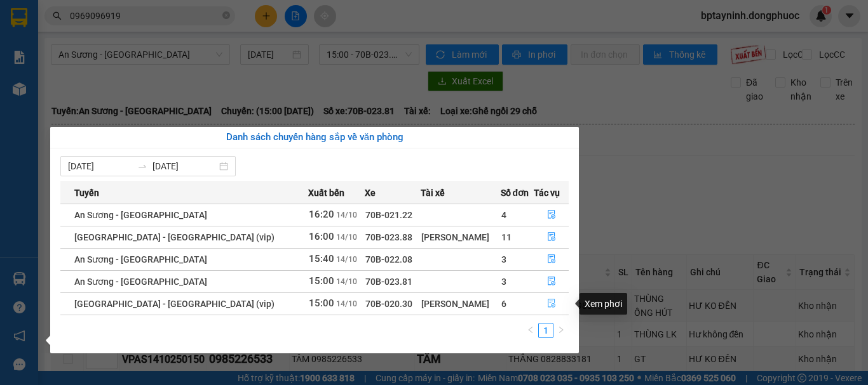
click at [548, 298] on button "button" at bounding box center [551, 304] width 34 height 20
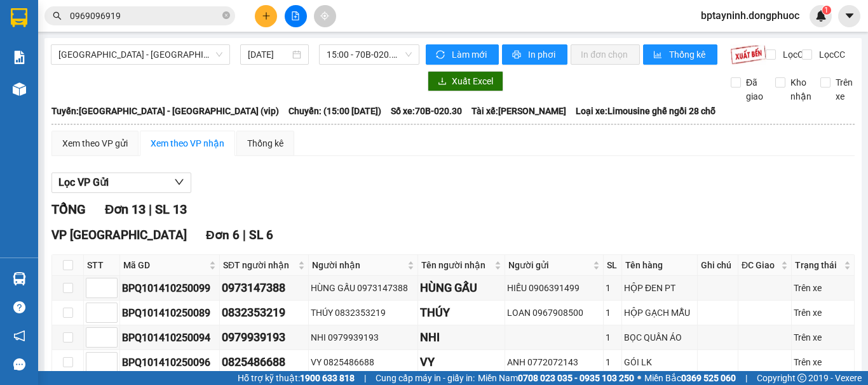
scroll to position [106, 0]
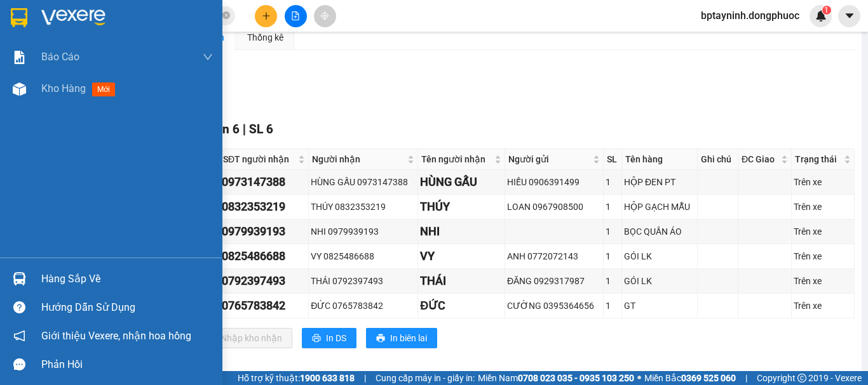
click at [62, 276] on div "Hàng sắp về" at bounding box center [126, 279] width 171 height 19
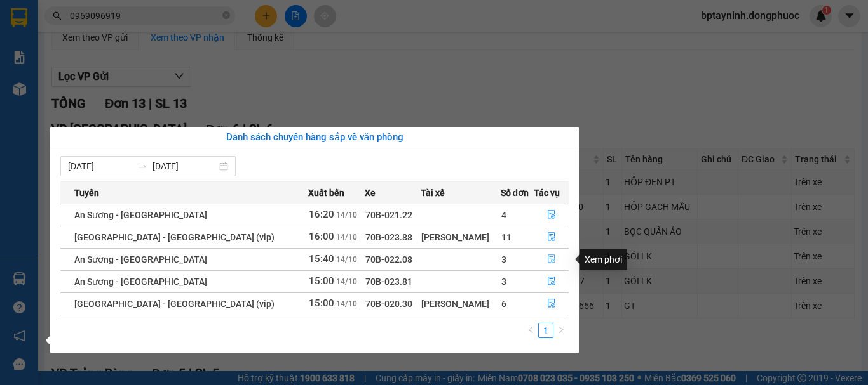
click at [549, 258] on icon "file-done" at bounding box center [551, 259] width 9 height 9
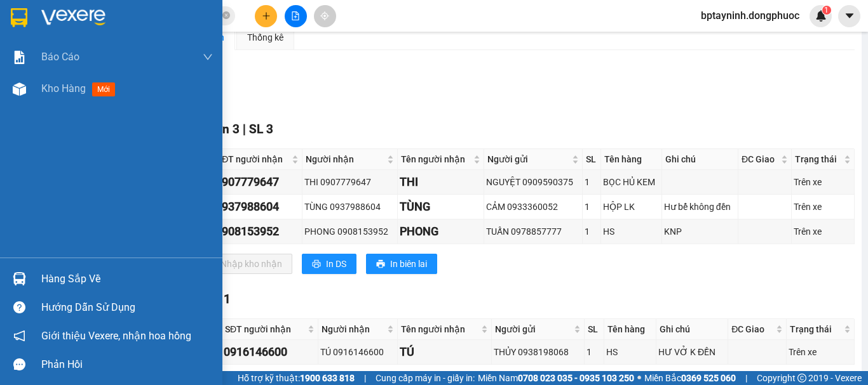
click at [26, 282] on div at bounding box center [19, 279] width 22 height 22
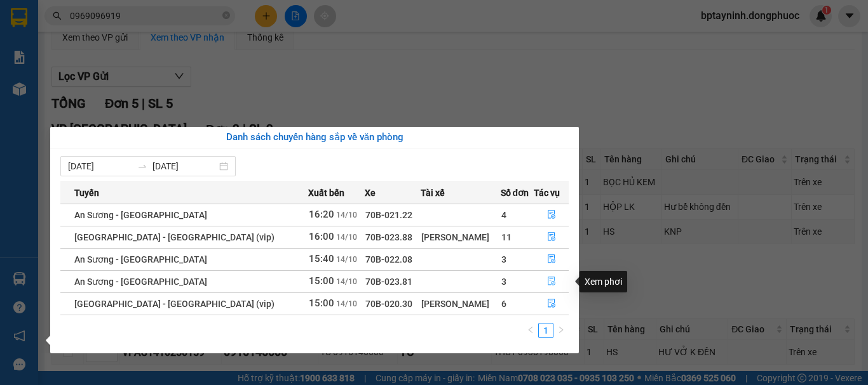
click at [549, 284] on icon "file-done" at bounding box center [551, 282] width 8 height 9
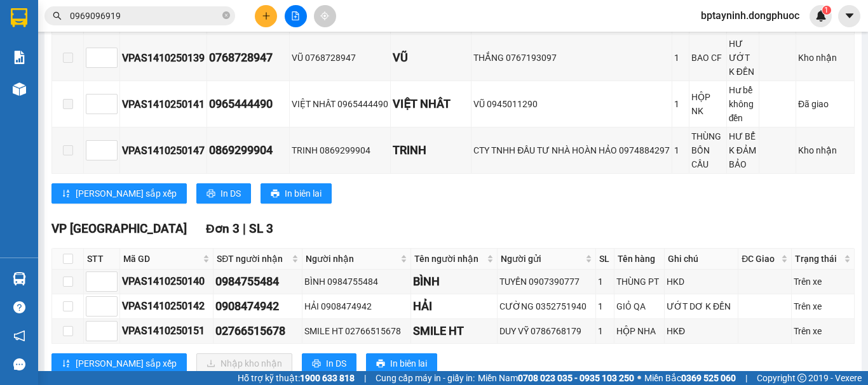
scroll to position [578, 0]
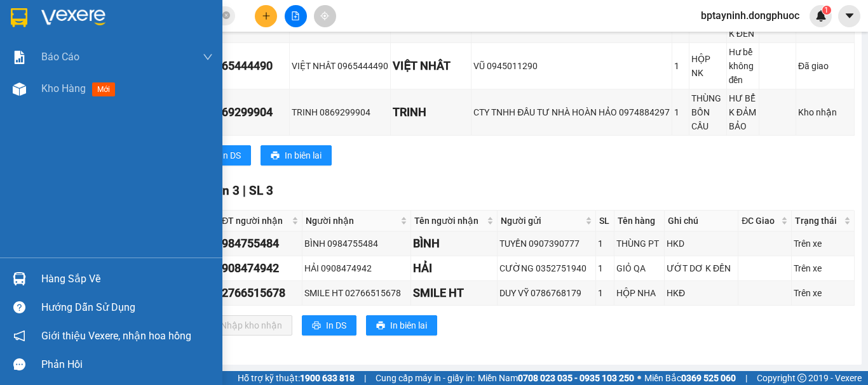
click at [22, 276] on img at bounding box center [19, 278] width 13 height 13
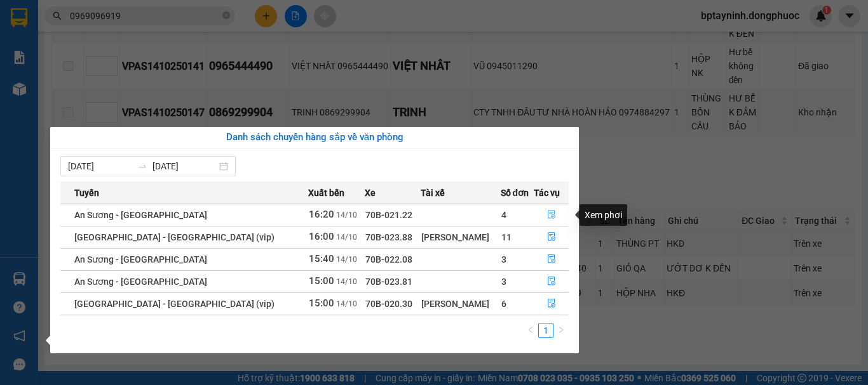
click at [552, 215] on button "button" at bounding box center [551, 215] width 34 height 20
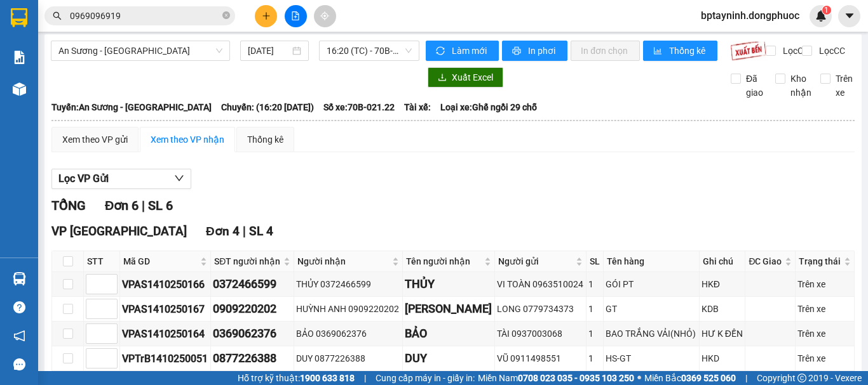
scroll to position [110, 0]
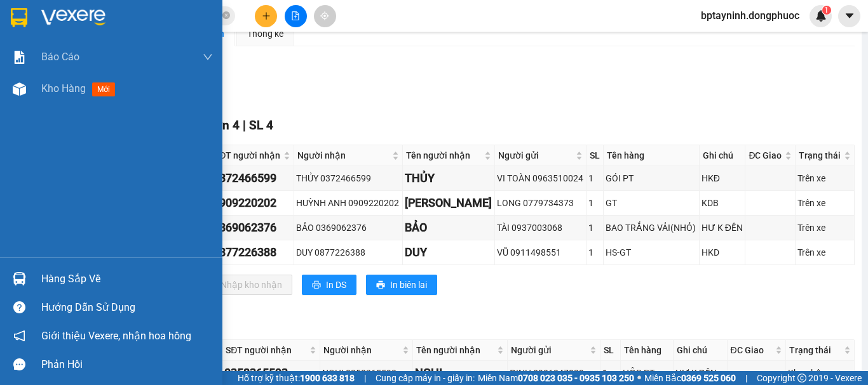
click at [96, 267] on div "Hàng sắp về" at bounding box center [111, 279] width 222 height 29
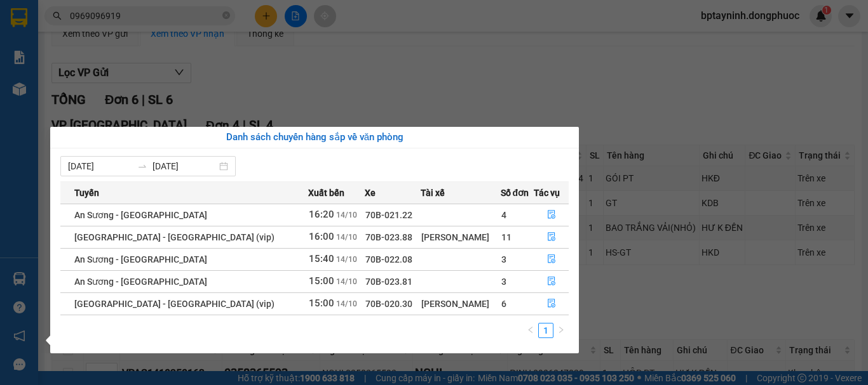
click at [432, 65] on section "Kết quả tìm kiếm ( 115 ) Bộ lọc Mã ĐH Trạng thái Món hàng Tổng cước Chưa cước N…" at bounding box center [434, 192] width 868 height 385
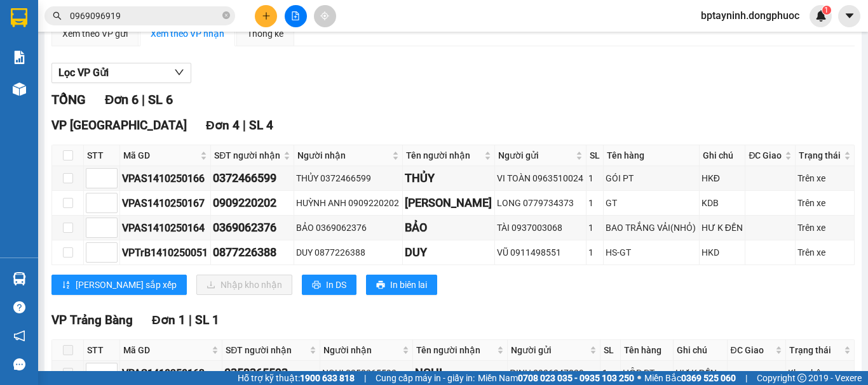
click at [521, 77] on div "Lọc VP Gửi" at bounding box center [452, 73] width 803 height 21
click at [465, 76] on div "Lọc VP Gửi" at bounding box center [452, 73] width 803 height 21
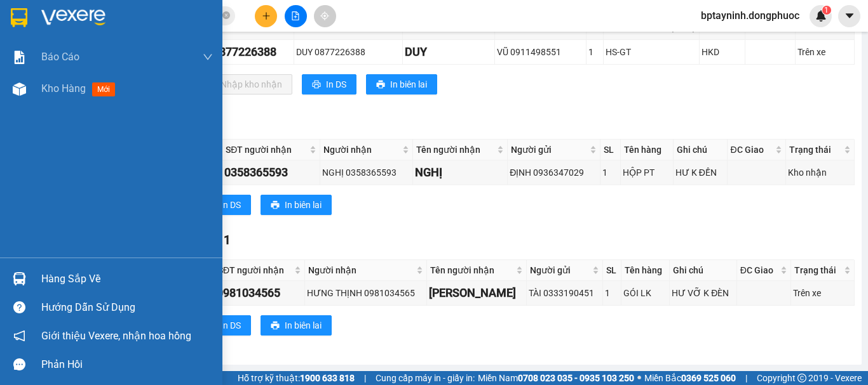
click at [37, 278] on div "Hàng sắp về" at bounding box center [111, 279] width 222 height 29
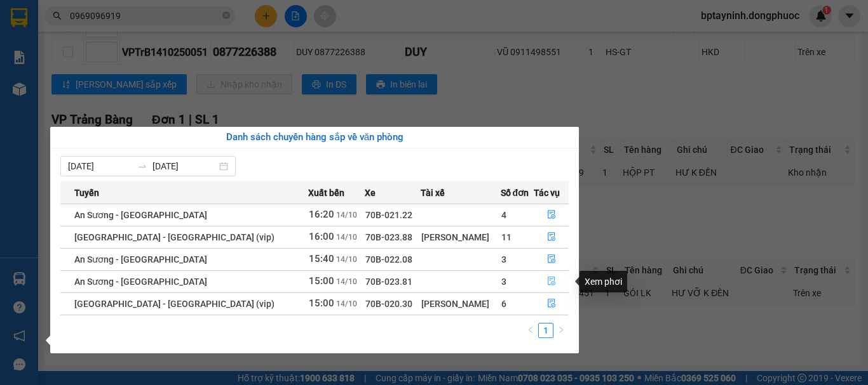
click at [547, 283] on icon "file-done" at bounding box center [551, 281] width 9 height 9
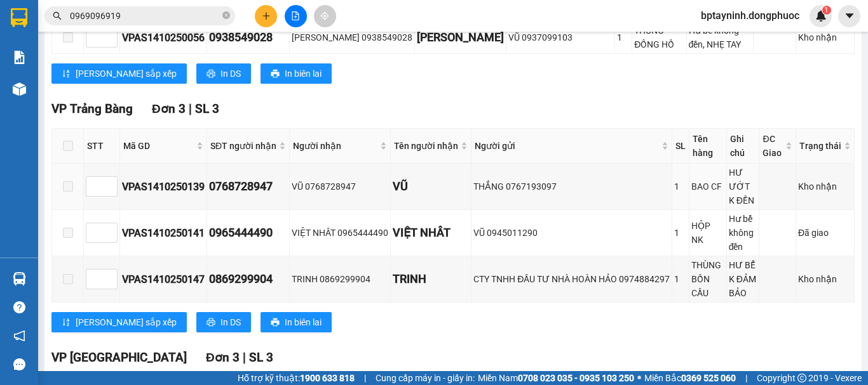
scroll to position [578, 0]
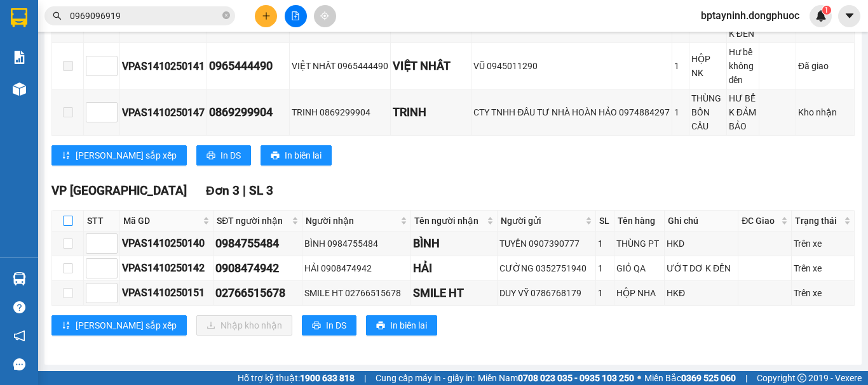
click at [63, 218] on input "checkbox" at bounding box center [68, 221] width 10 height 10
checkbox input "true"
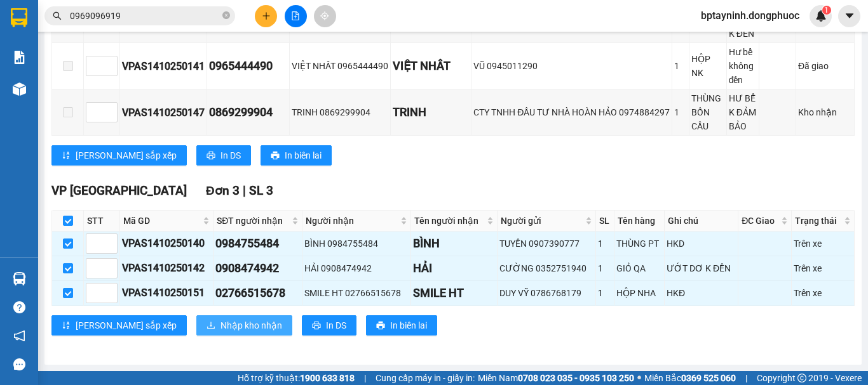
click at [220, 332] on span "Nhập kho nhận" at bounding box center [251, 326] width 62 height 14
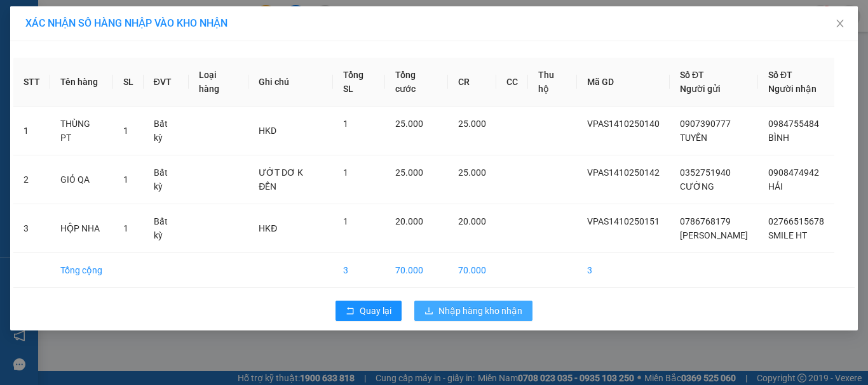
click at [463, 313] on span "Nhập hàng kho nhận" at bounding box center [480, 311] width 84 height 14
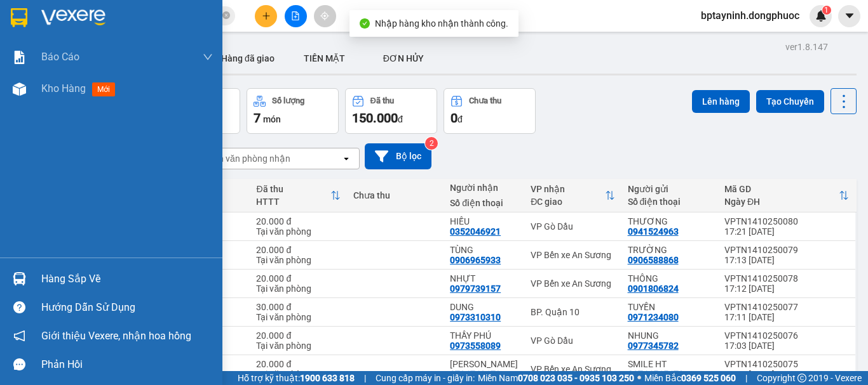
drag, startPoint x: 19, startPoint y: 276, endPoint x: 34, endPoint y: 275, distance: 15.3
click at [18, 276] on img at bounding box center [19, 278] width 13 height 13
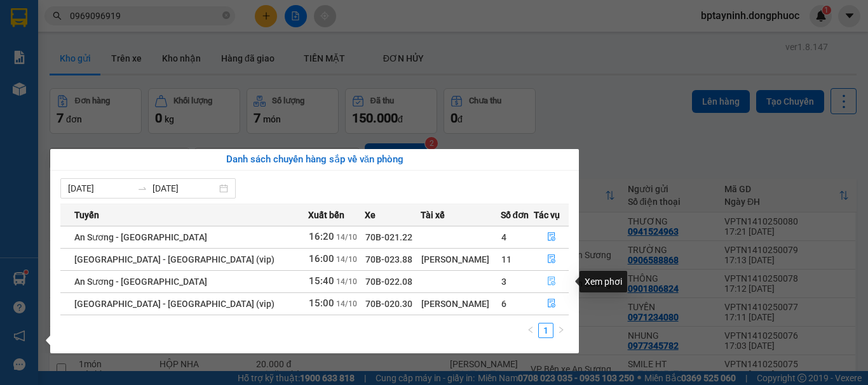
click at [547, 282] on icon "file-done" at bounding box center [551, 281] width 9 height 9
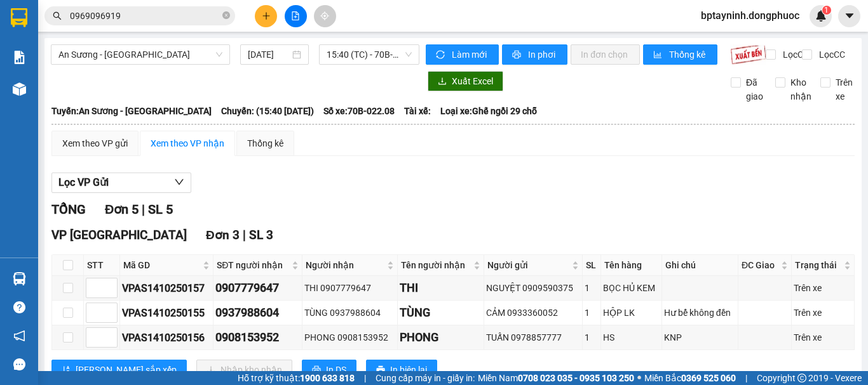
scroll to position [106, 0]
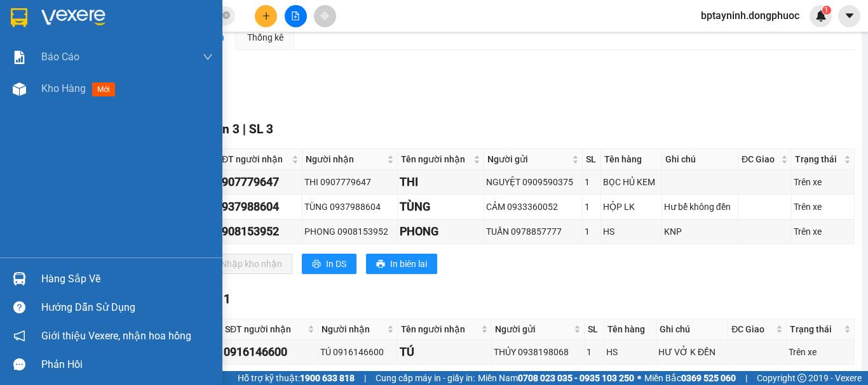
click at [30, 278] on div at bounding box center [19, 279] width 22 height 22
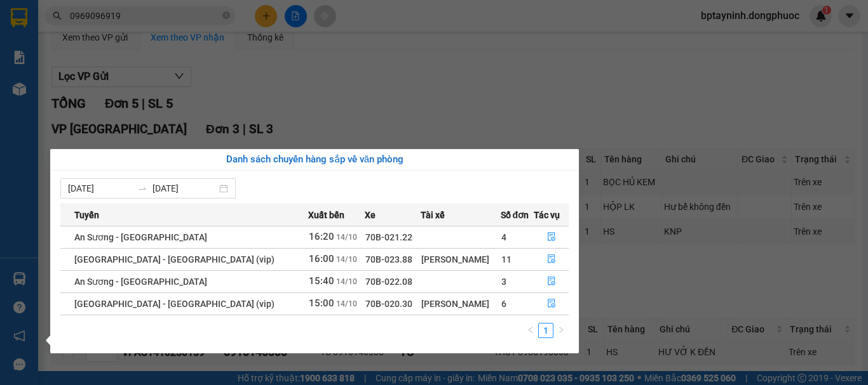
click at [140, 13] on section "Kết quả tìm kiếm ( 115 ) Bộ lọc Mã ĐH Trạng thái Món hàng Tổng cước Chưa cước N…" at bounding box center [434, 192] width 868 height 385
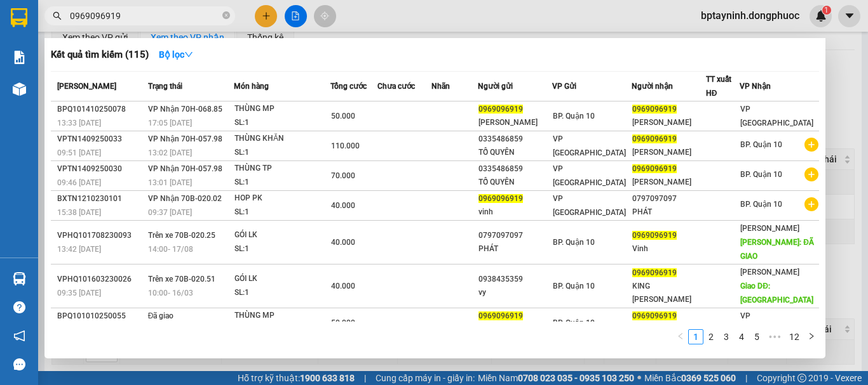
drag, startPoint x: 140, startPoint y: 12, endPoint x: 10, endPoint y: 32, distance: 131.8
click at [10, 32] on section "Kết quả tìm kiếm ( 115 ) Bộ lọc Mã ĐH Trạng thái Món hàng Tổng cước Chưa cước N…" at bounding box center [434, 192] width 868 height 385
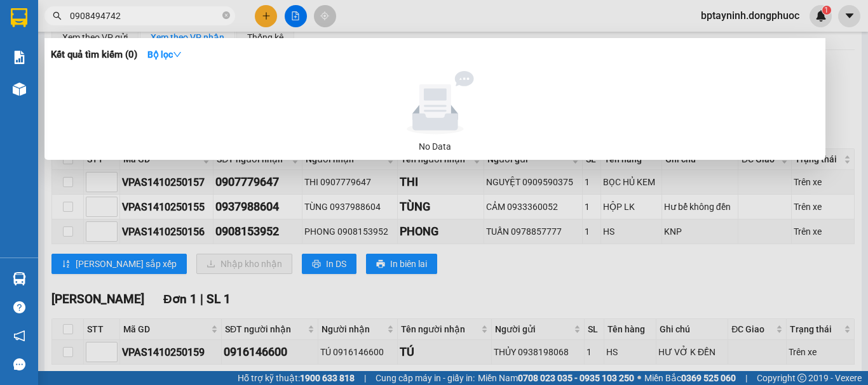
click at [100, 16] on input "0908494742" at bounding box center [145, 16] width 150 height 14
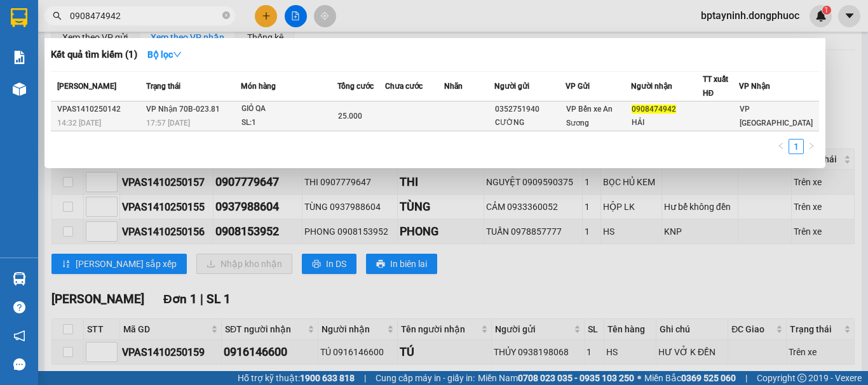
type input "0908474942"
click at [257, 114] on div "GIỎ QA" at bounding box center [288, 109] width 95 height 14
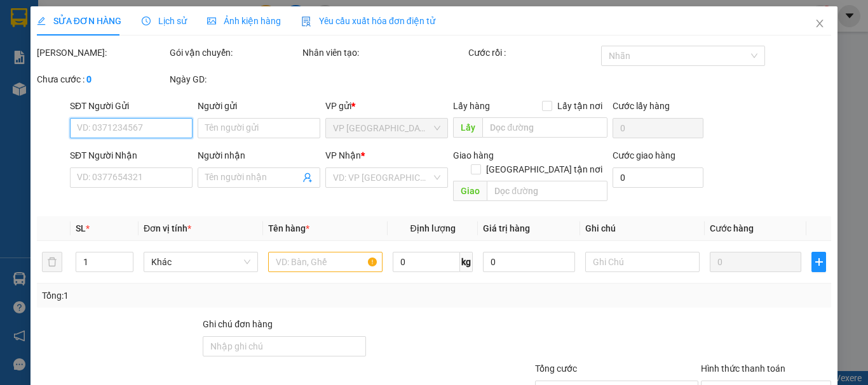
type input "0352751940"
type input "CƯỜNG"
type input "0908474942"
type input "HẢI"
type input "25.000"
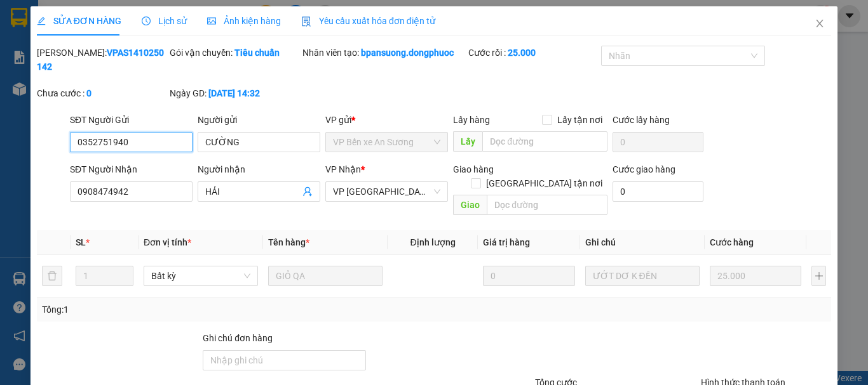
scroll to position [87, 0]
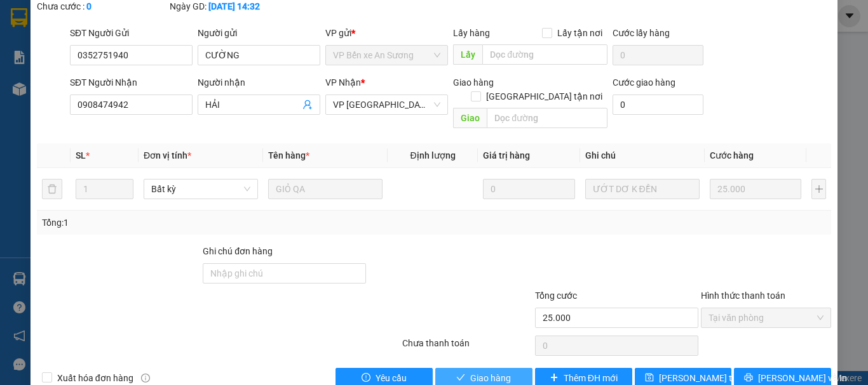
click at [487, 368] on button "Giao hàng" at bounding box center [483, 378] width 97 height 20
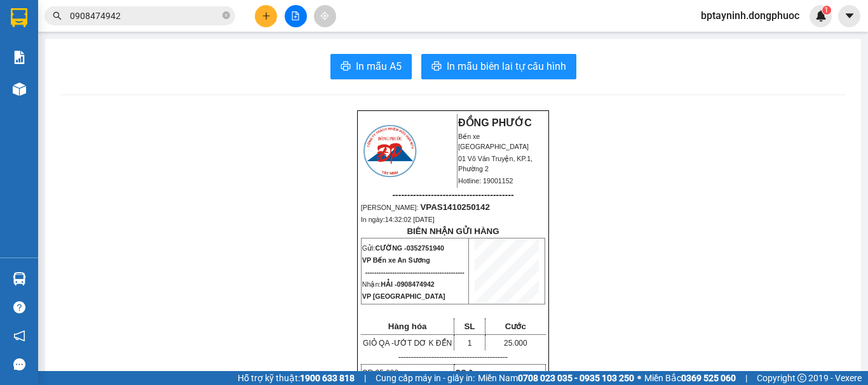
click at [160, 22] on span "0908474942" at bounding box center [139, 15] width 191 height 19
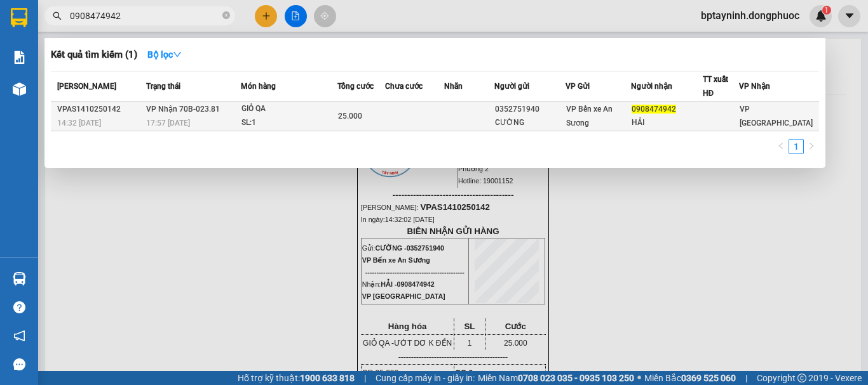
click at [214, 119] on div "17:57 [DATE]" at bounding box center [192, 123] width 93 height 14
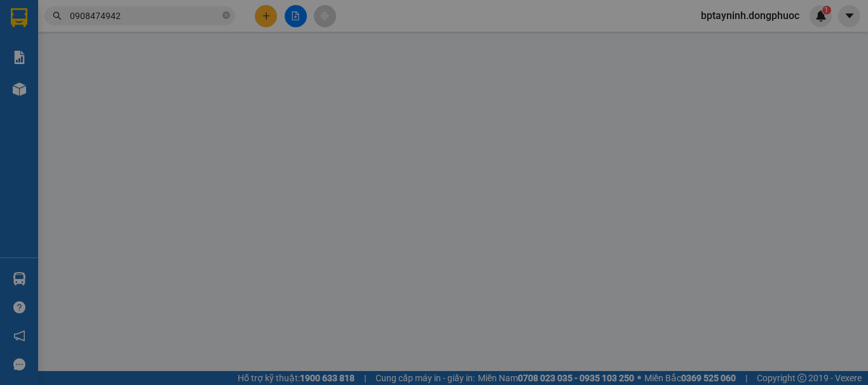
type input "0352751940"
type input "CƯỜNG"
type input "0908474942"
type input "HẢI"
type input "25.000"
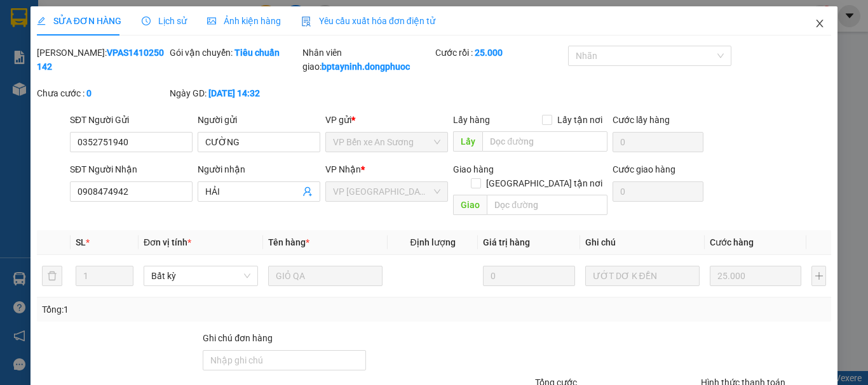
click at [814, 22] on icon "close" at bounding box center [819, 23] width 10 height 10
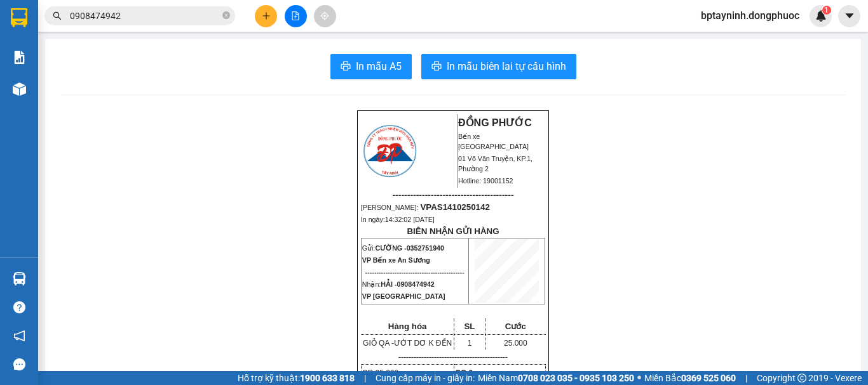
click at [154, 20] on input "0908474942" at bounding box center [145, 16] width 150 height 14
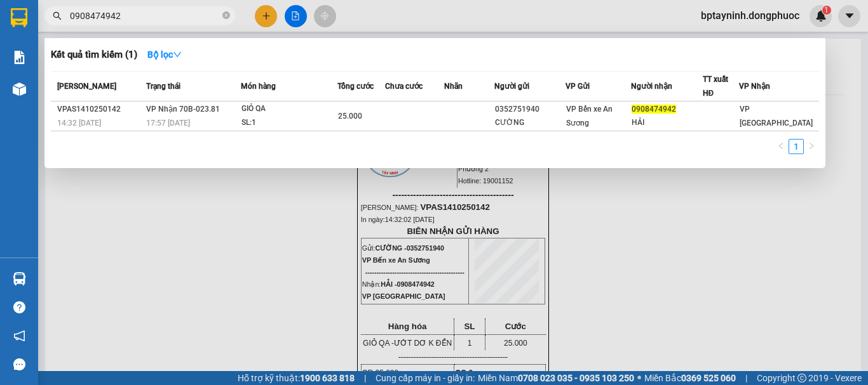
click at [272, 214] on div at bounding box center [434, 192] width 868 height 385
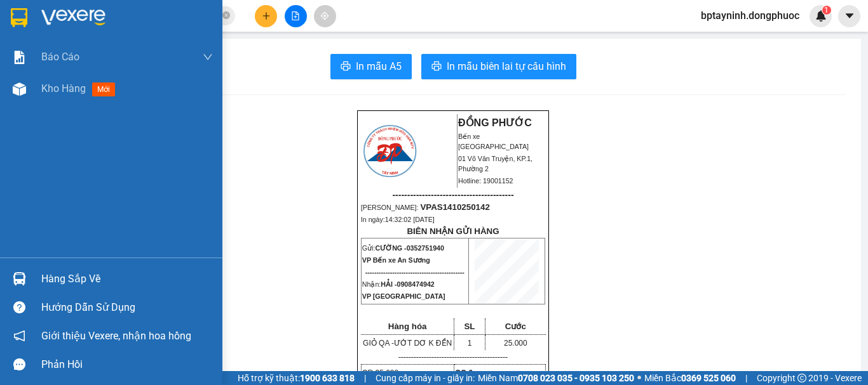
click at [82, 270] on div "Hàng sắp về" at bounding box center [126, 279] width 171 height 19
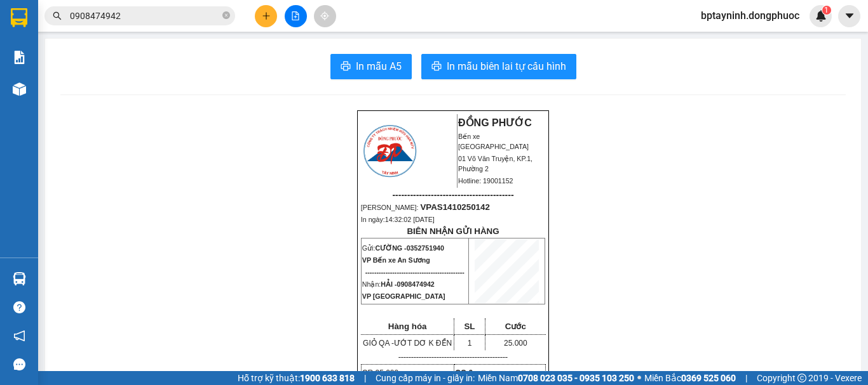
drag, startPoint x: 593, startPoint y: 121, endPoint x: 437, endPoint y: 1, distance: 196.9
click at [586, 116] on section "Kết quả tìm kiếm ( 1 ) Bộ lọc Mã ĐH Trạng thái Món hàng Tổng cước Chưa cước Nhã…" at bounding box center [434, 192] width 868 height 385
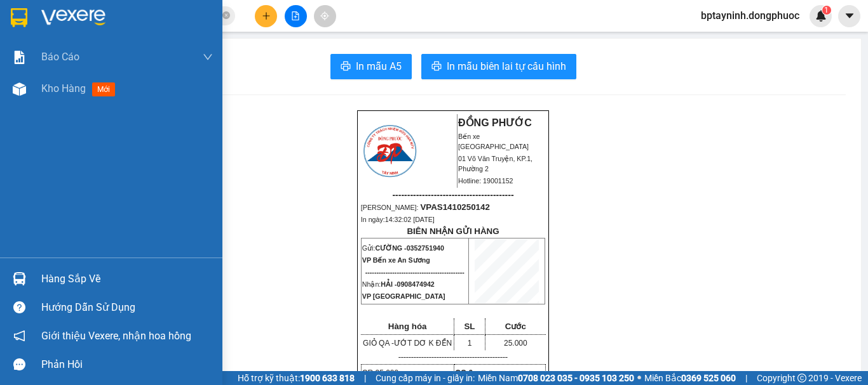
click at [86, 278] on div "Hàng sắp về" at bounding box center [126, 279] width 171 height 19
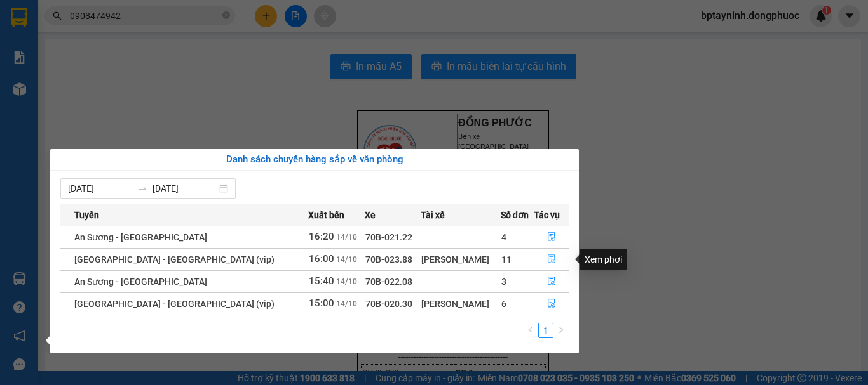
click at [547, 257] on icon "file-done" at bounding box center [551, 259] width 8 height 9
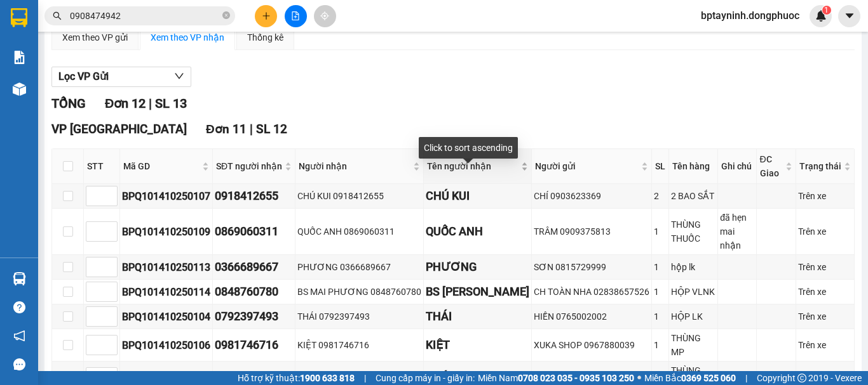
scroll to position [211, 0]
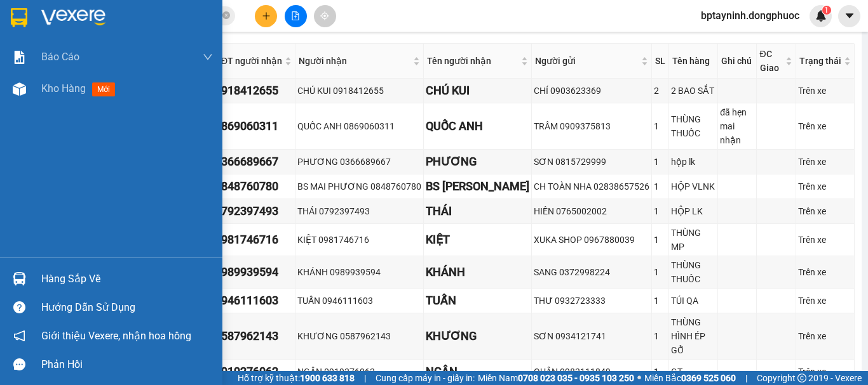
click at [26, 271] on div at bounding box center [19, 279] width 22 height 22
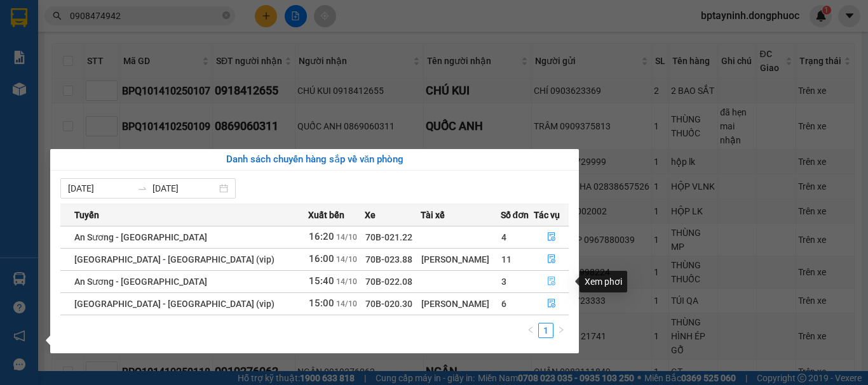
click at [547, 282] on icon "file-done" at bounding box center [551, 281] width 9 height 9
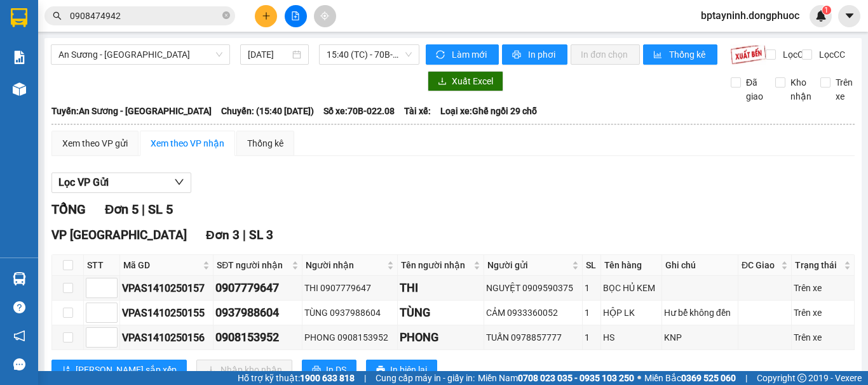
scroll to position [106, 0]
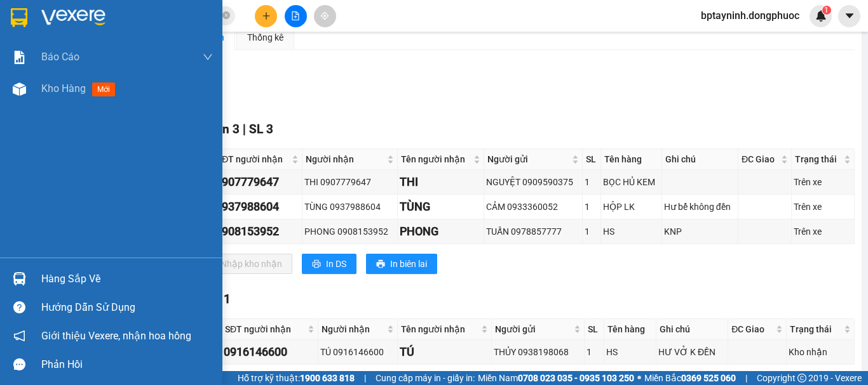
click at [32, 283] on div "Hàng sắp về" at bounding box center [111, 279] width 222 height 29
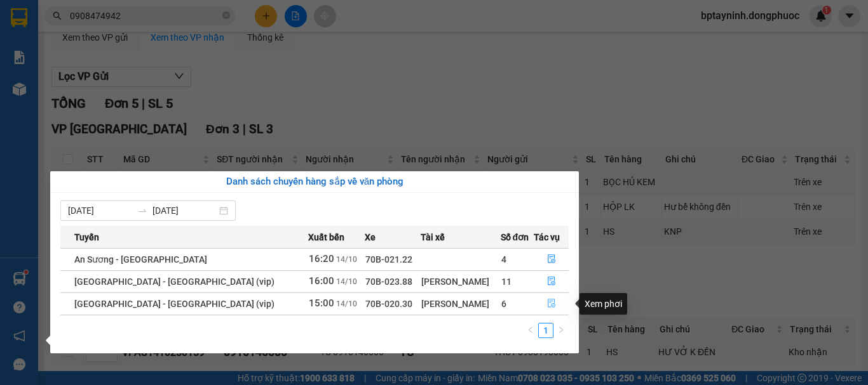
click at [547, 301] on icon "file-done" at bounding box center [551, 303] width 9 height 9
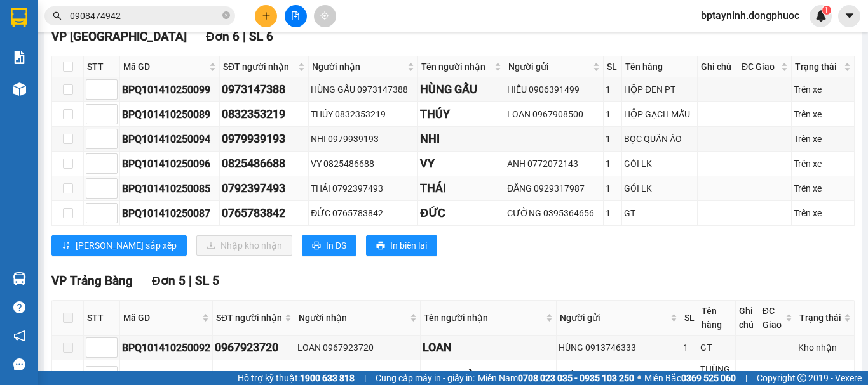
scroll to position [93, 0]
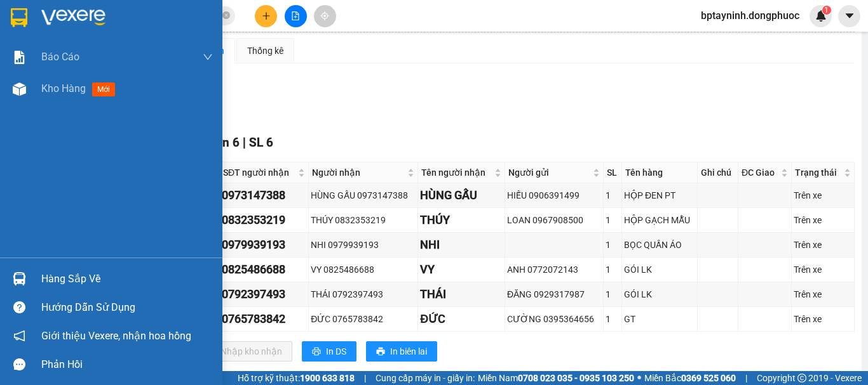
click at [67, 282] on div "Hàng sắp về" at bounding box center [126, 279] width 171 height 19
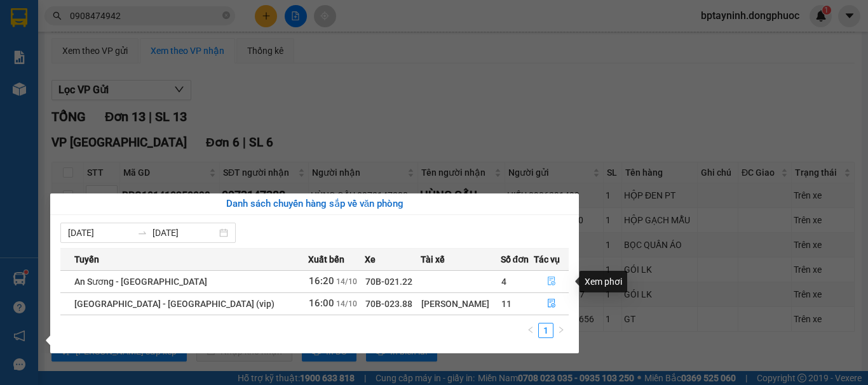
click at [547, 283] on icon "file-done" at bounding box center [551, 281] width 9 height 9
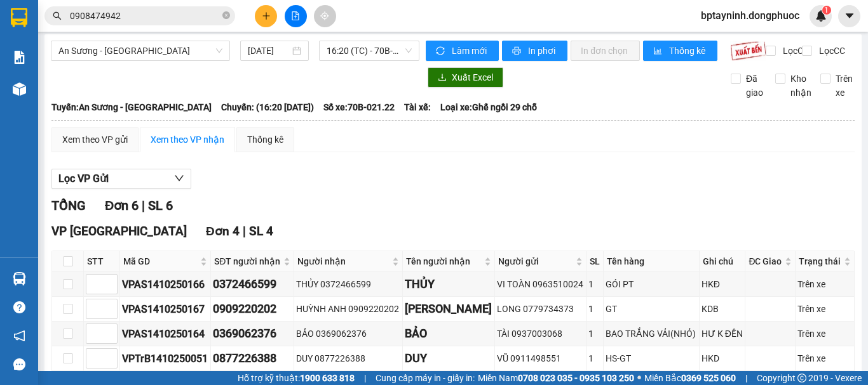
scroll to position [110, 0]
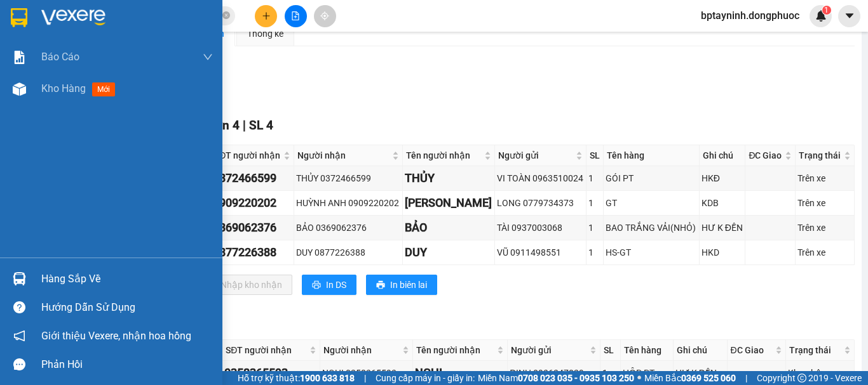
drag, startPoint x: 74, startPoint y: 282, endPoint x: 112, endPoint y: 273, distance: 38.5
click at [75, 281] on div "Hàng sắp về" at bounding box center [126, 279] width 171 height 19
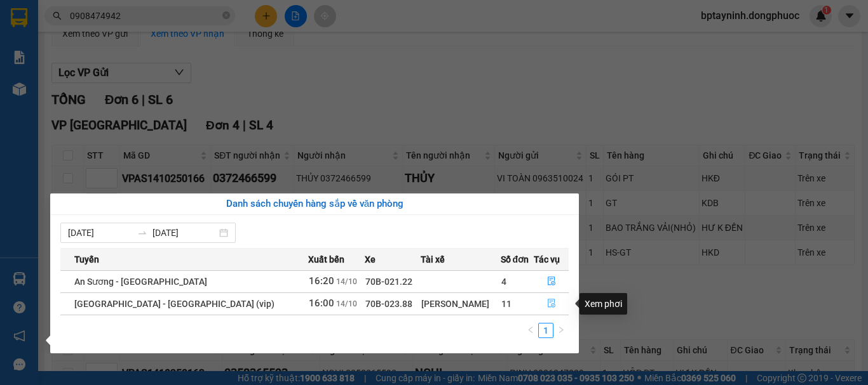
click at [549, 304] on icon "file-done" at bounding box center [551, 303] width 9 height 9
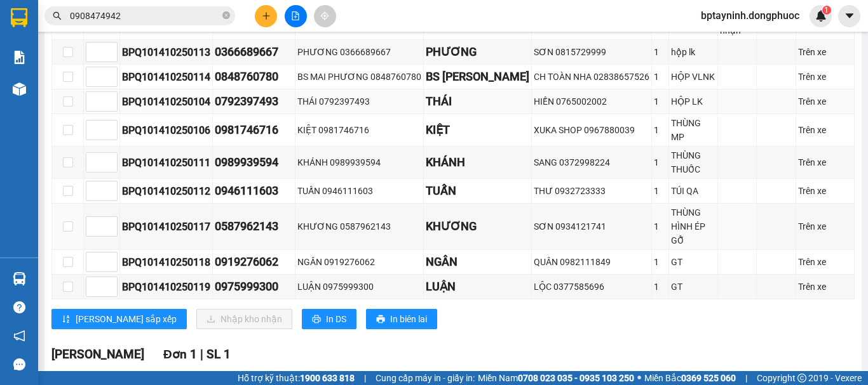
scroll to position [215, 0]
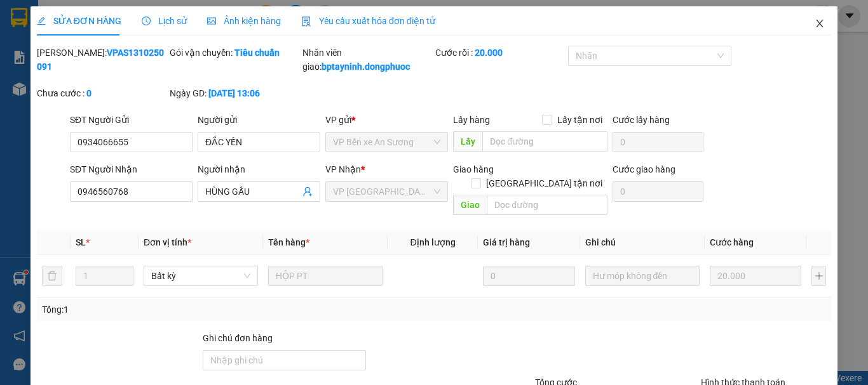
click at [816, 23] on icon "close" at bounding box center [819, 24] width 7 height 8
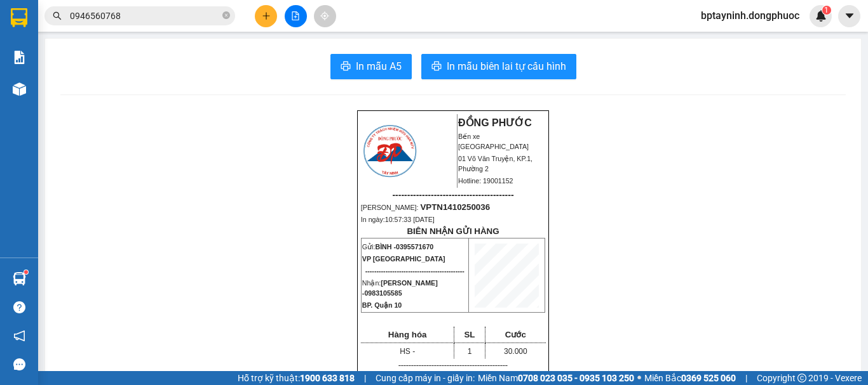
click at [273, 18] on button at bounding box center [266, 16] width 22 height 22
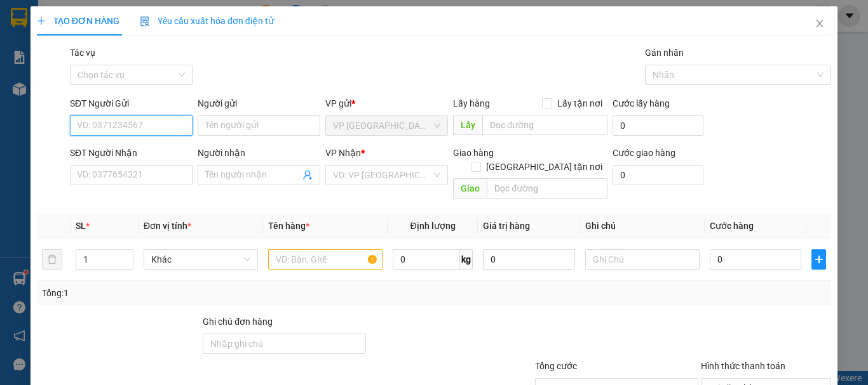
click at [131, 127] on input "SĐT Người Gửi" at bounding box center [131, 126] width 123 height 20
click at [150, 147] on div "0775714293 - HIỀN VY" at bounding box center [130, 151] width 106 height 14
type input "0775714293"
type input "HIỀN [PERSON_NAME]"
type input "0964834503"
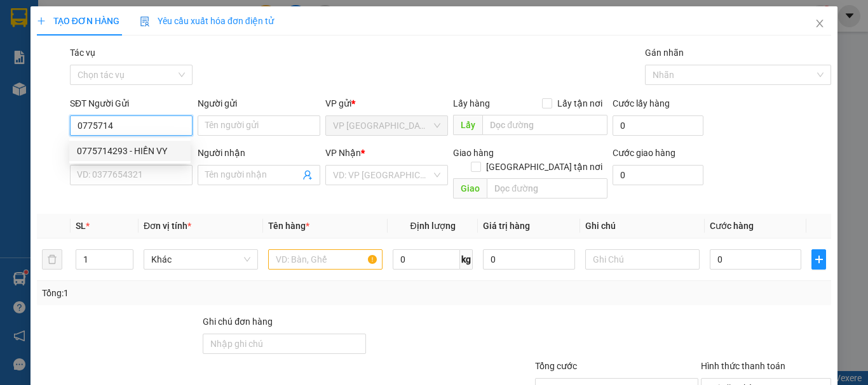
type input "KHO SÀI GÒN"
type input "85.000"
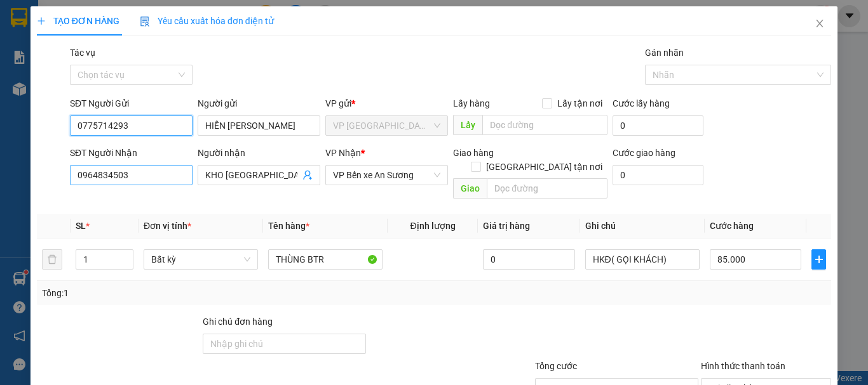
type input "0775714293"
drag, startPoint x: 154, startPoint y: 177, endPoint x: 26, endPoint y: 199, distance: 129.5
click at [26, 199] on div "TẠO ĐƠN HÀNG Yêu cầu xuất hóa đơn điện tử Transit Pickup Surcharge Ids Transit …" at bounding box center [434, 192] width 868 height 385
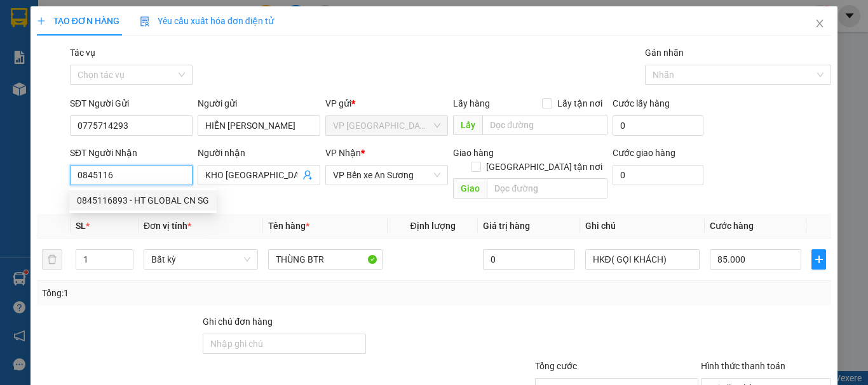
click at [152, 202] on div "0845116893 - HT GLOBAL CN SG" at bounding box center [143, 201] width 132 height 14
type input "0845116893"
type input "HT GLOBAL CN SG"
type input "35.000"
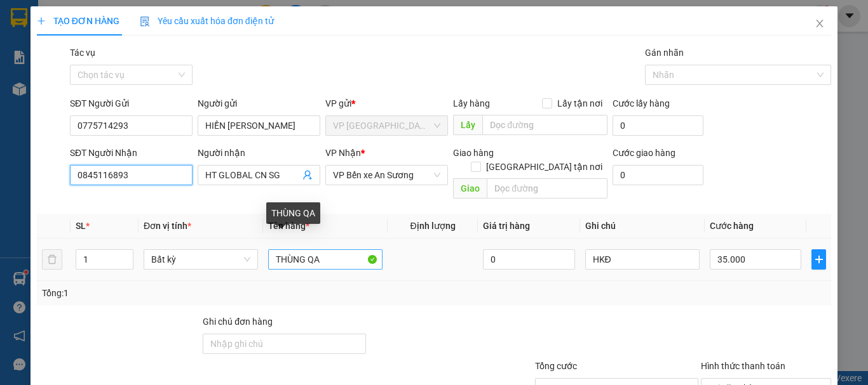
type input "0845116893"
click at [335, 250] on input "THÙNG QA" at bounding box center [325, 260] width 114 height 20
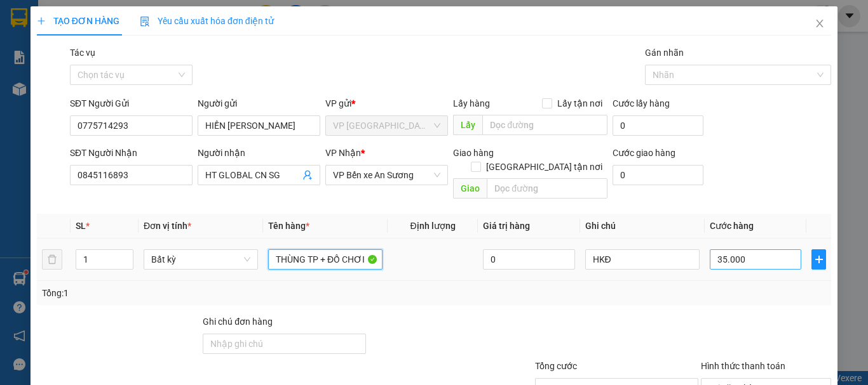
type input "THÙNG TP + ĐỒ CHƠI"
click at [753, 250] on input "35.000" at bounding box center [754, 260] width 91 height 20
type input "2"
type input "25"
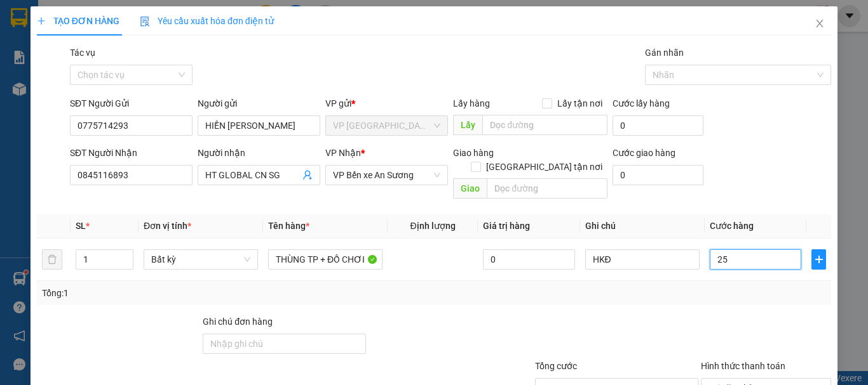
type input "25"
type input "25.000"
click at [726, 295] on div "Transit Pickup Surcharge Ids Transit Deliver Surcharge Ids Transit Deliver Surc…" at bounding box center [434, 252] width 794 height 413
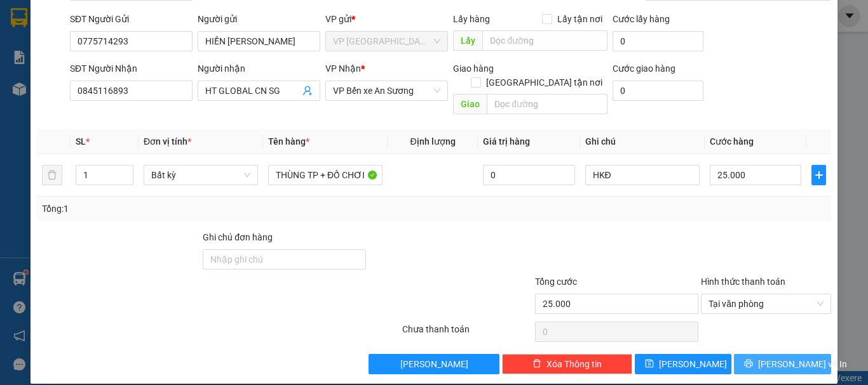
click at [770, 358] on span "[PERSON_NAME] và In" at bounding box center [802, 365] width 89 height 14
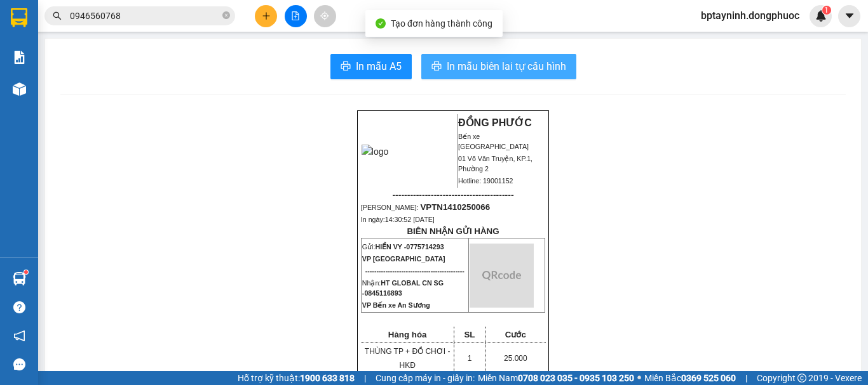
click at [511, 60] on span "In mẫu biên lai tự cấu hình" at bounding box center [505, 66] width 119 height 16
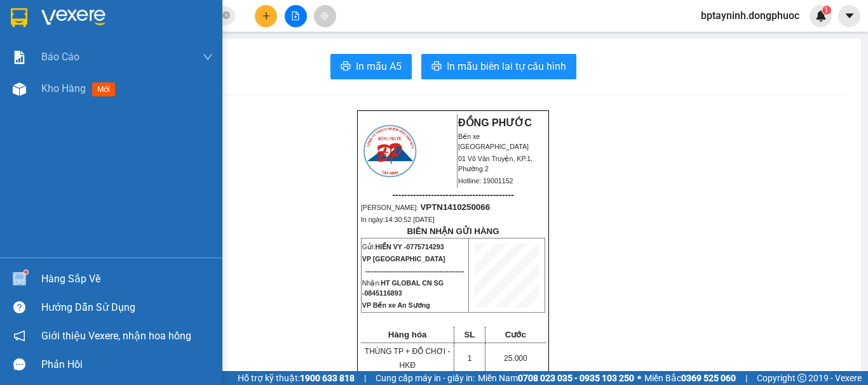
click at [102, 271] on div "Hàng sắp về" at bounding box center [111, 279] width 222 height 29
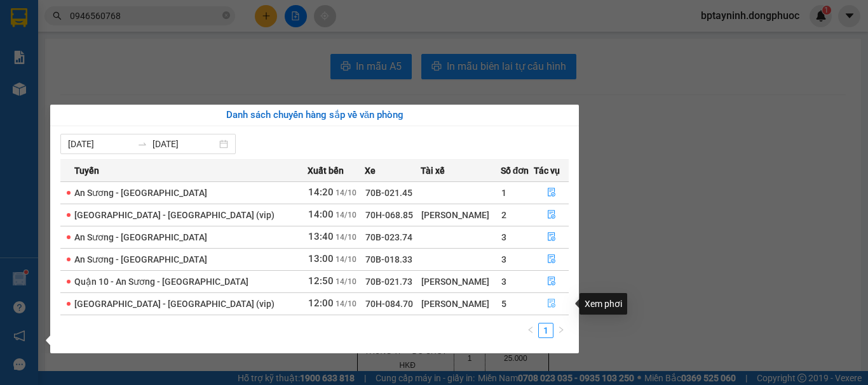
click at [551, 301] on icon "file-done" at bounding box center [551, 303] width 9 height 9
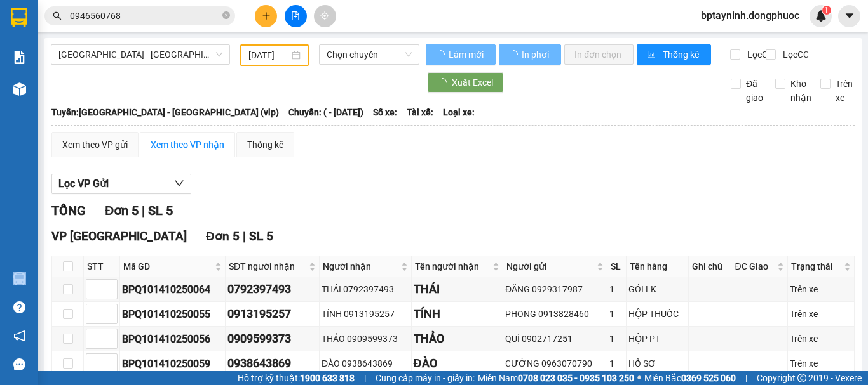
type input "[DATE]"
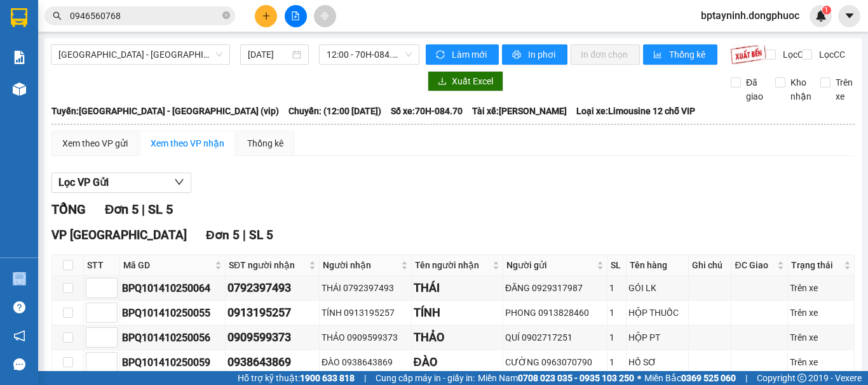
scroll to position [105, 0]
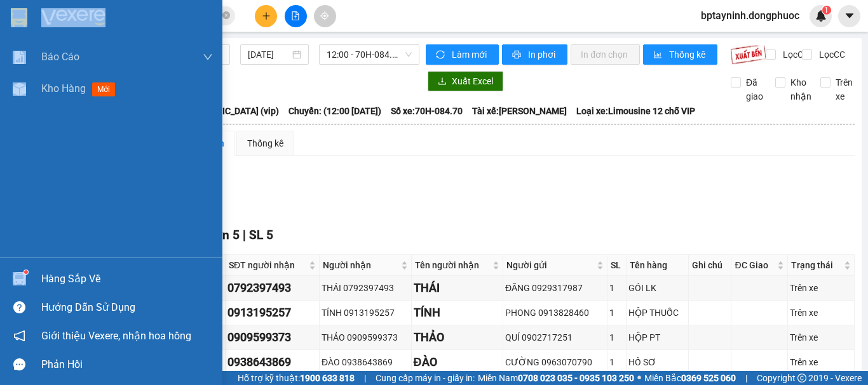
click at [58, 282] on div "Hàng sắp về" at bounding box center [126, 279] width 171 height 19
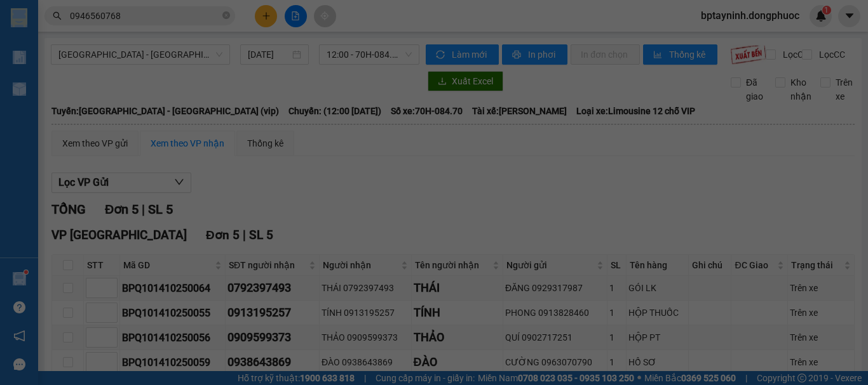
scroll to position [105, 0]
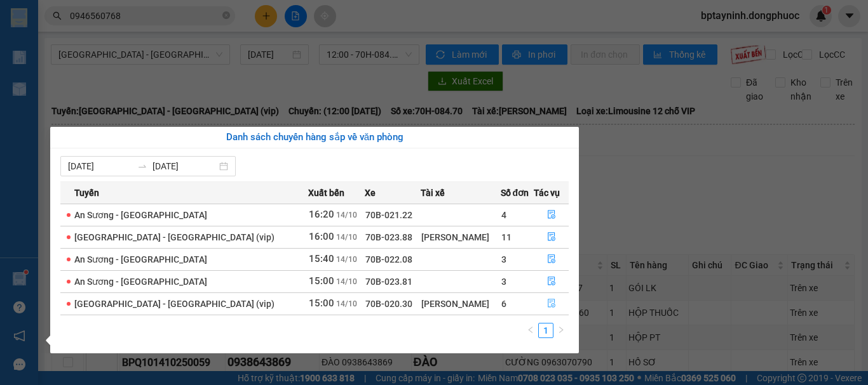
scroll to position [105, 0]
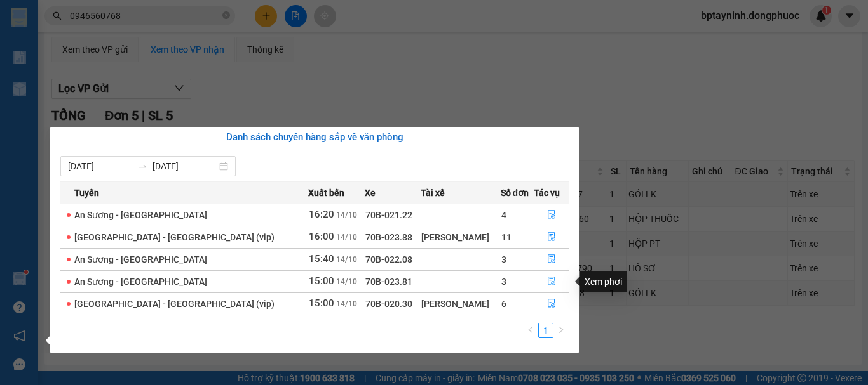
click at [547, 281] on icon "file-done" at bounding box center [551, 281] width 9 height 9
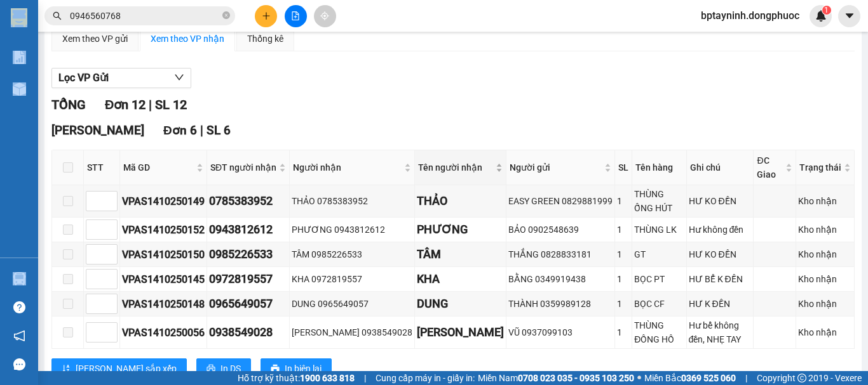
scroll to position [578, 0]
